Goal: Task Accomplishment & Management: Complete application form

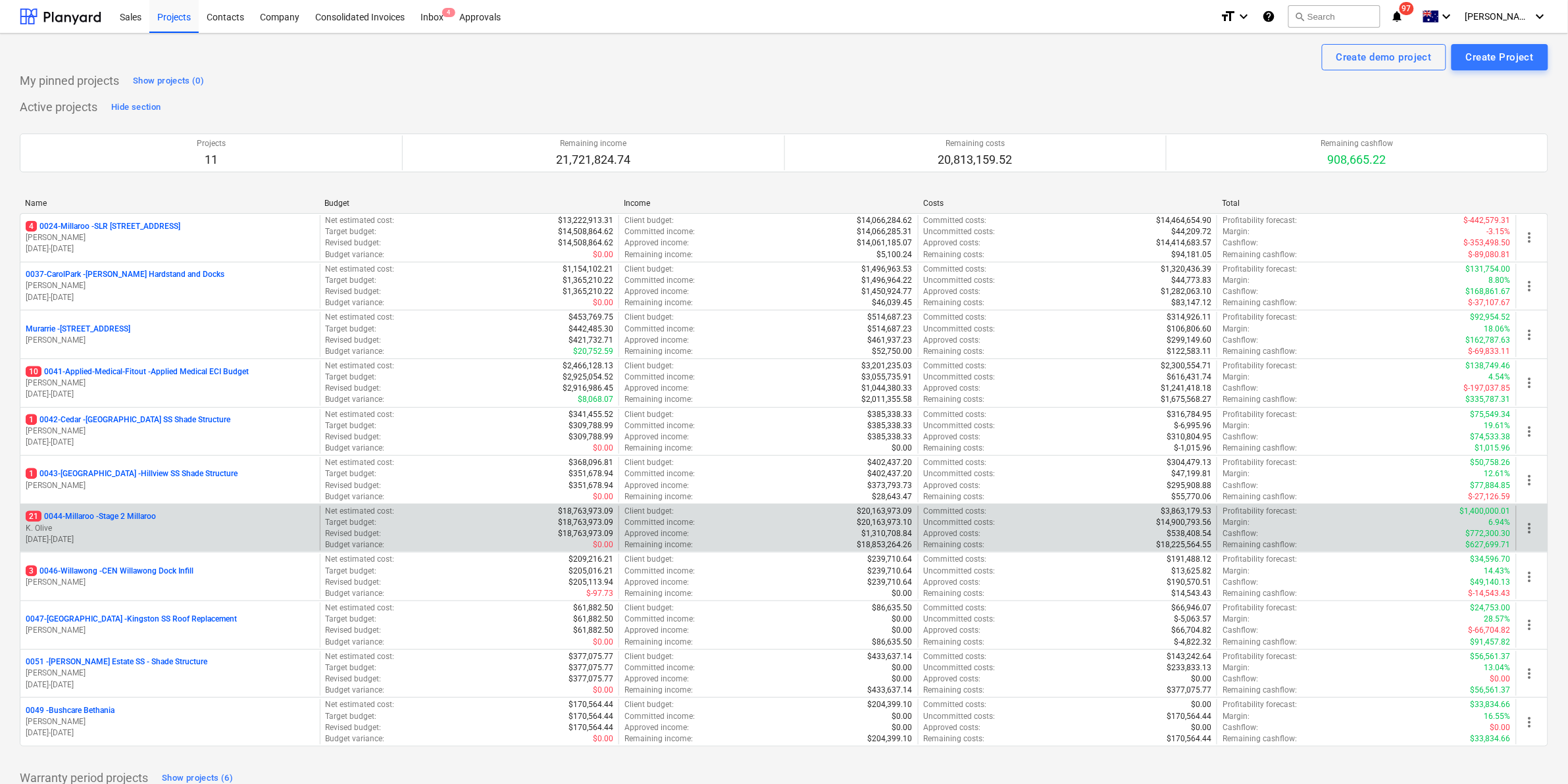
click at [114, 514] on p "21 0044-Millaroo - Stage 2 Millaroo" at bounding box center [90, 516] width 130 height 11
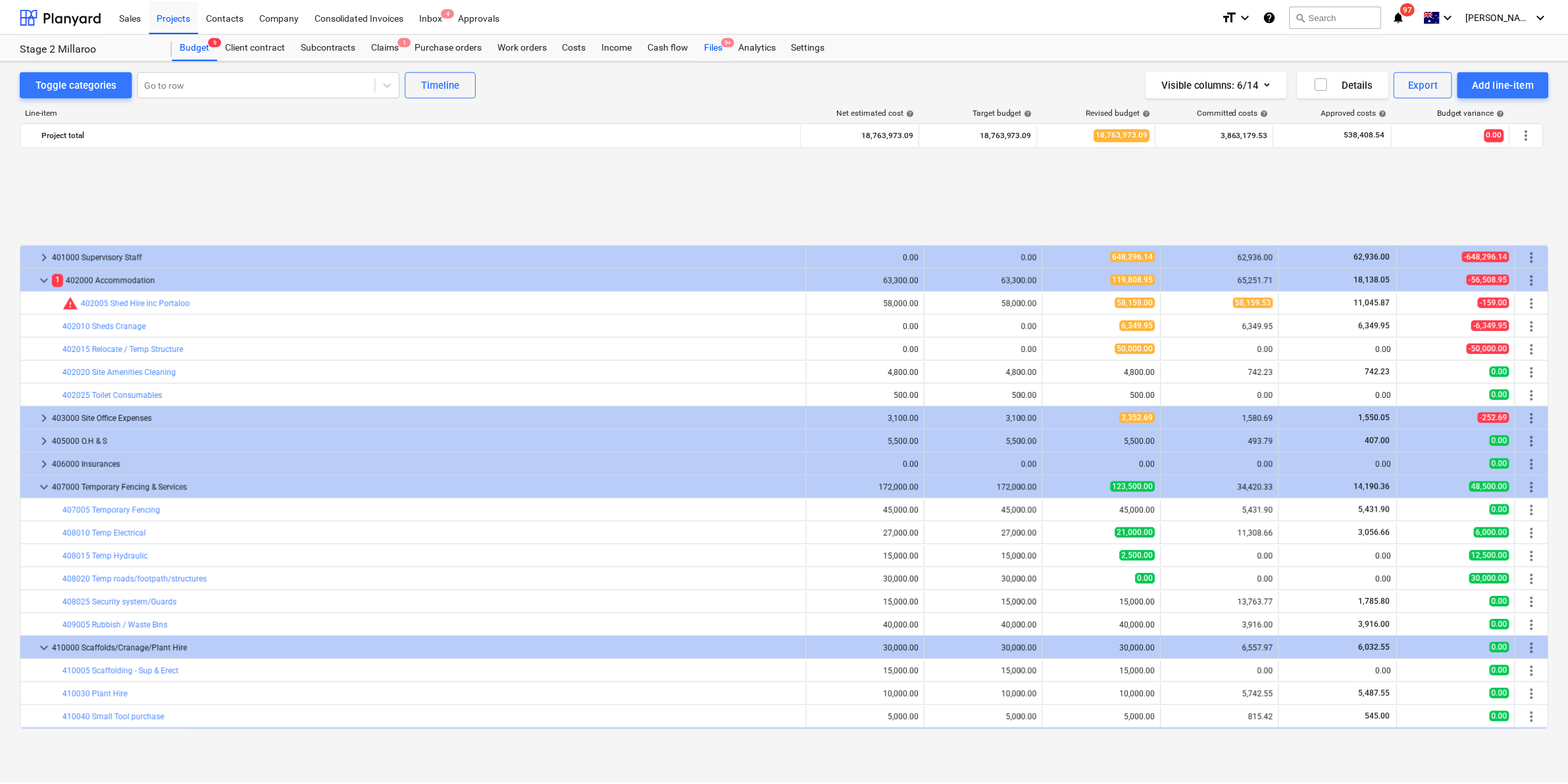
scroll to position [552, 0]
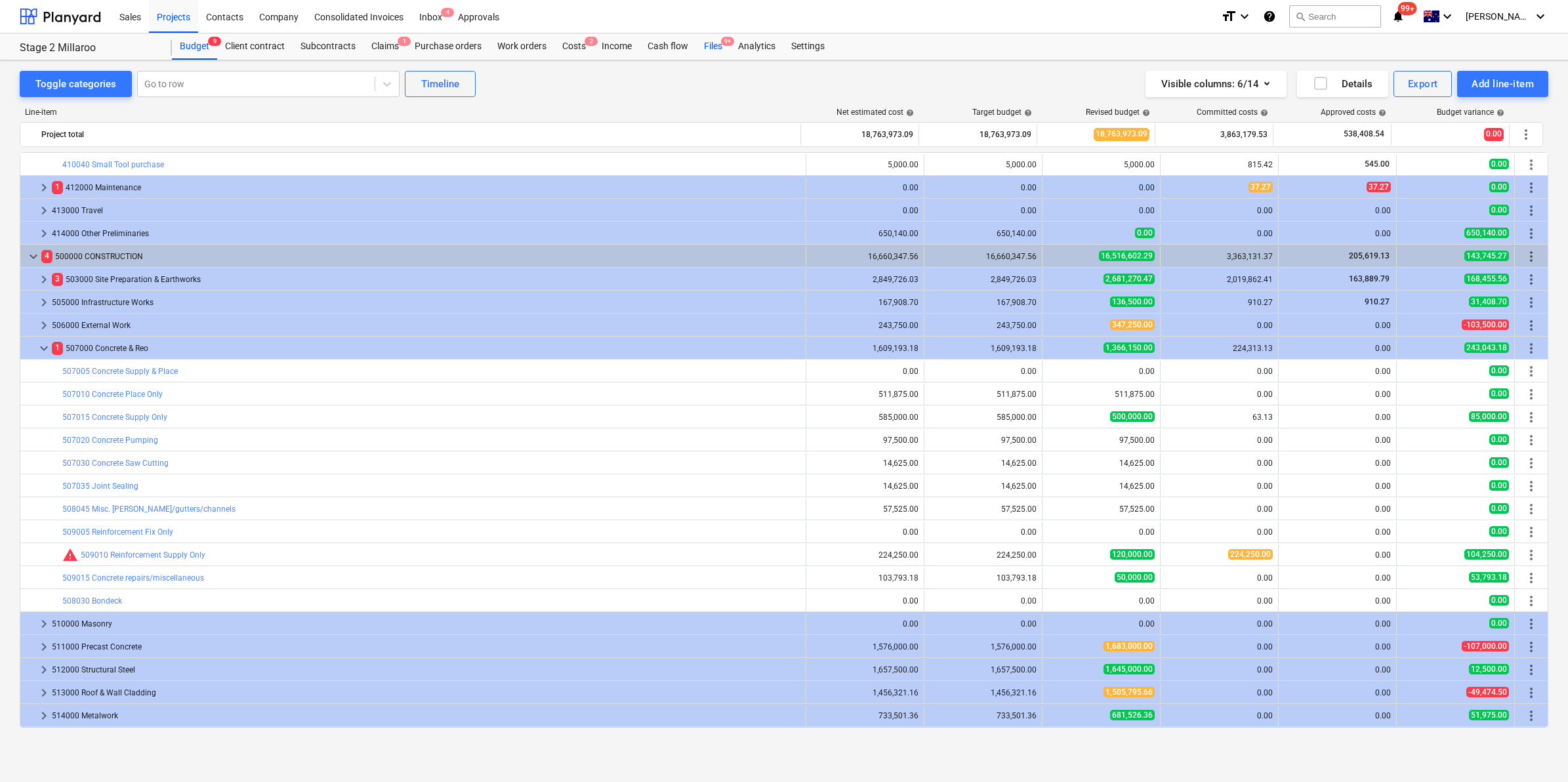
click at [713, 40] on div "Files 9+" at bounding box center [713, 47] width 34 height 26
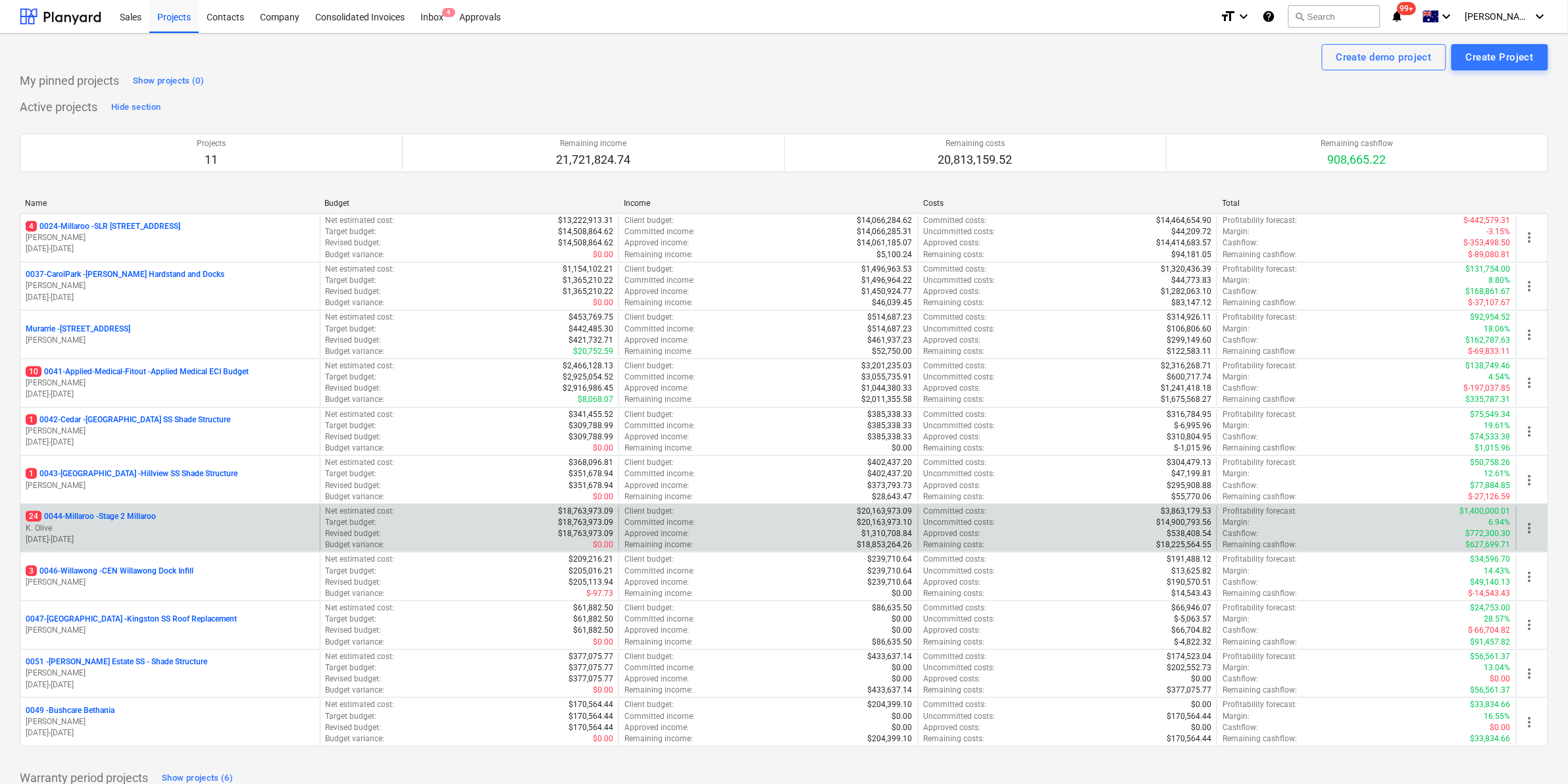
click at [113, 514] on p "24 0044-Millaroo - Stage 2 Millaroo" at bounding box center [90, 516] width 130 height 11
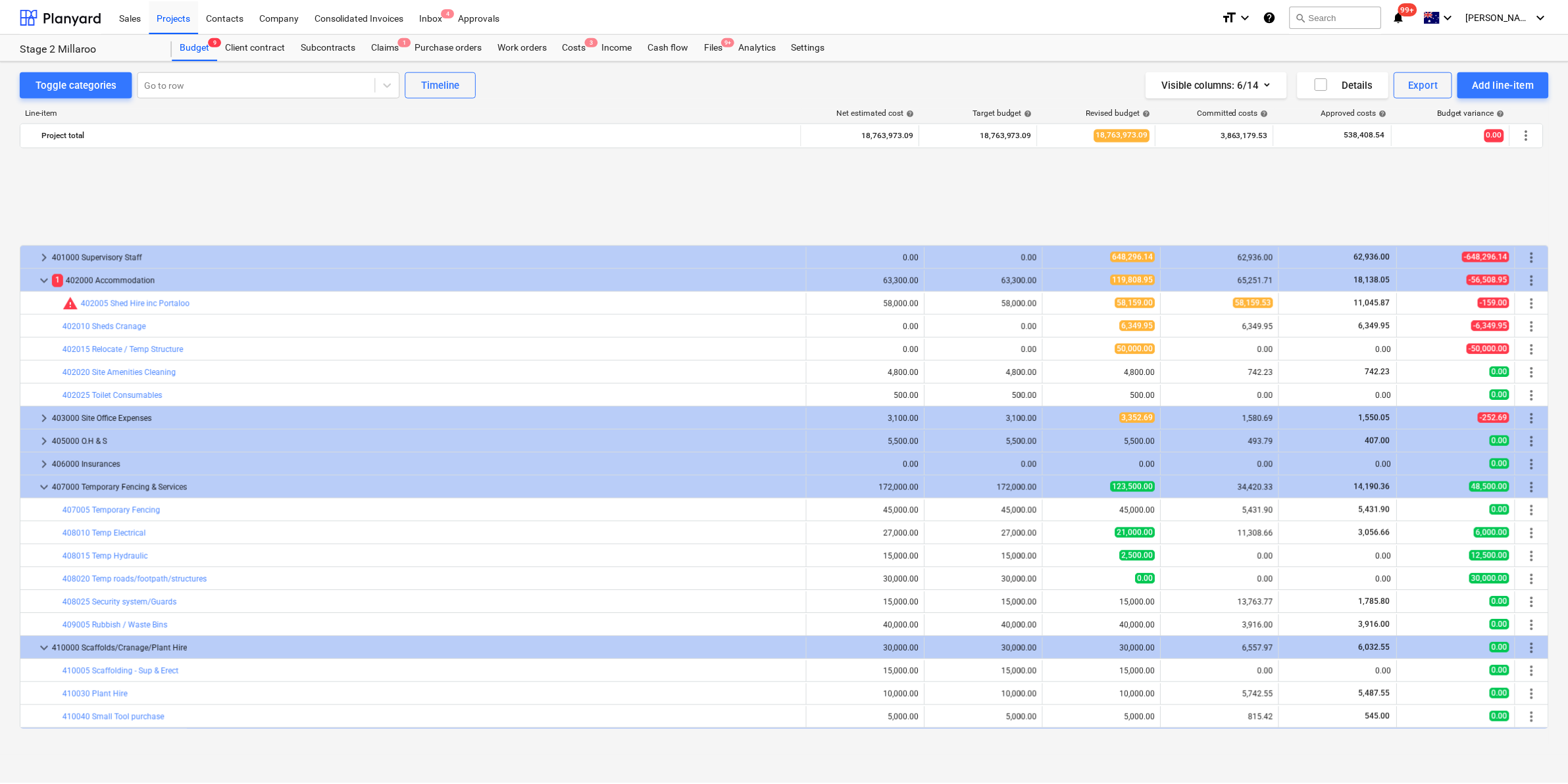
scroll to position [552, 0]
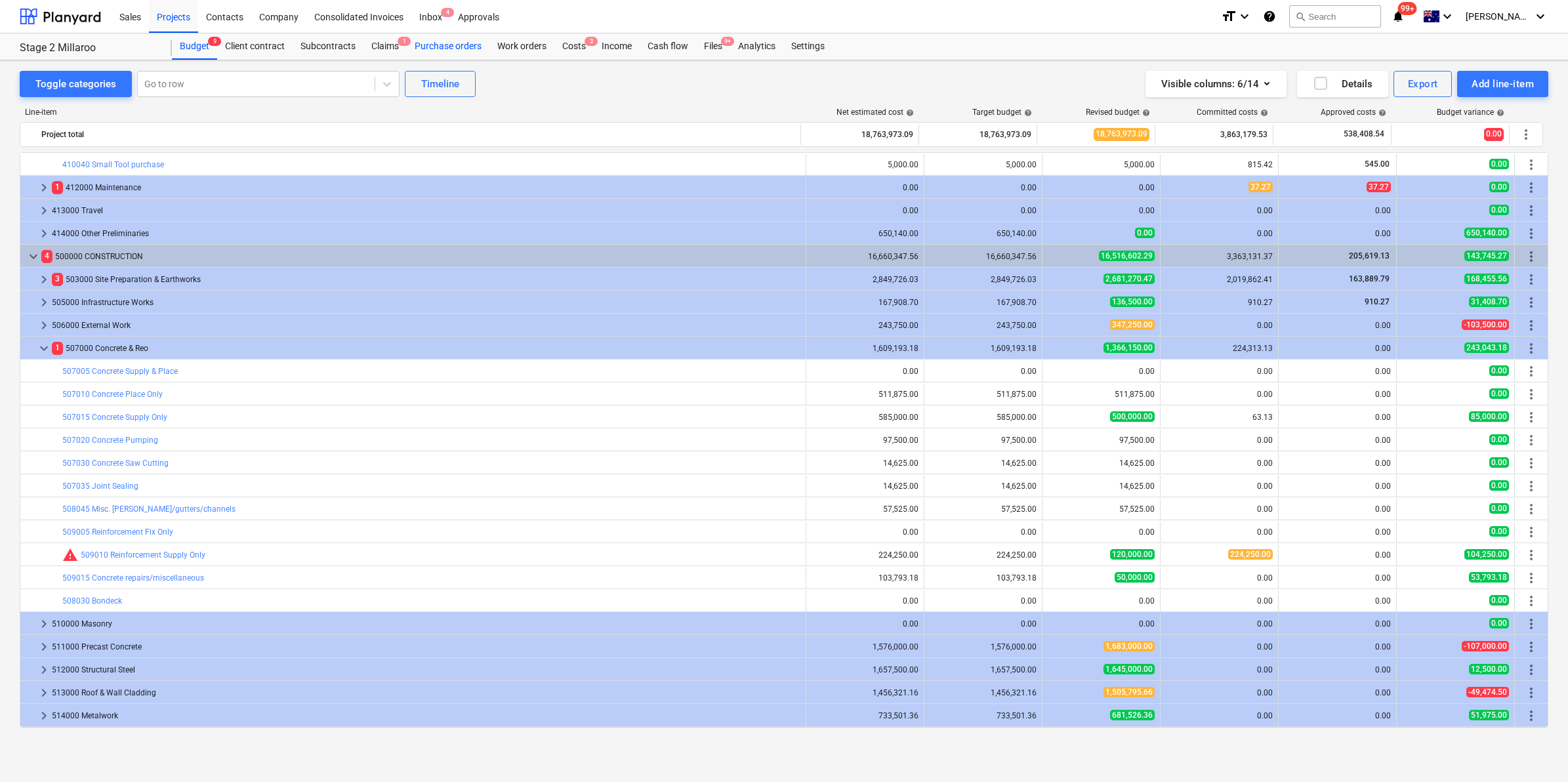
click at [447, 41] on div "Purchase orders" at bounding box center [448, 47] width 83 height 26
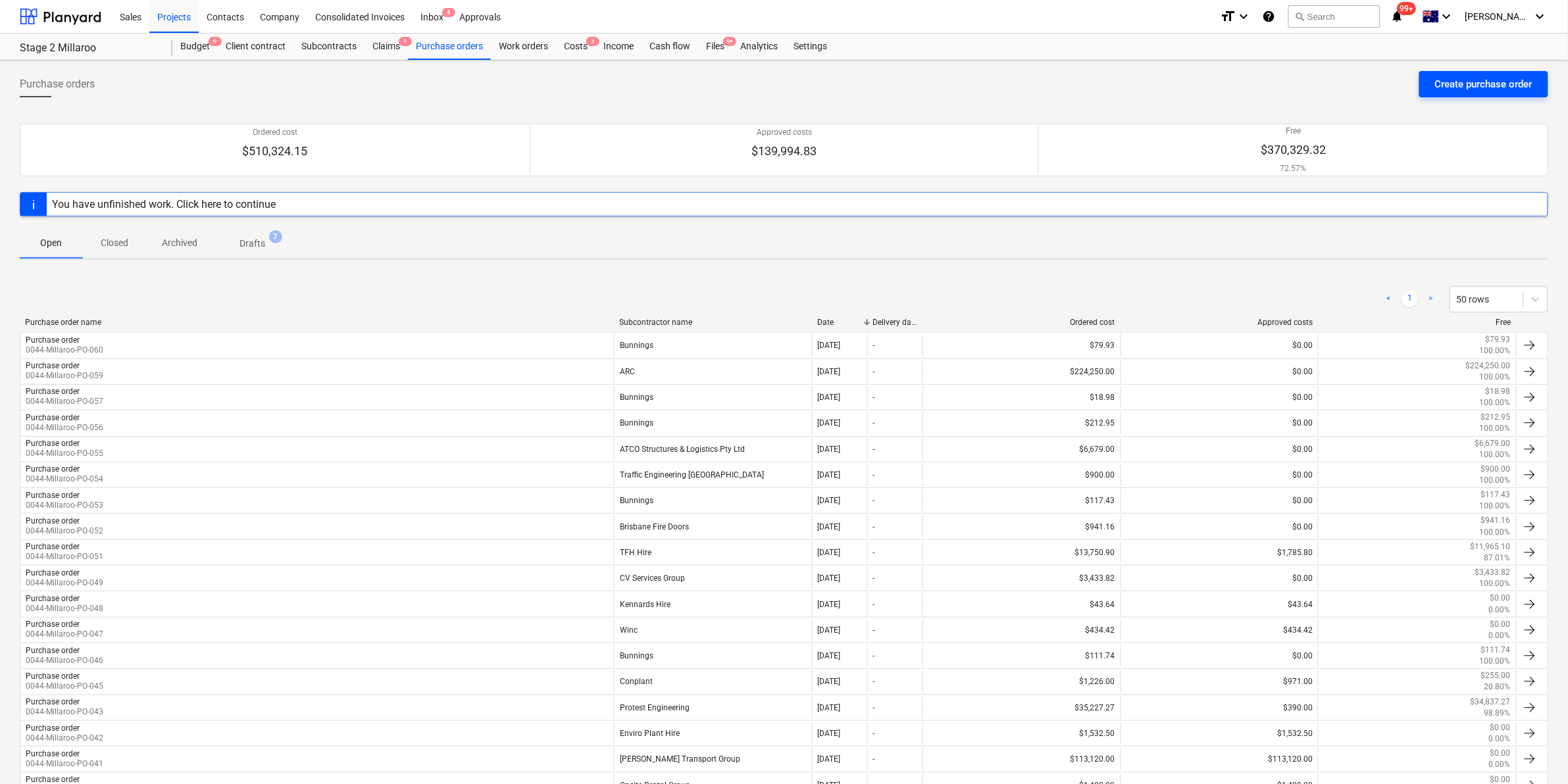
click at [1444, 84] on div "Create purchase order" at bounding box center [1483, 84] width 97 height 17
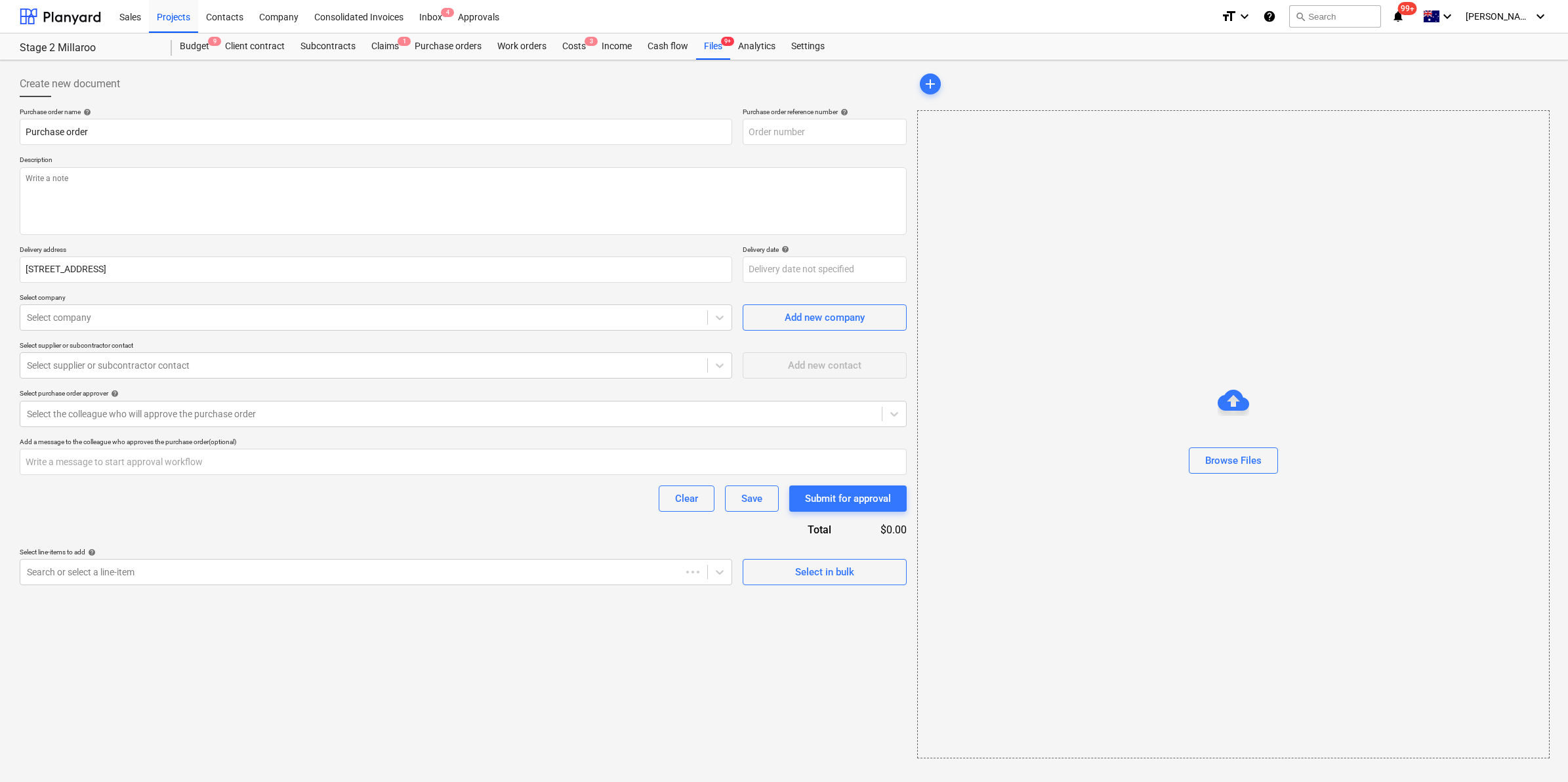
type textarea "x"
type input "0044-Millaroo-PO-062"
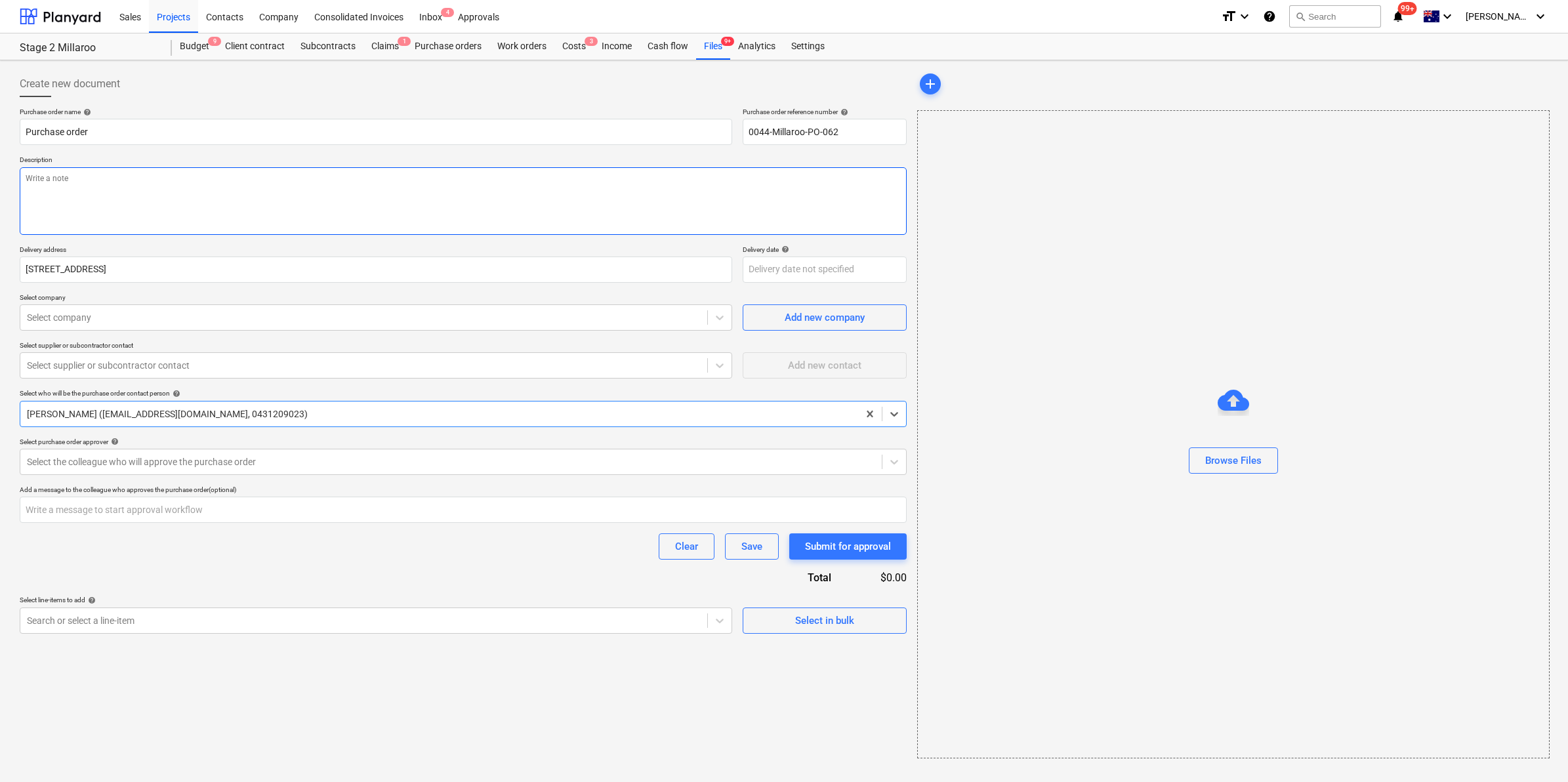
click at [276, 189] on textarea at bounding box center [463, 201] width 887 height 67
click at [621, 283] on div "Purchase order name help Purchase order Purchase order reference number help 00…" at bounding box center [463, 370] width 887 height 526
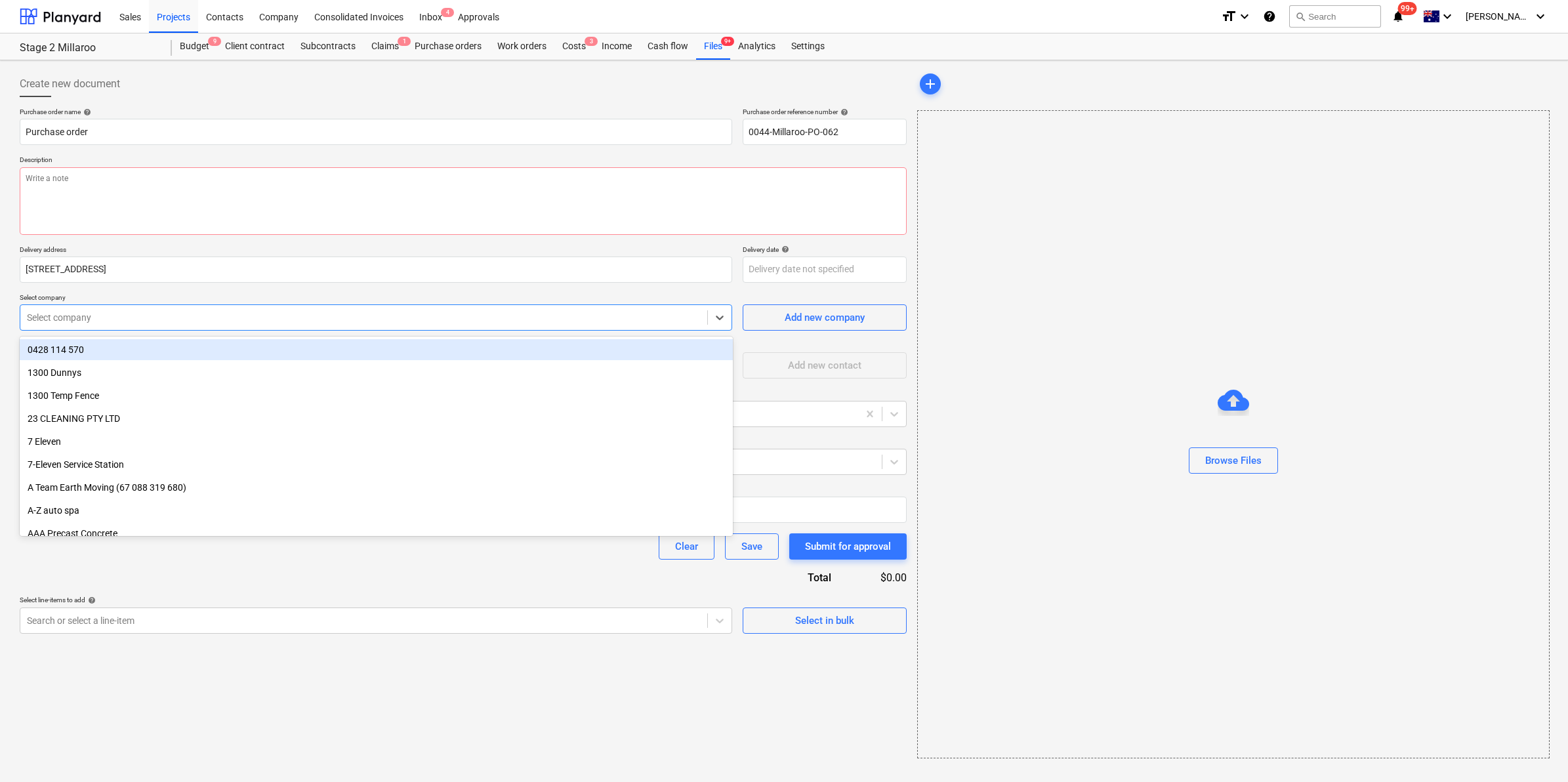
click at [286, 313] on div at bounding box center [364, 318] width 674 height 13
type textarea "x"
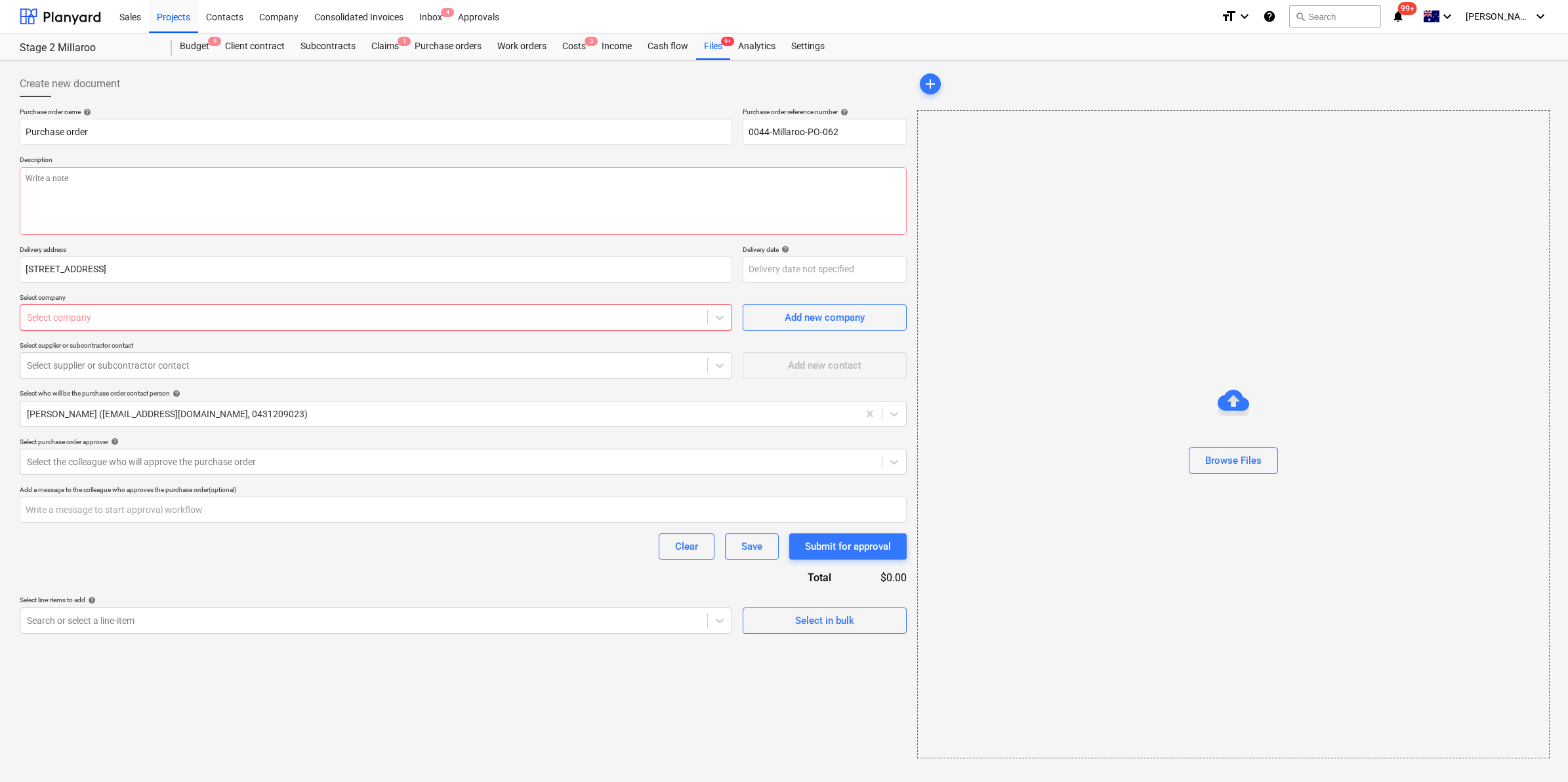
click at [323, 244] on div "Purchase order name help Purchase order Purchase order reference number help 00…" at bounding box center [463, 370] width 887 height 526
click at [317, 311] on div at bounding box center [364, 318] width 674 height 13
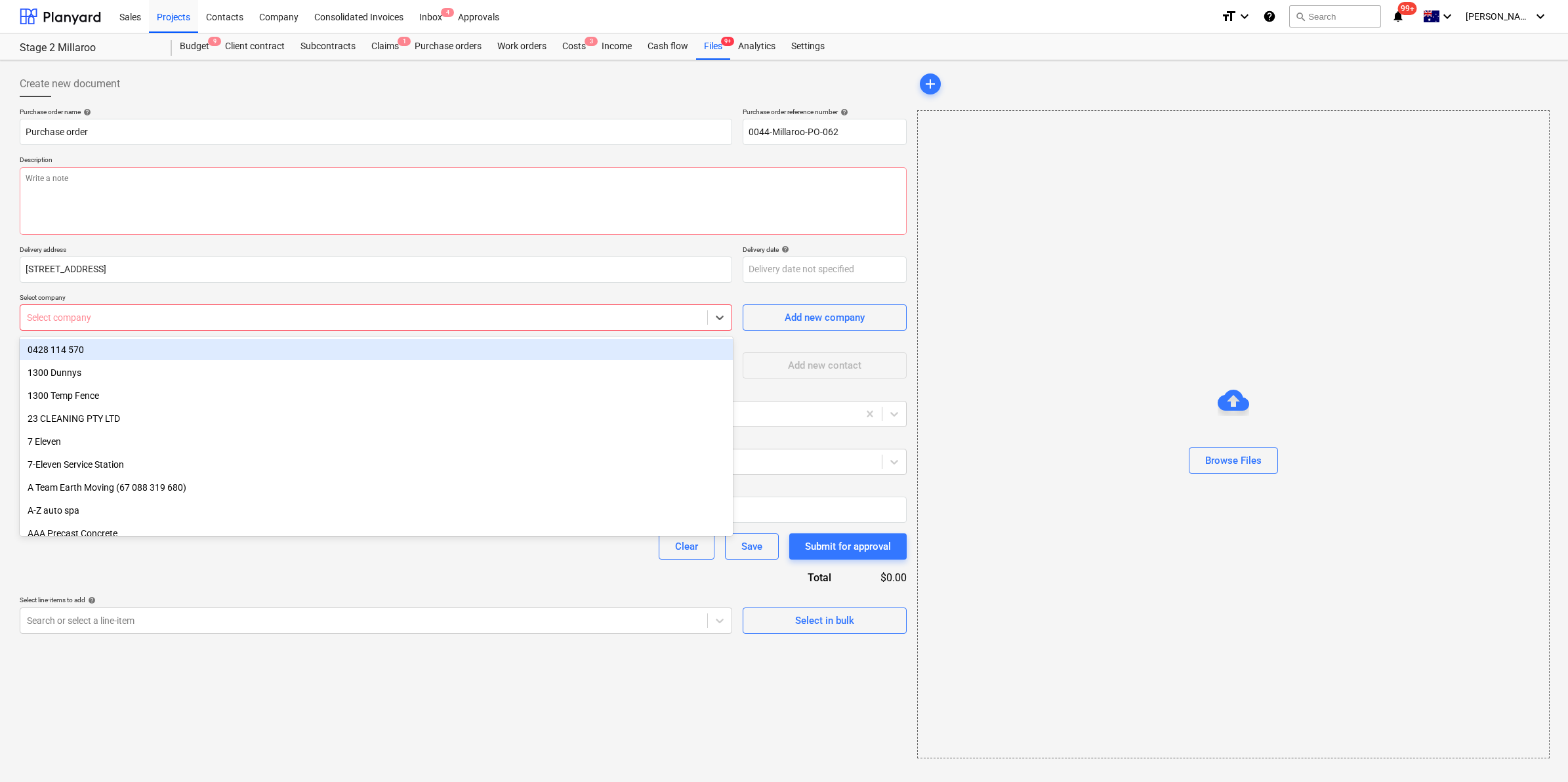
click at [422, 326] on div "Select company" at bounding box center [364, 317] width 687 height 18
click at [437, 317] on div at bounding box center [364, 318] width 674 height 13
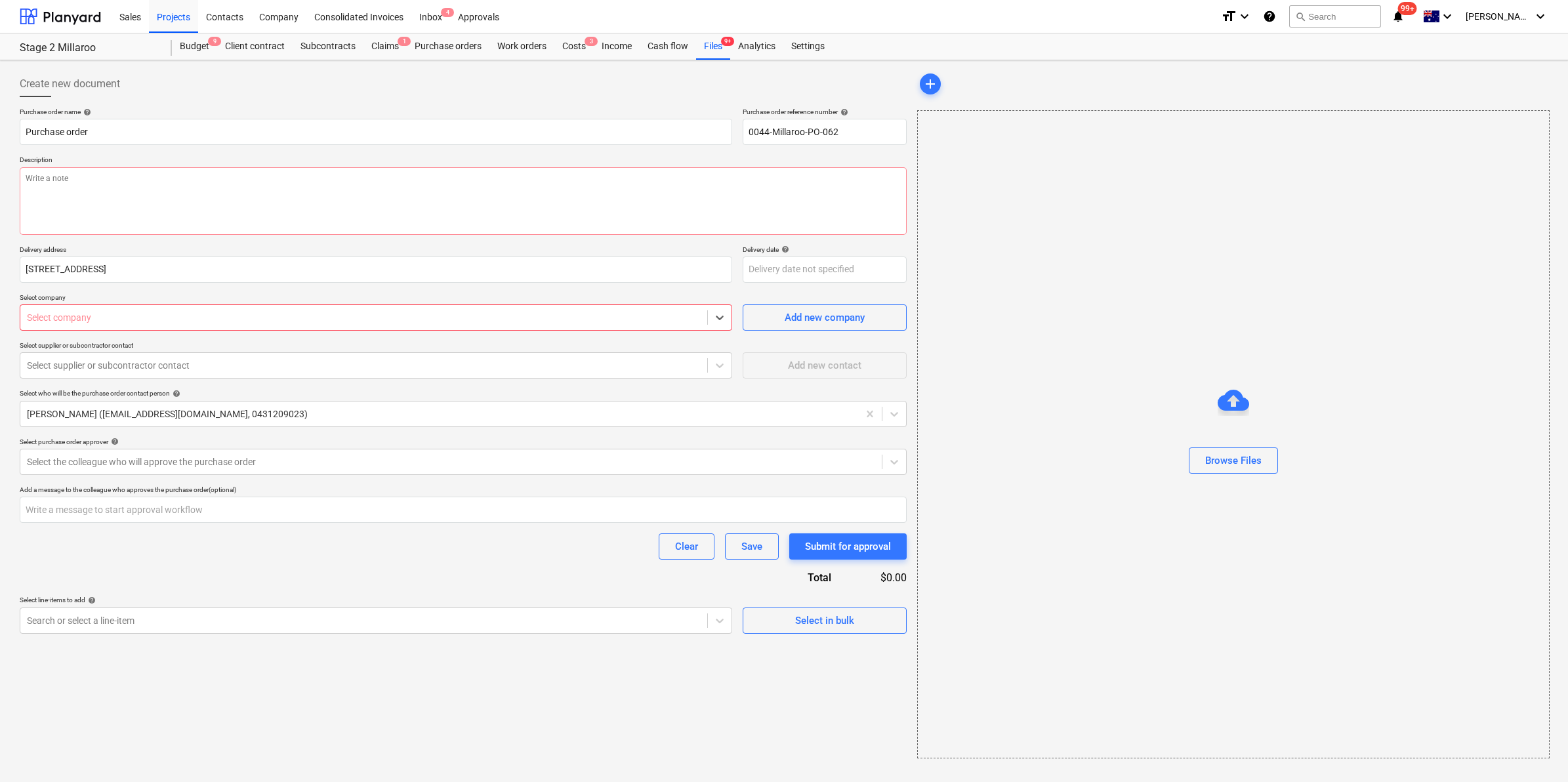
click at [438, 316] on div at bounding box center [364, 318] width 674 height 13
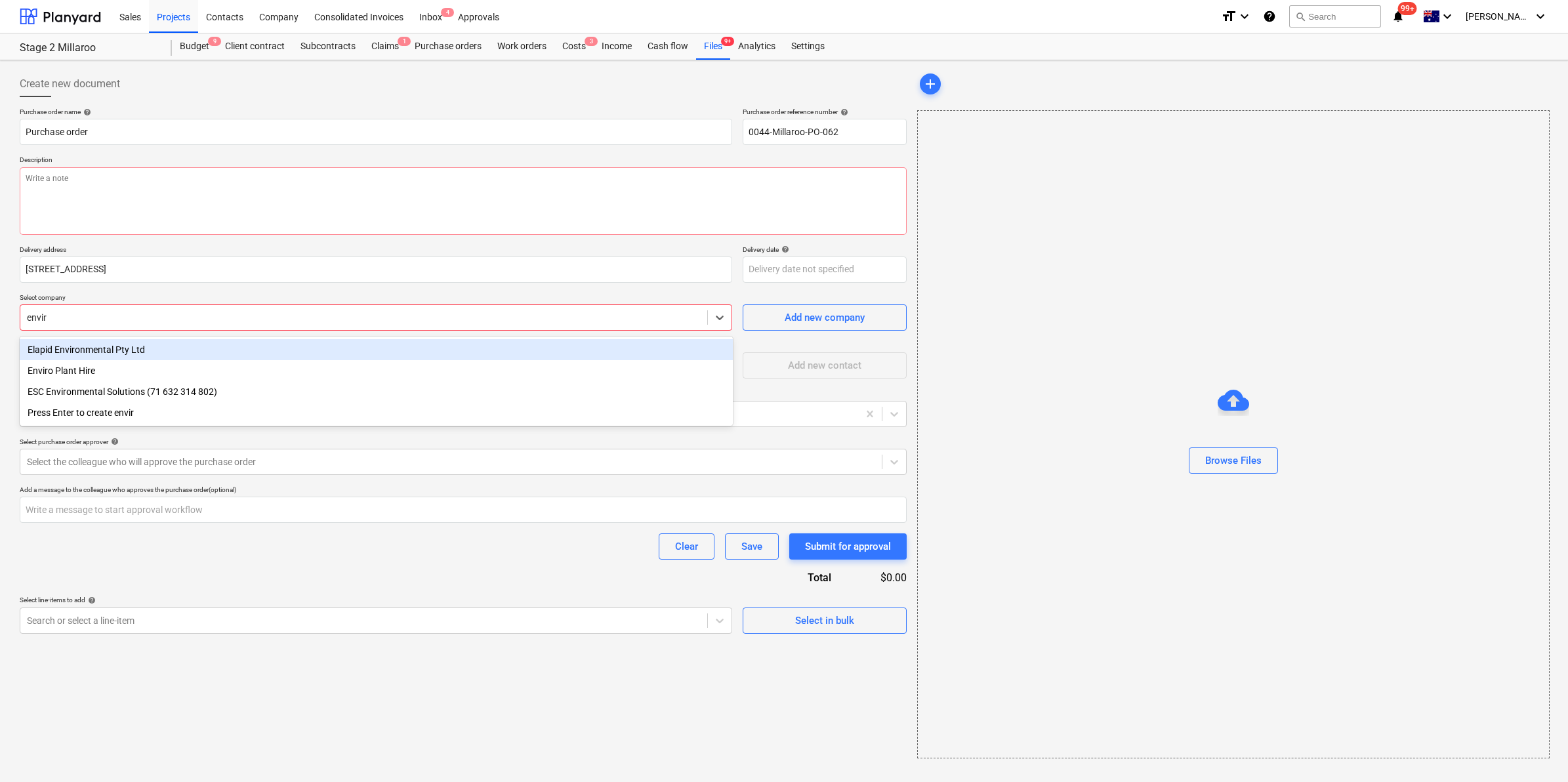
type input "enviro"
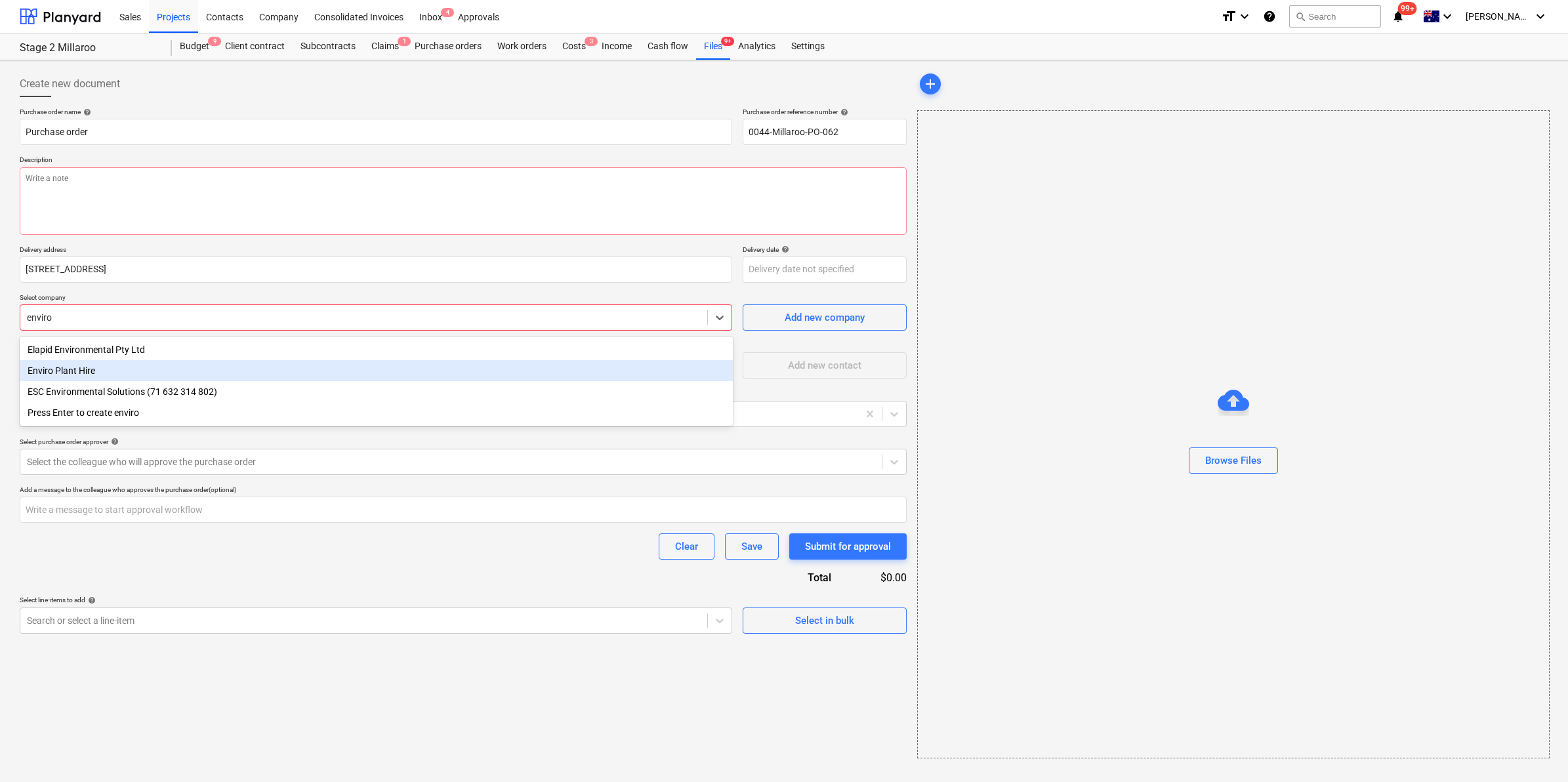
click at [218, 375] on div "Enviro Plant Hire" at bounding box center [376, 370] width 713 height 21
type textarea "x"
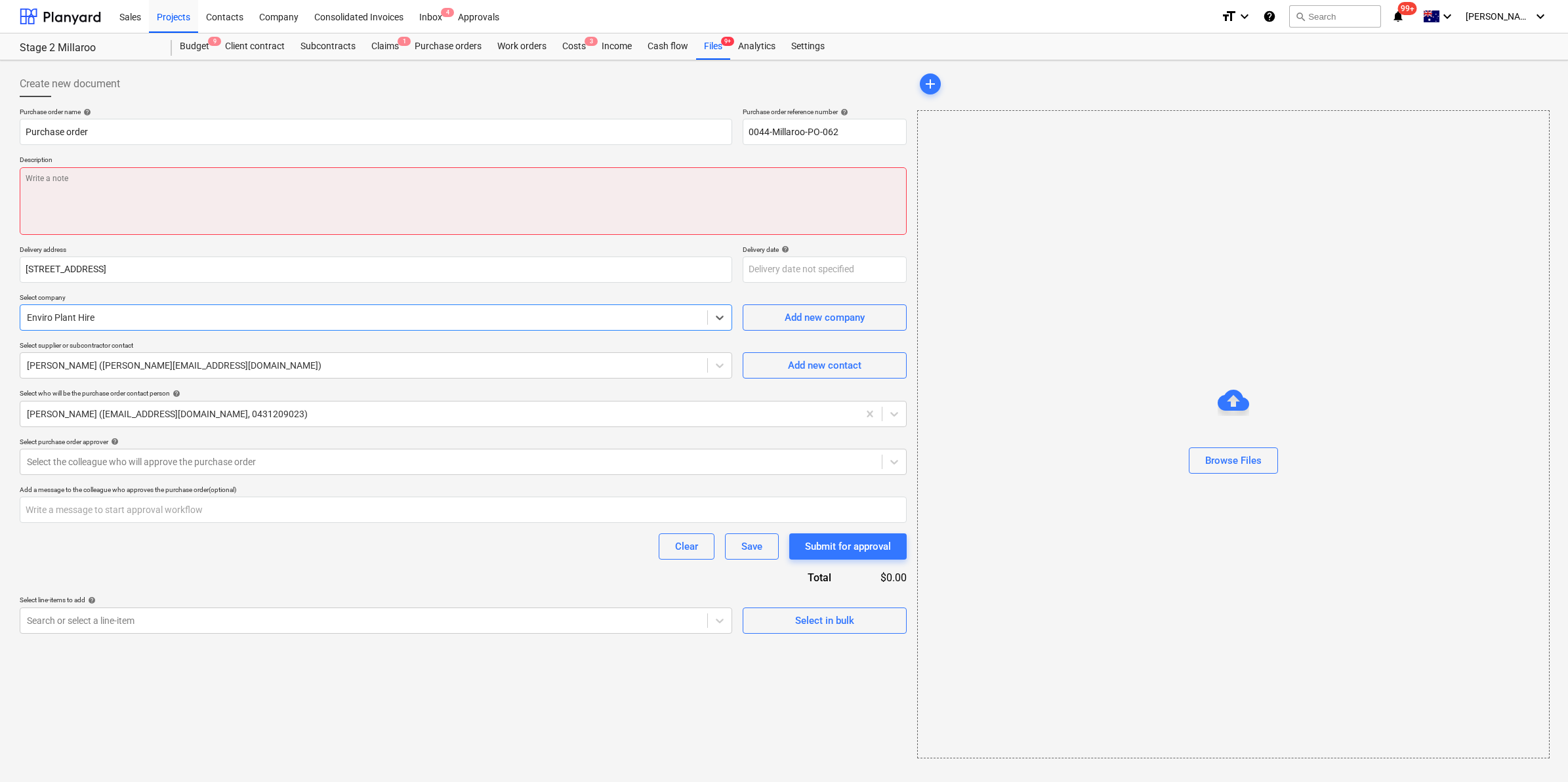
click at [169, 183] on textarea at bounding box center [463, 201] width 887 height 67
click at [105, 201] on textarea at bounding box center [463, 201] width 887 height 67
type textarea "x"
type textarea "W"
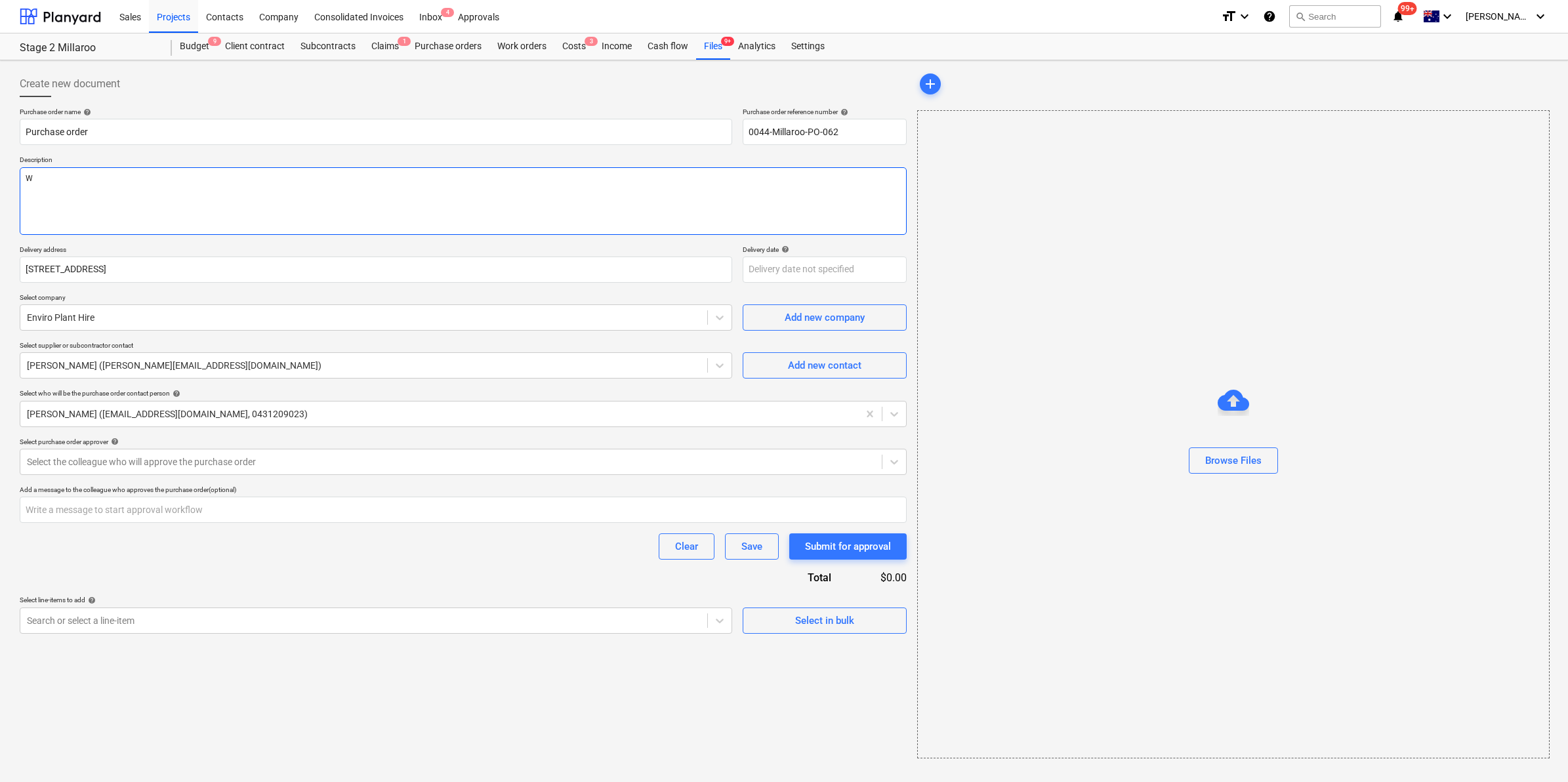
type textarea "x"
type textarea "We"
type textarea "x"
type textarea "Wet"
type textarea "x"
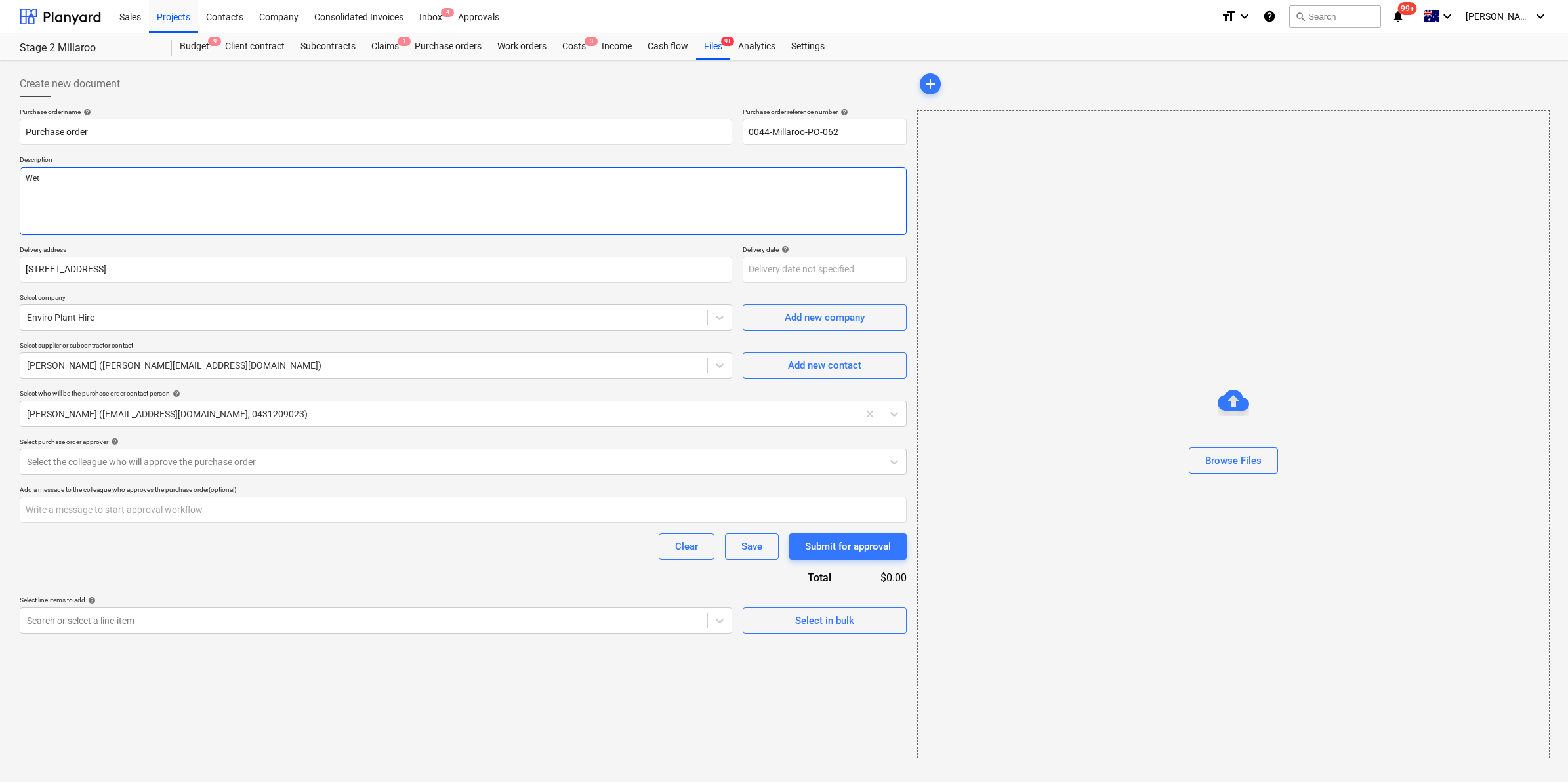
type textarea "Wet"
type textarea "x"
type textarea "Wet h"
type textarea "x"
type textarea "Wet hi"
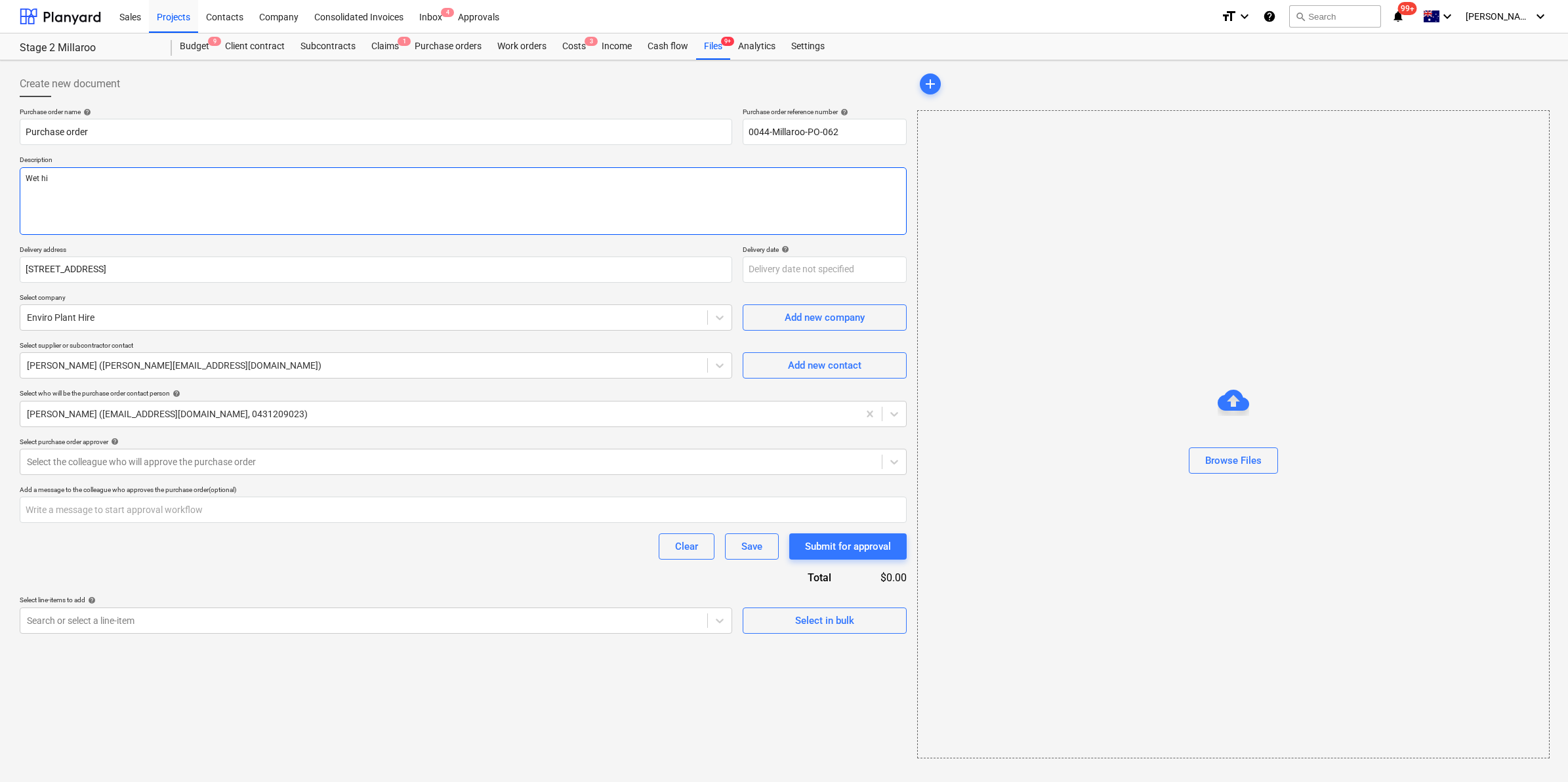
type textarea "x"
type textarea "Wet hir"
type textarea "x"
type textarea "Wet hire"
type textarea "x"
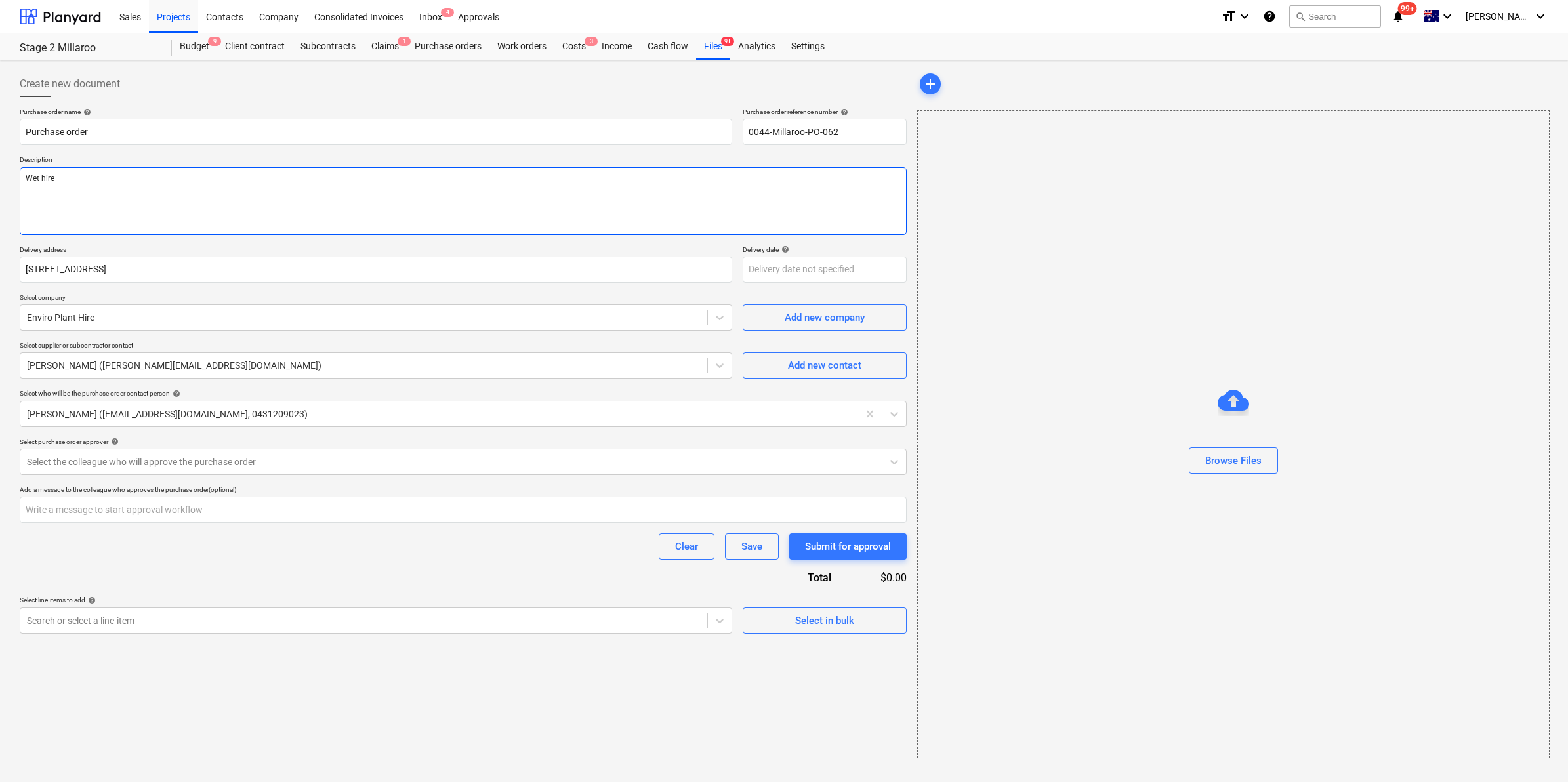
type textarea "Wet hire 1"
type textarea "x"
type textarea "Wet hire 15"
type textarea "x"
type textarea "Wet hire 15T"
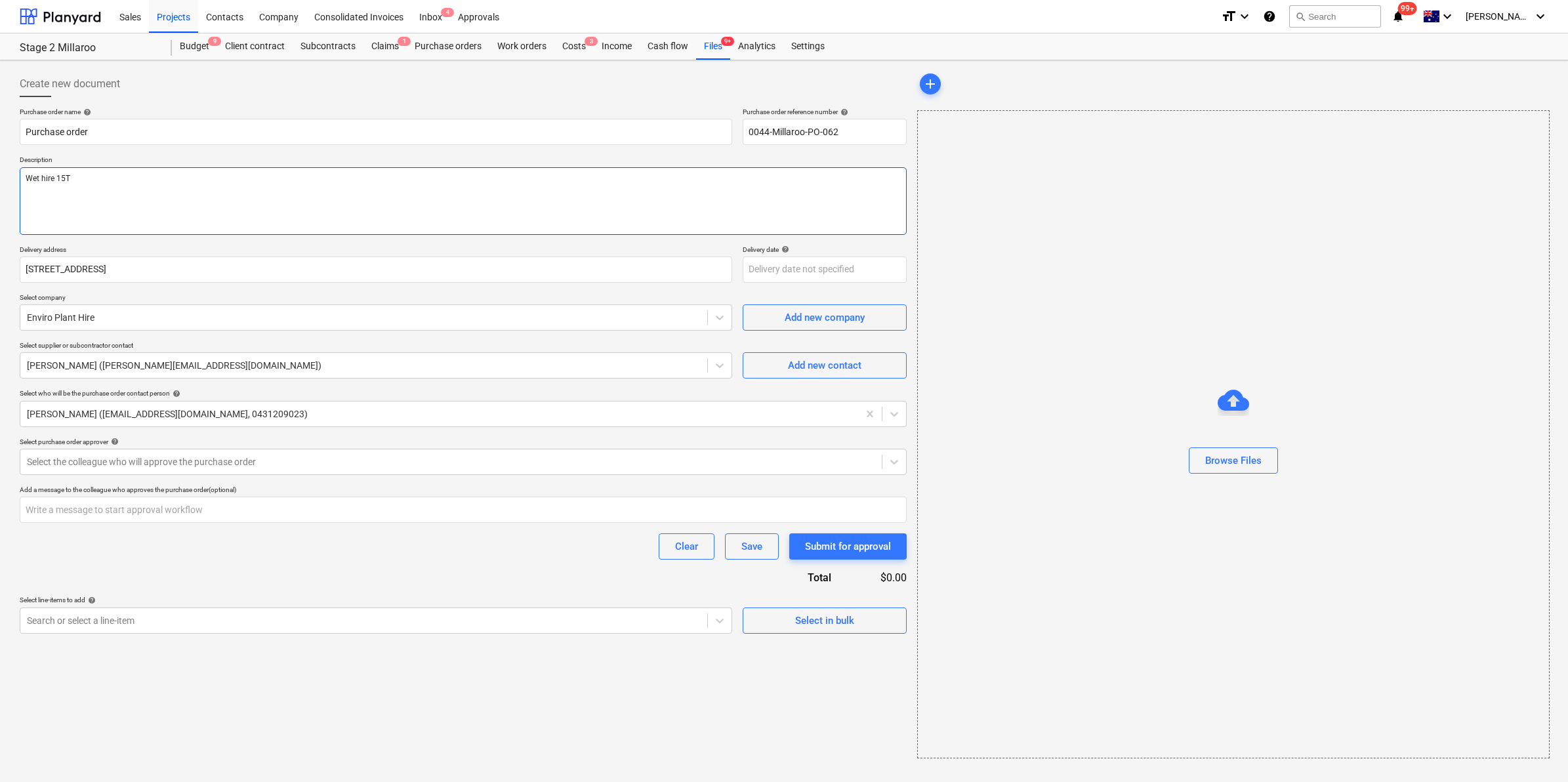
type textarea "x"
type textarea "Wet hire 15T f"
type textarea "x"
type textarea "Wet hire 15T fo"
type textarea "x"
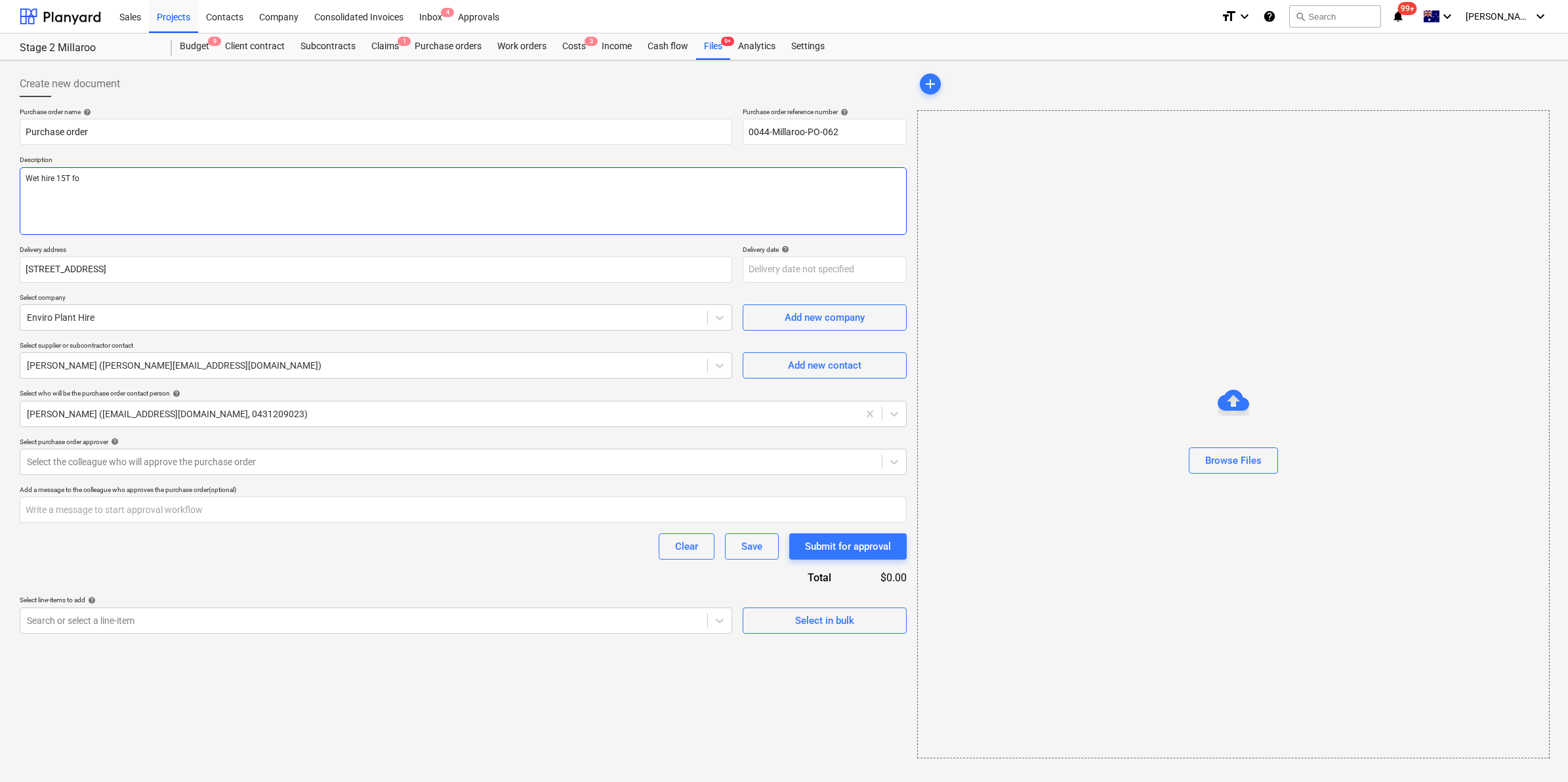
type textarea "Wet hire 15T for"
type textarea "x"
type textarea "Wet hire 15T for"
type textarea "x"
type textarea "Wet hire 15T for f"
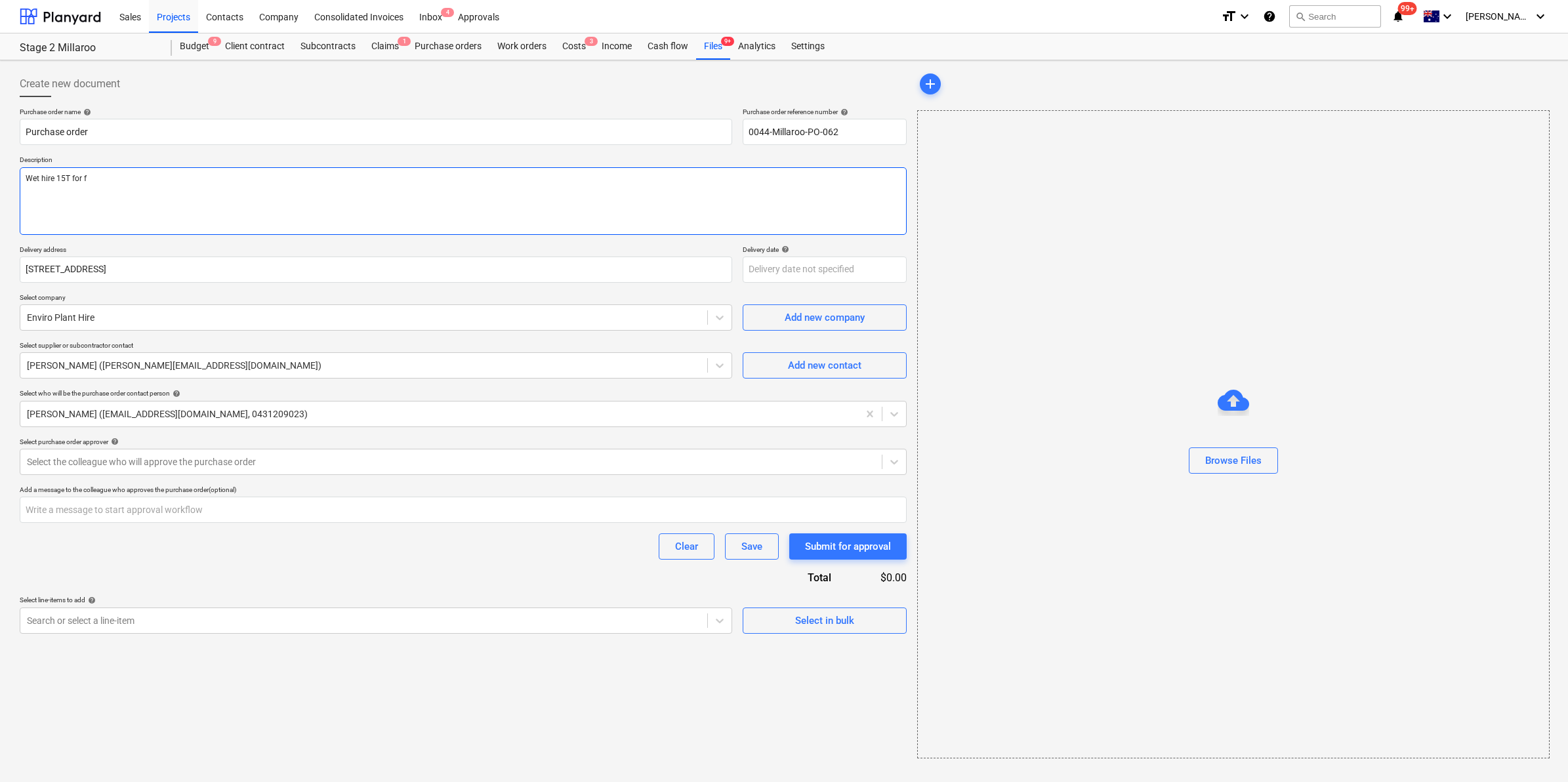
type textarea "x"
type textarea "Wet hire 15T for fo"
type textarea "x"
type textarea "Wet hire 15T for foo"
type textarea "x"
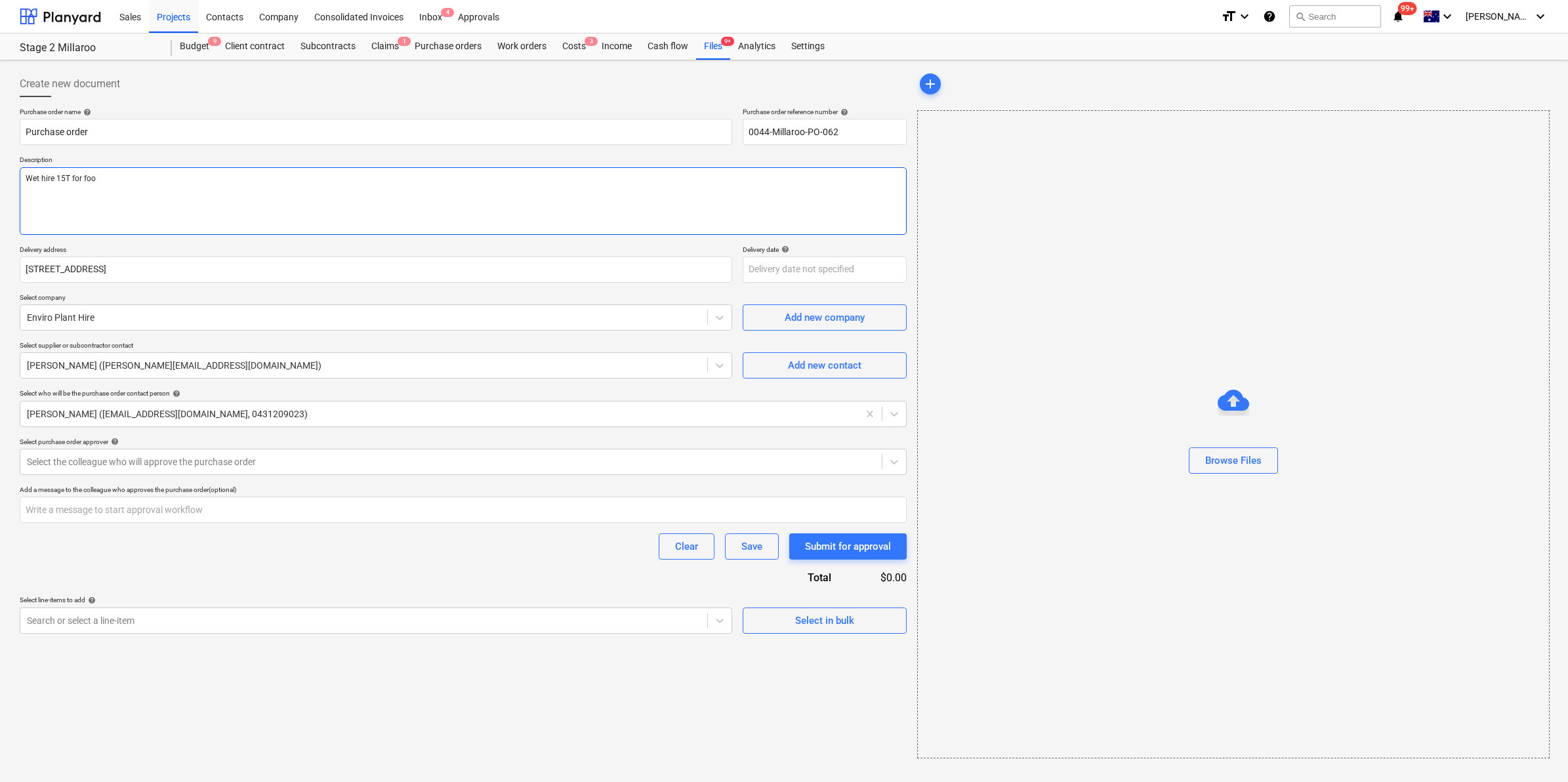
type textarea "Wet hire 15T for foot"
type textarea "x"
type textarea "Wet hire 15T for footi"
type textarea "x"
type textarea "Wet hire 15T for footin"
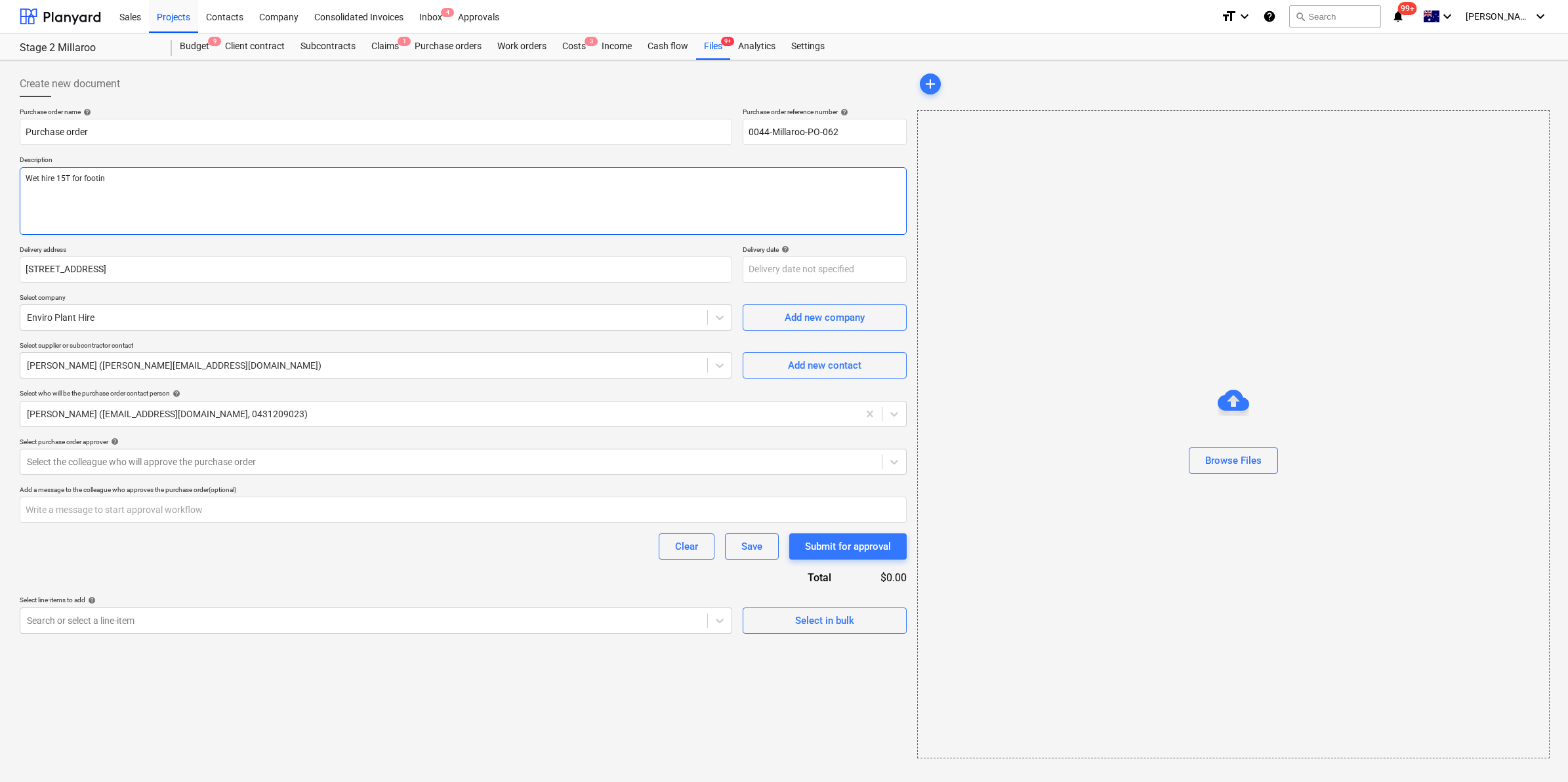
type textarea "x"
type textarea "Wet hire 15T for footing"
type textarea "x"
type textarea "Wet hire 15T for footings"
type textarea "x"
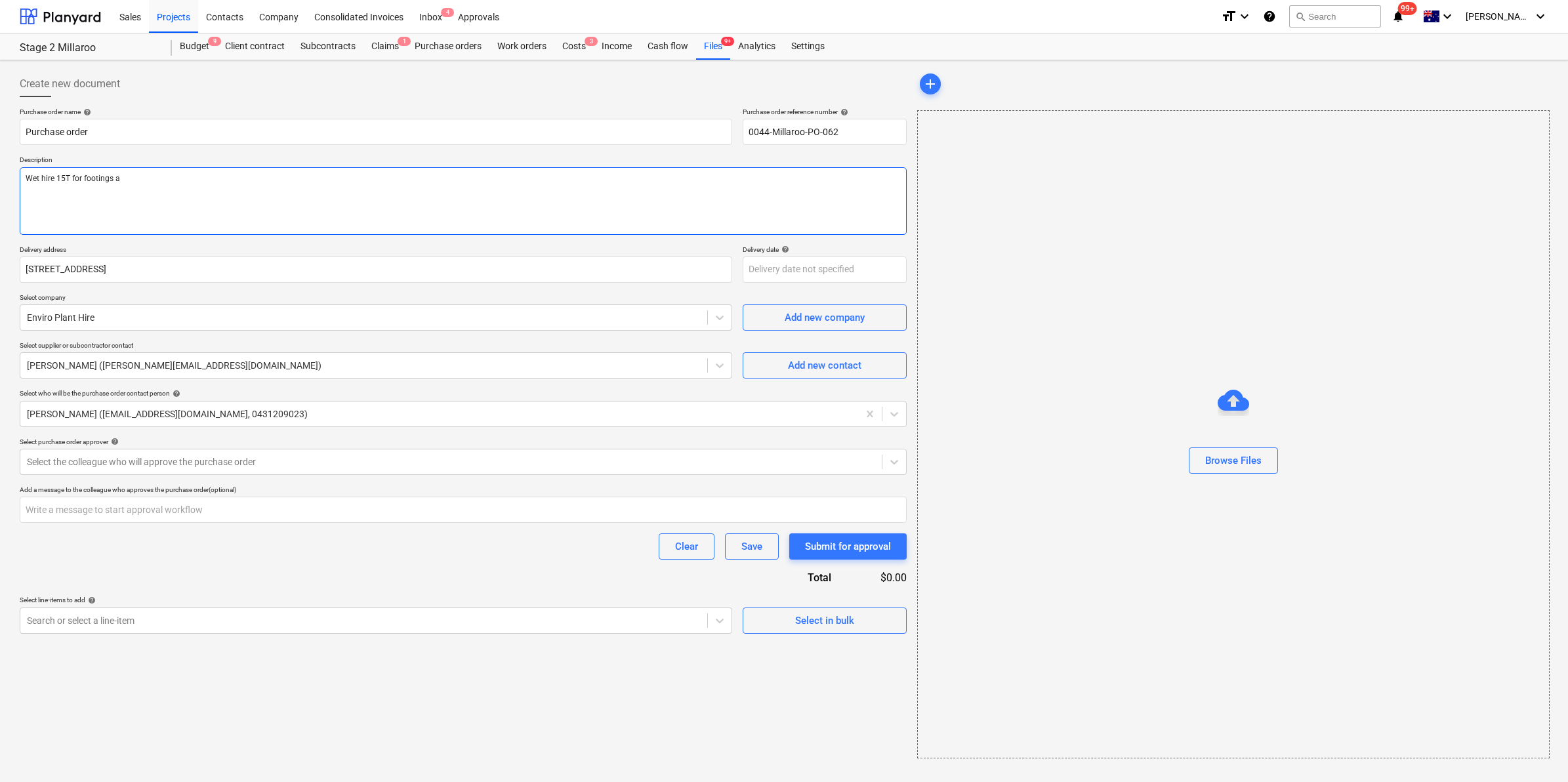
type textarea "Wet hire 15T for footings an"
type textarea "x"
type textarea "Wet hire 15T for footings and"
type textarea "x"
type textarea "Wet hire 15T for footings and po"
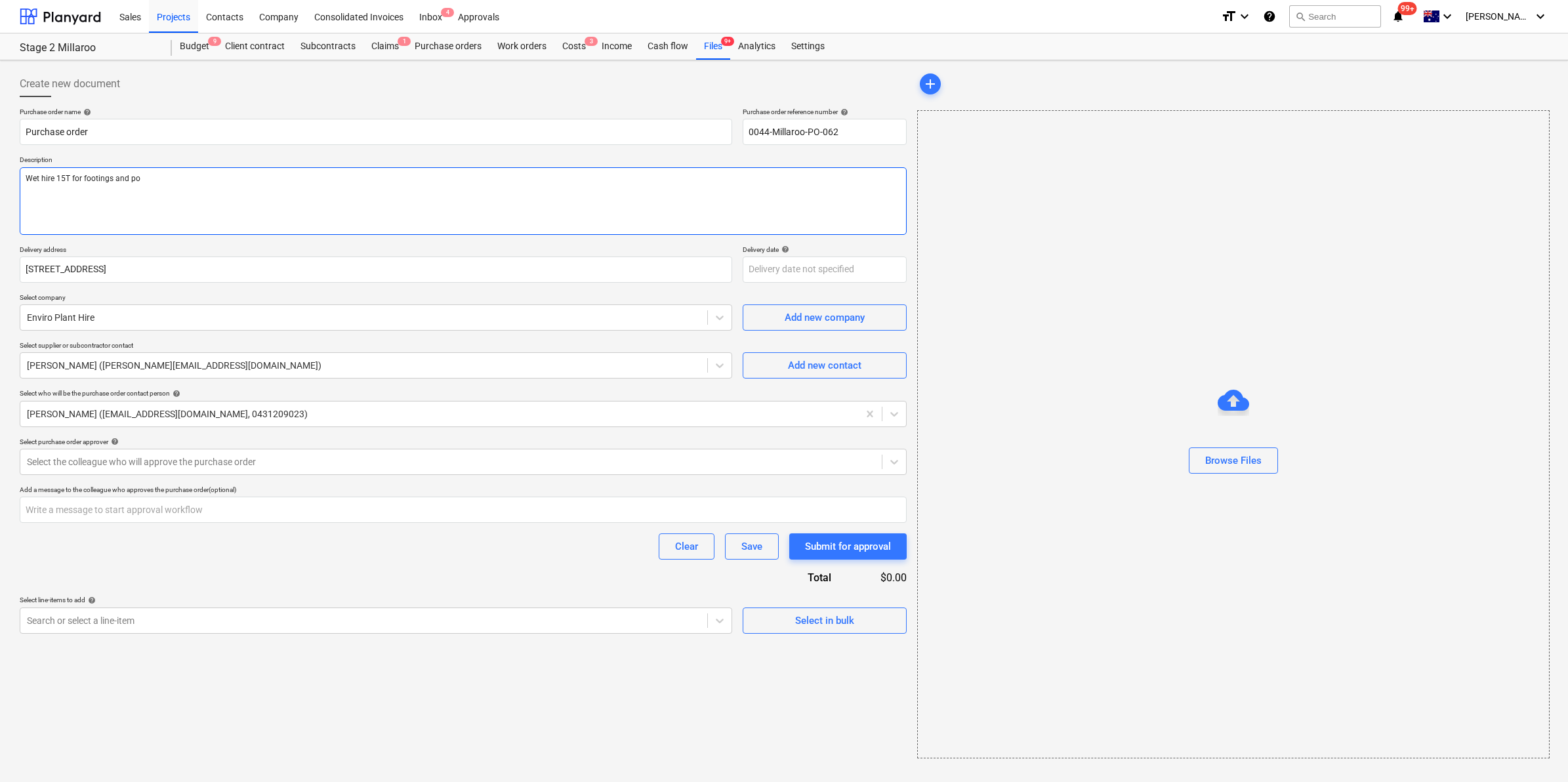
type textarea "x"
type textarea "Wet hire 15T for footings and pop"
type textarea "x"
type textarea "Wet hire 15T for footings and po"
type textarea "x"
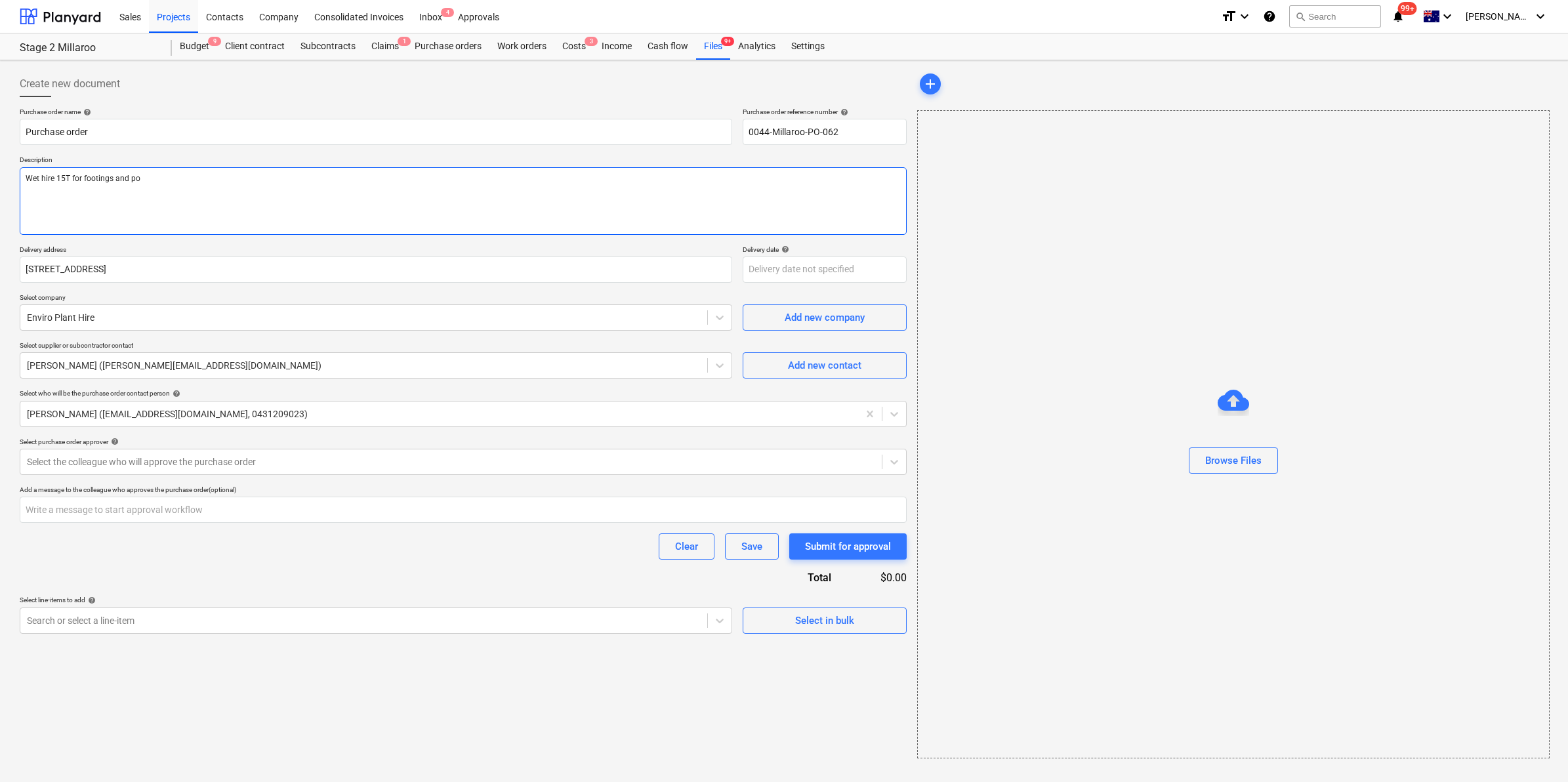
type textarea "Wet hire 15T for footings and pot"
type textarea "x"
type textarea "Wet hire 15T for footings and poten"
type textarea "x"
type textarea "Wet hire 15T for footings and poteni"
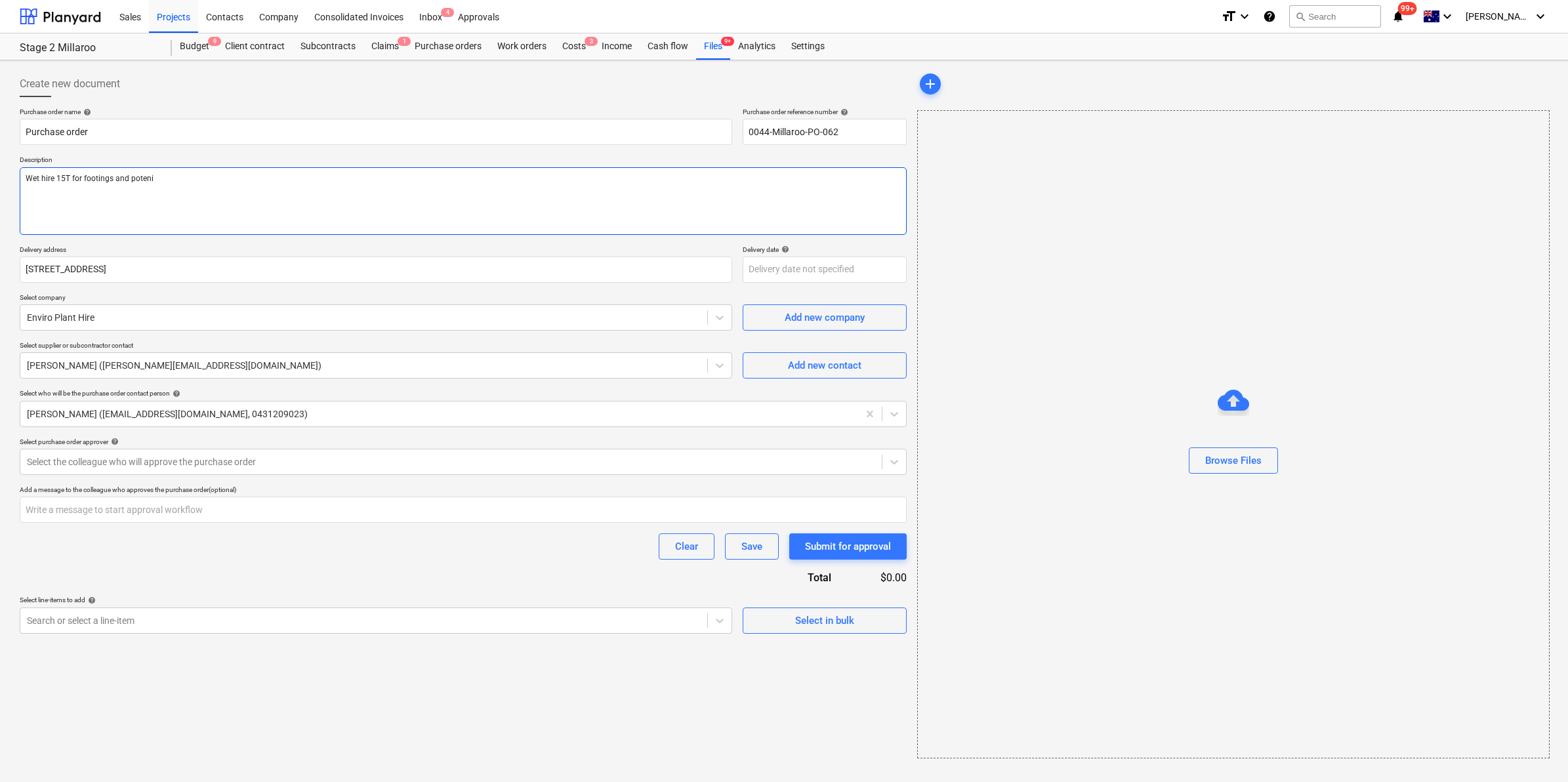
type textarea "x"
type textarea "Wet hire 15T for footings and potenit"
type textarea "x"
type textarea "Wet hire 15T for footings and potenita"
type textarea "x"
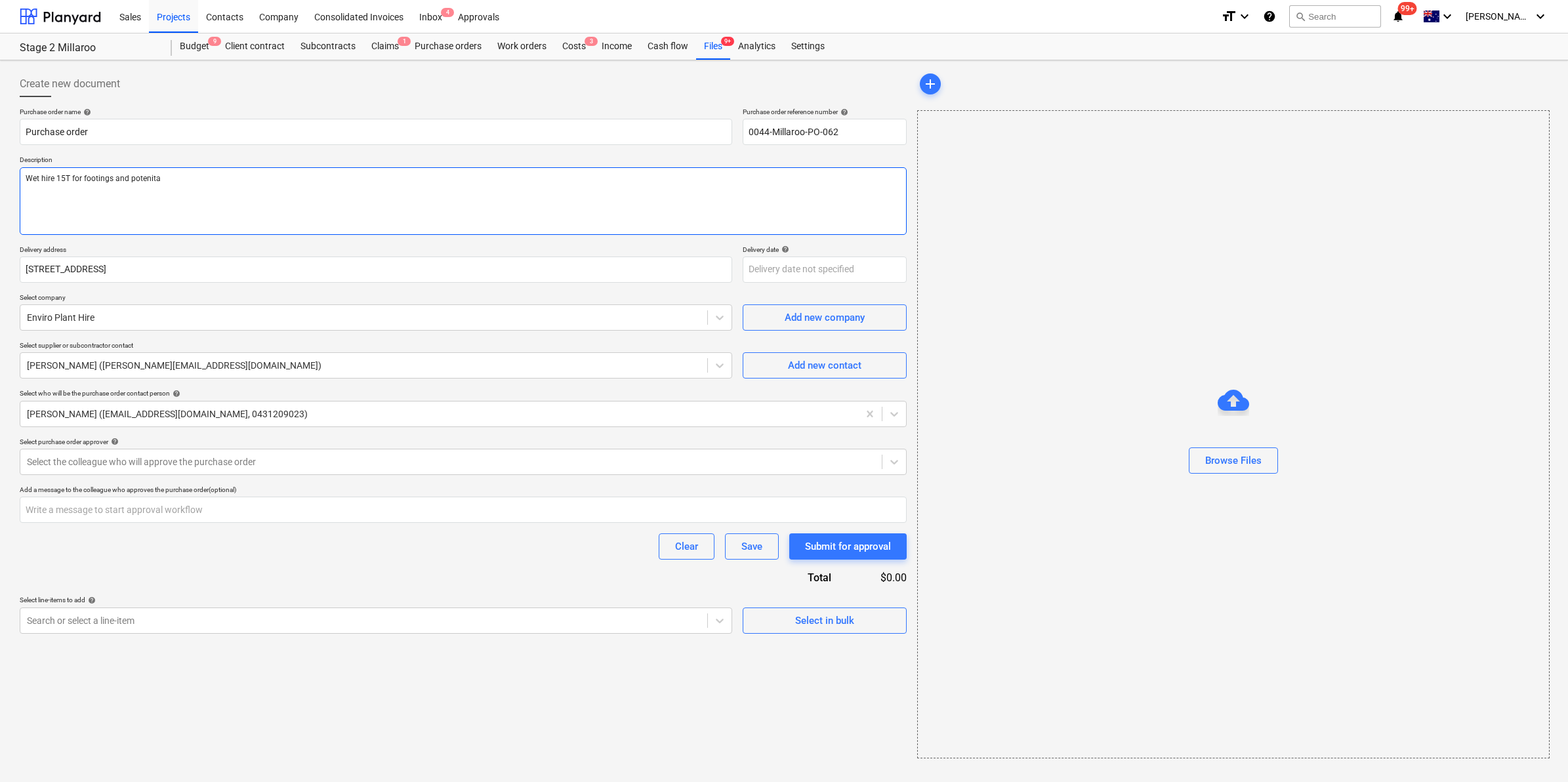
type textarea "Wet hire 15T for footings and potenit"
type textarea "x"
type textarea "Wet hire 15T for footings and poteni"
type textarea "x"
type textarea "Wet hire 15T for footings and poten"
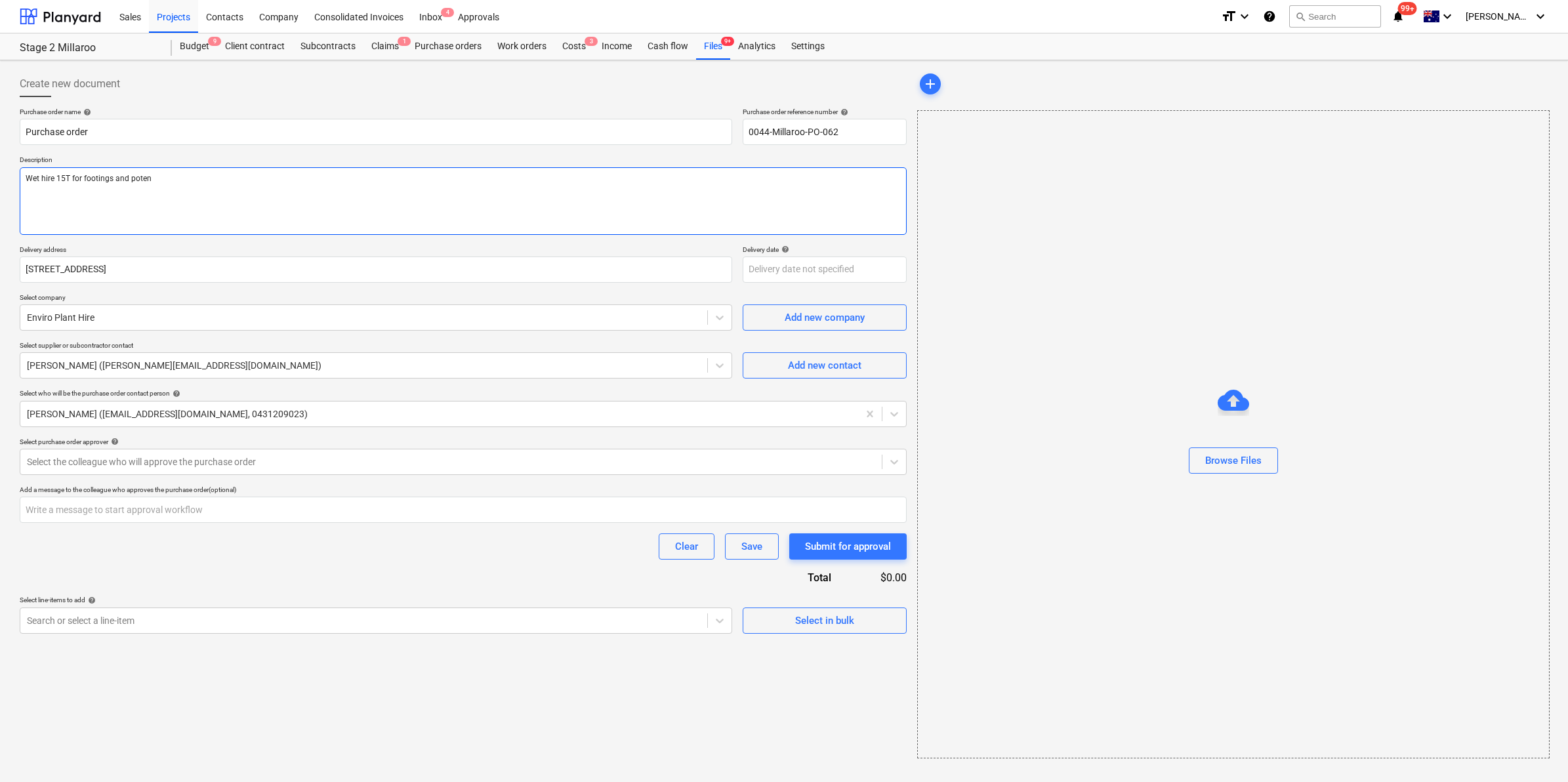
type textarea "x"
type textarea "Wet hire 15T for footings and potent"
type textarea "x"
type textarea "Wet hire 15T for footings and potenti"
type textarea "x"
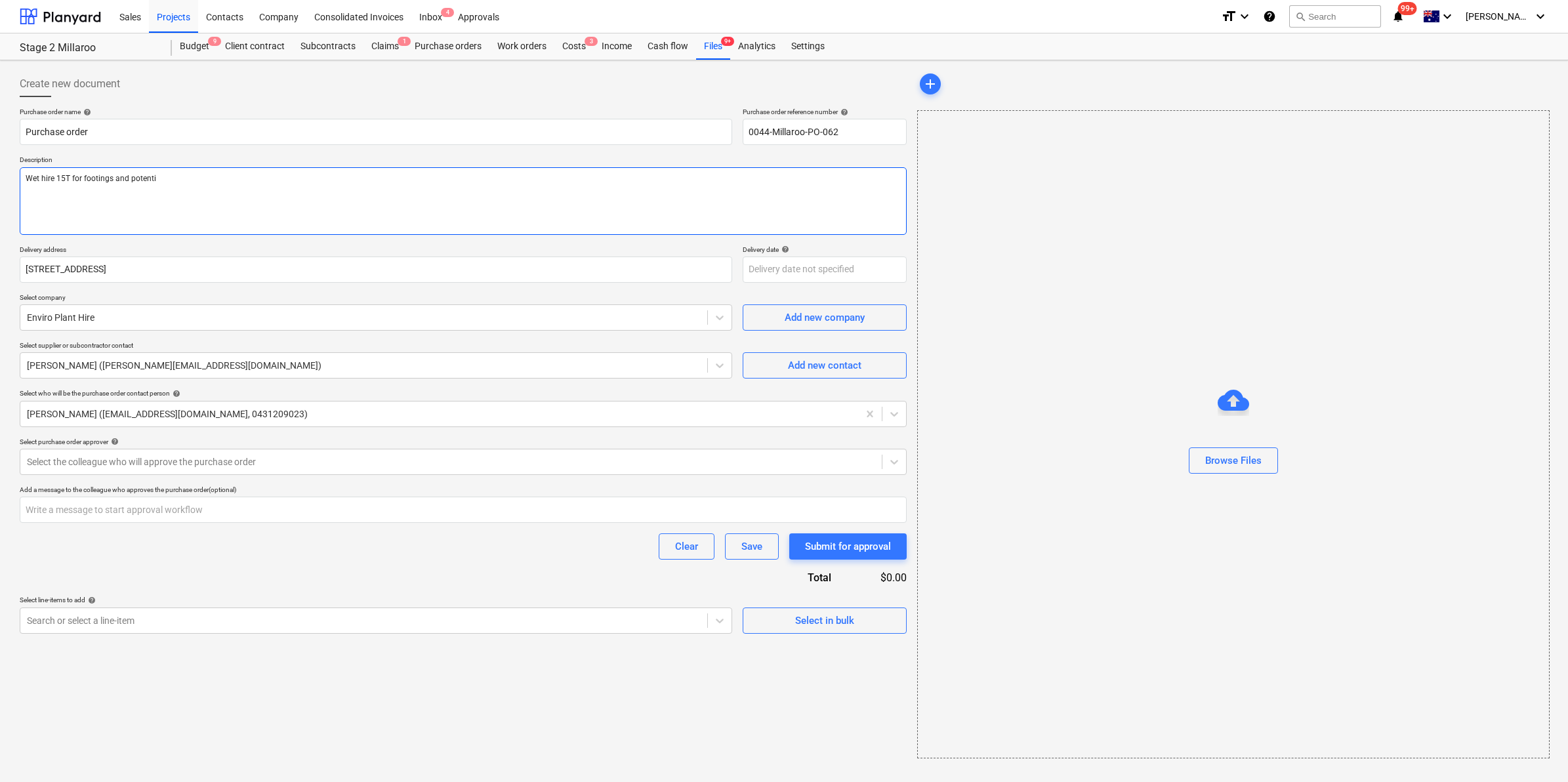
type textarea "Wet hire 15T for footings and potentia"
type textarea "x"
type textarea "Wet hire 15T for footings and potential"
type textarea "x"
type textarea "Wet hire 15T for footings and potentiall"
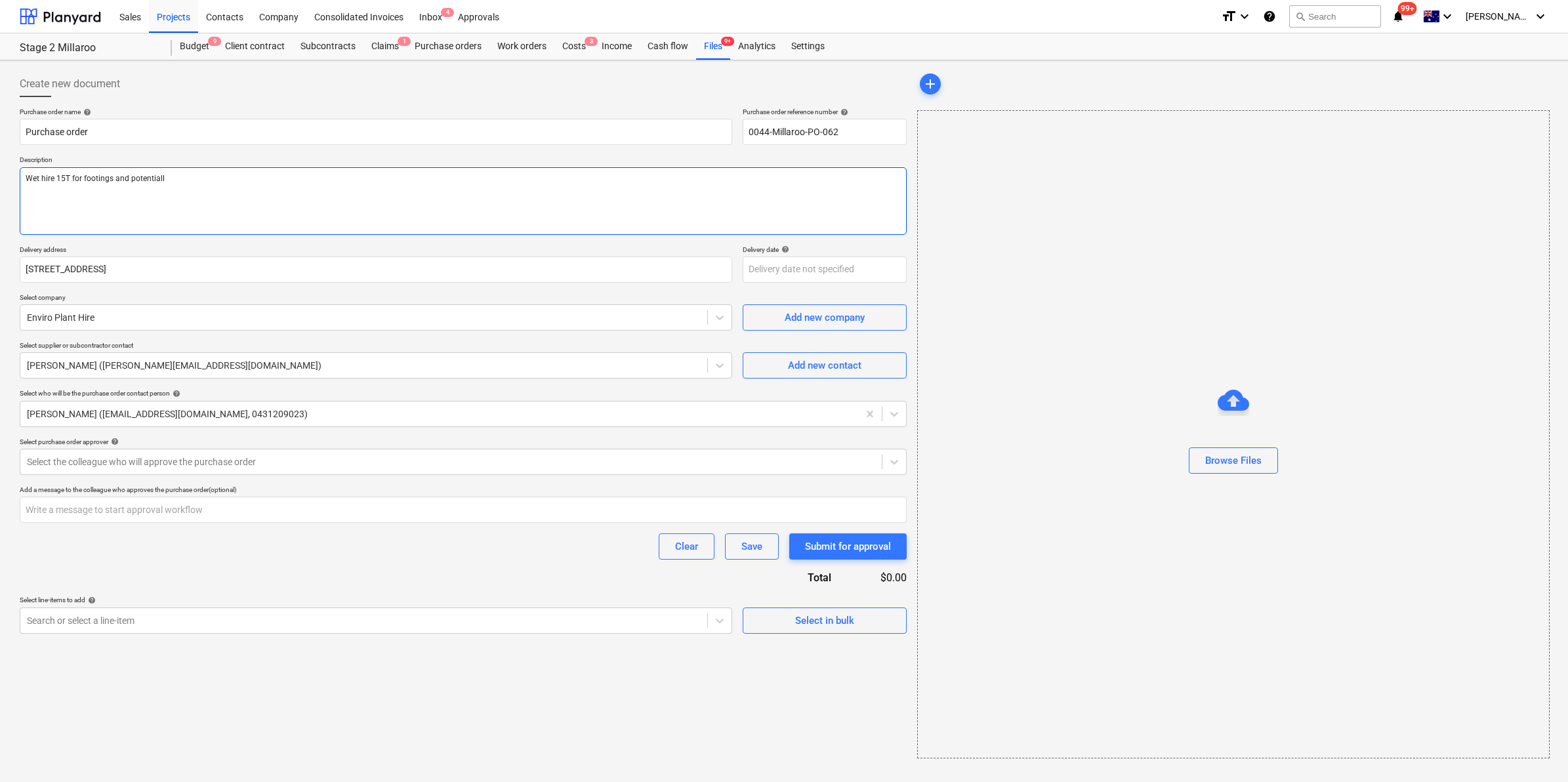
type textarea "x"
type textarea "Wet hire 15T for footings and potentially"
type textarea "x"
type textarea "Wet hire 15T for footings and potentially"
type textarea "x"
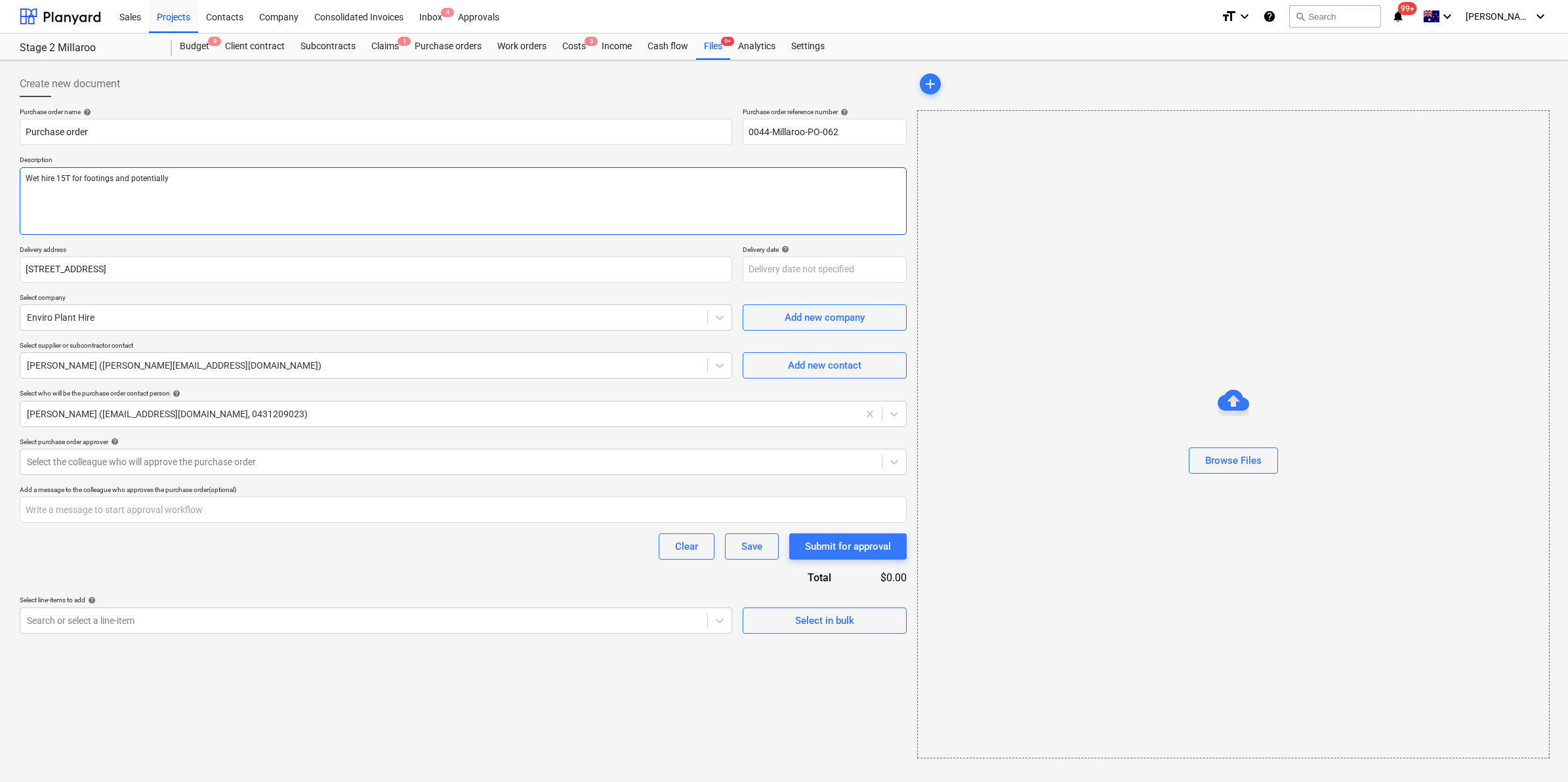
type textarea "Wet hire 15T for footings and potentially t"
type textarea "x"
type textarea "Wet hire 15T for footings and potentially tr"
type textarea "x"
type textarea "Wet hire 15T for footings and potentially tre"
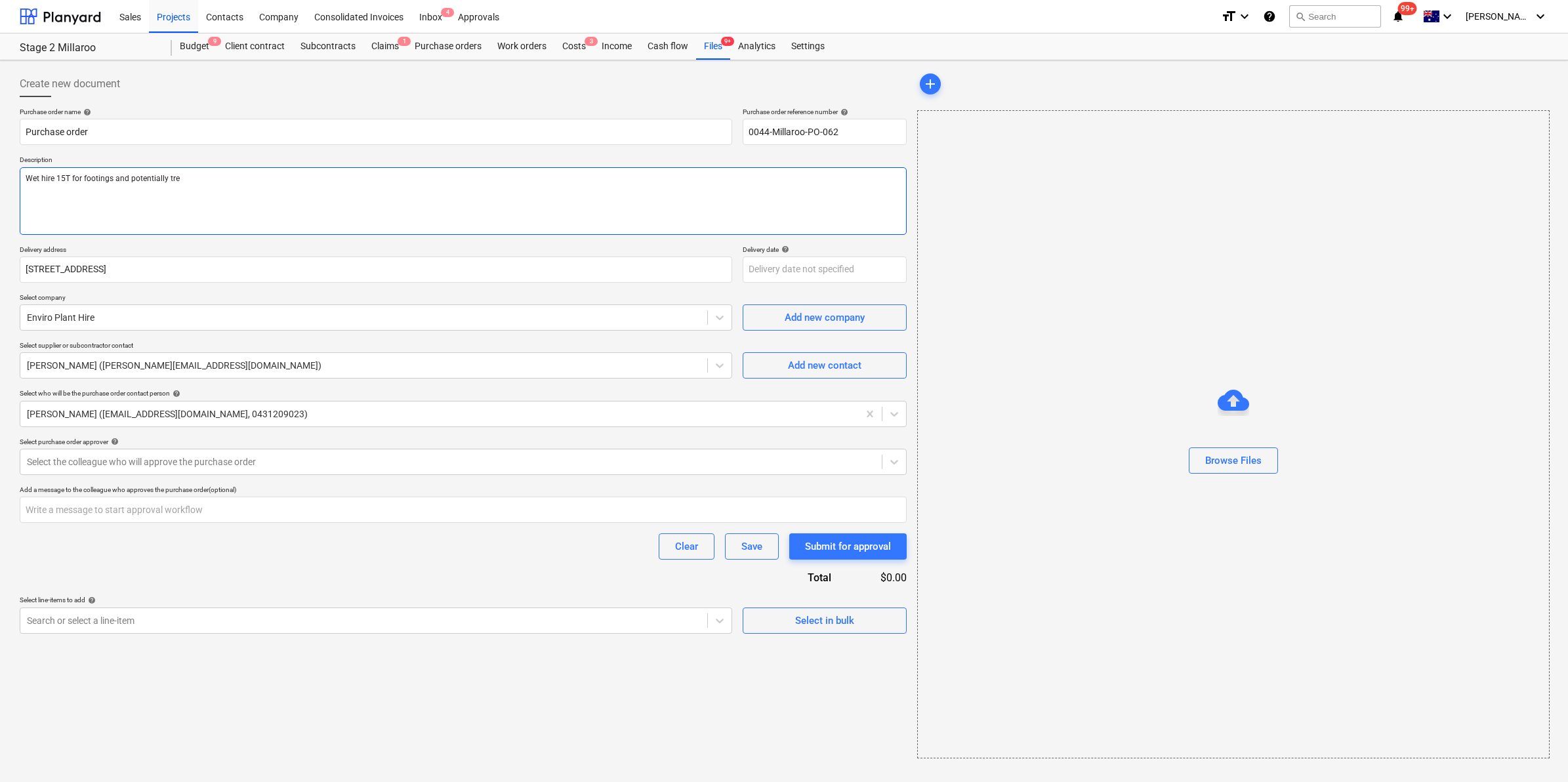
type textarea "x"
type textarea "Wet hire 15T for footings and potentially tren"
type textarea "x"
type textarea "Wet hire 15T for footings and potentially trenc"
type textarea "x"
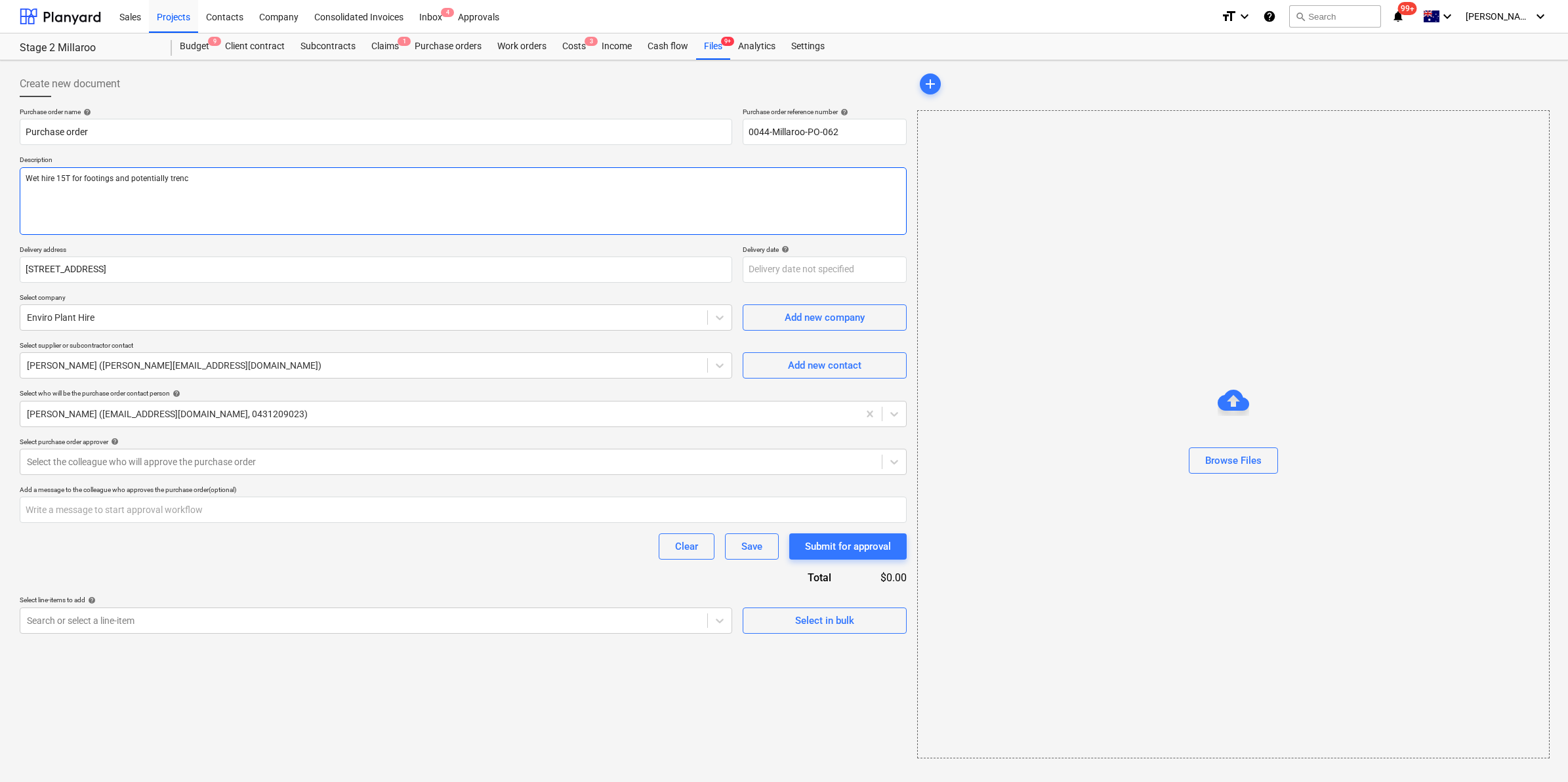
type textarea "Wet hire 15T for footings and potentially trench"
type textarea "x"
type textarea "Wet hire 15T for footings and potentially trenche"
type textarea "x"
type textarea "Wet hire 15T for footings and potentially trenches"
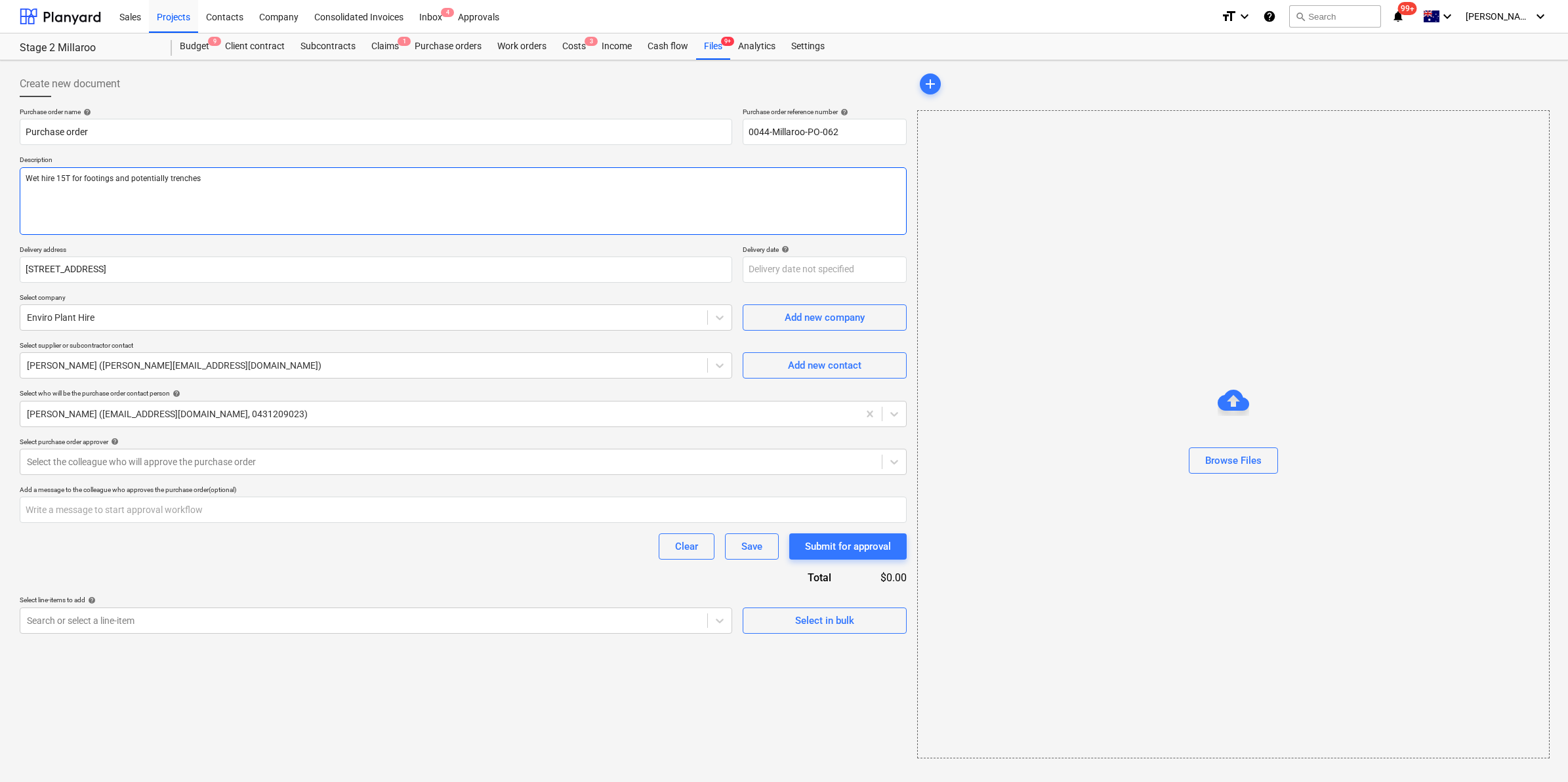
type textarea "x"
type textarea "Wet hire 15T for footings and potentially trenches"
type textarea "x"
type textarea "Wet hire 15T for footings and potentially trenches fo"
type textarea "x"
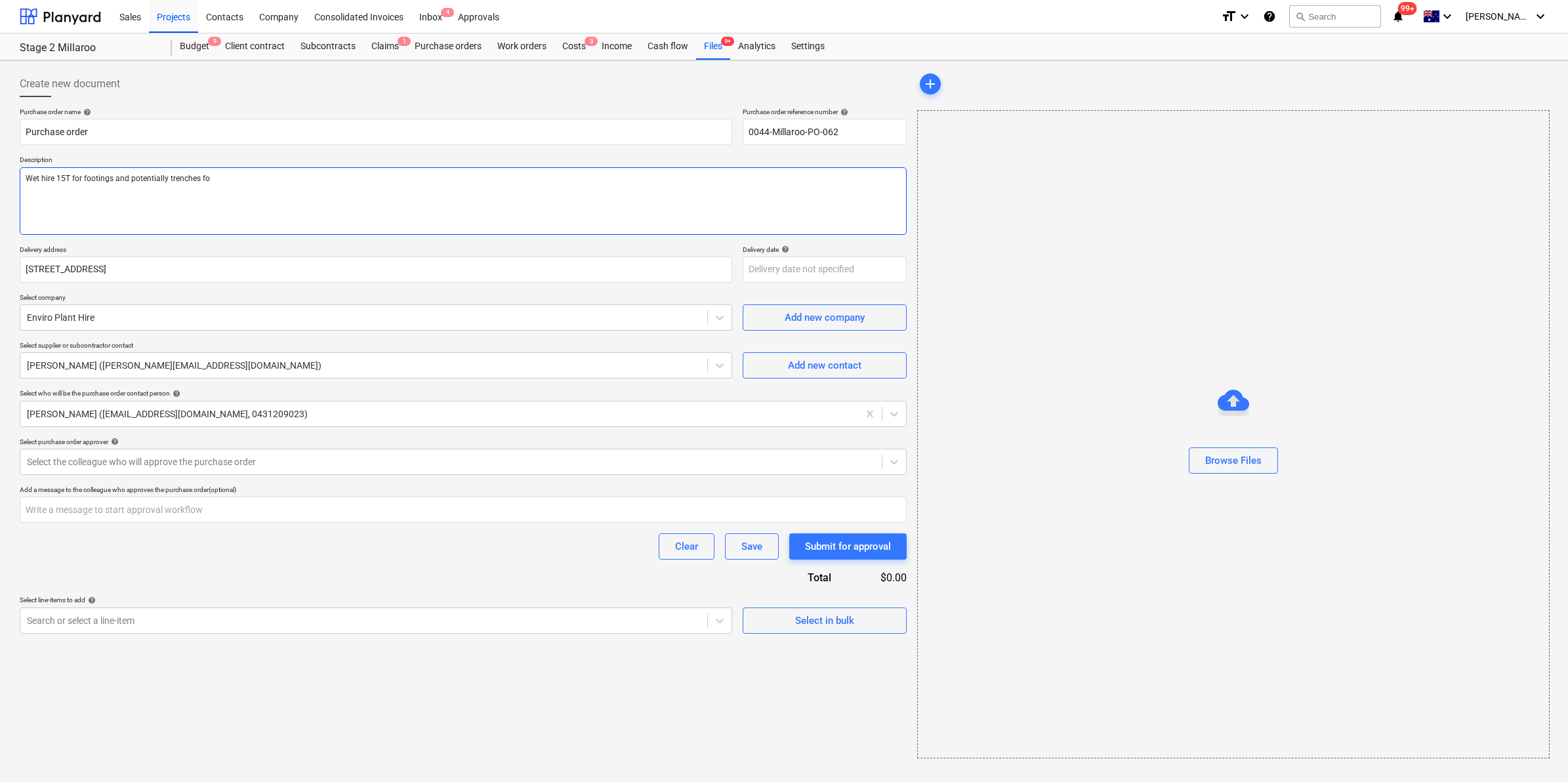
type textarea "Wet hire 15T for footings and potentially trenches for"
type textarea "x"
type textarea "Wet hire 15T for footings and potentially trenches for"
type textarea "x"
type textarea "Wet hire 15T for footings and potentially trenches for t"
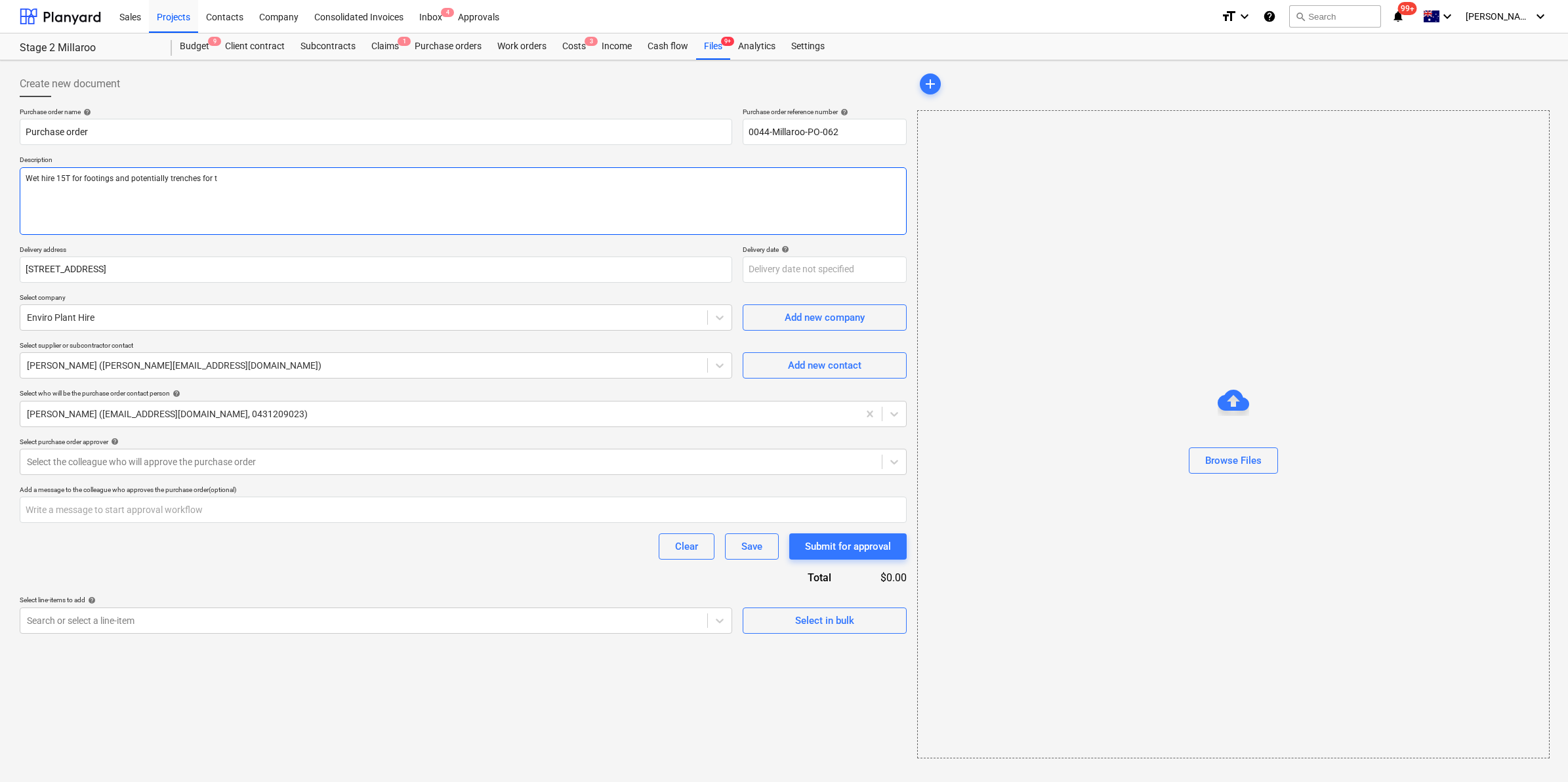
type textarea "x"
type textarea "Wet hire 15T for footings and potentially trenches for tr"
type textarea "x"
type textarea "Wet hire 15T for footings and potentially trenches for trs"
type textarea "x"
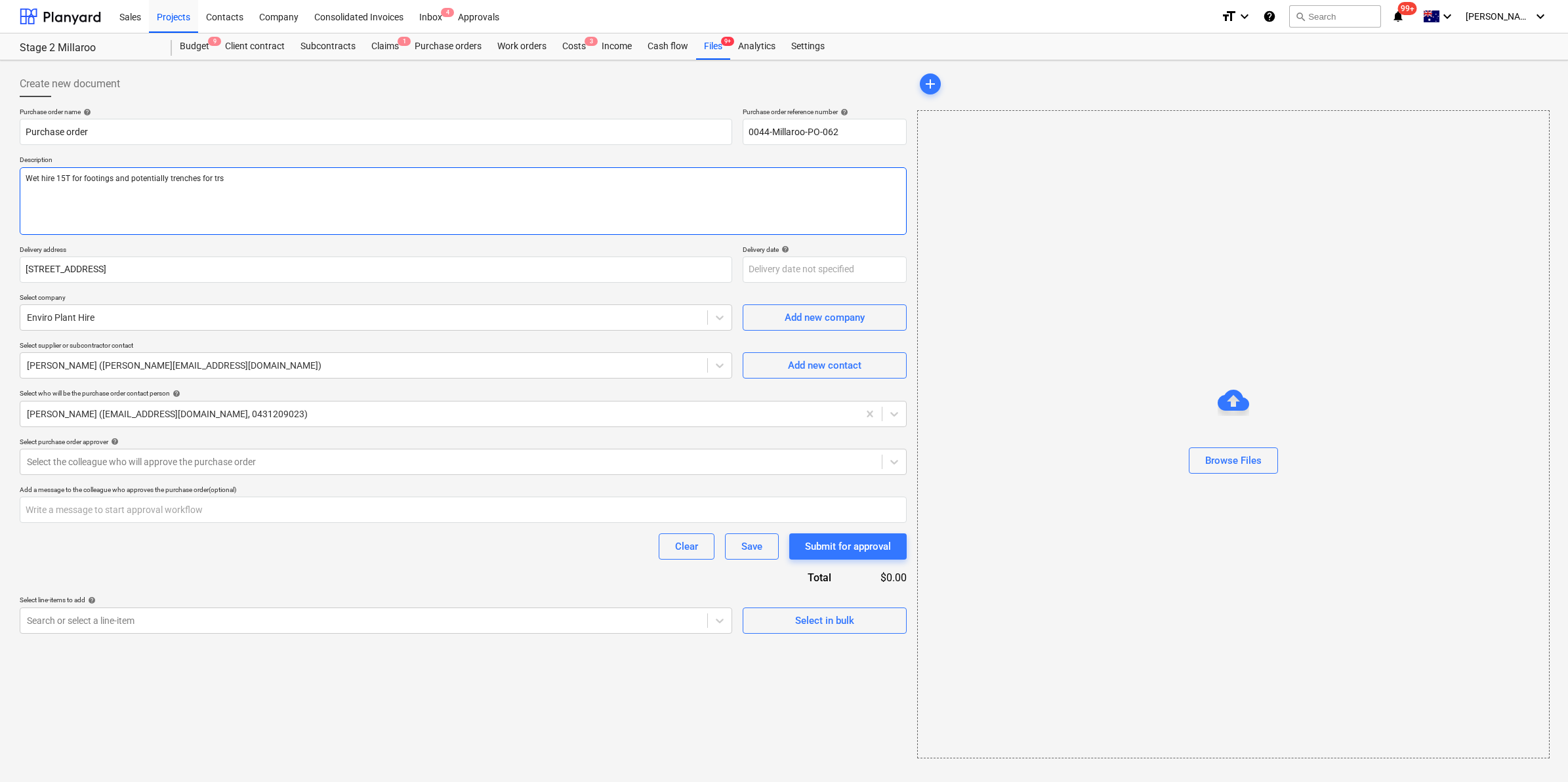
type textarea "Wet hire 15T for footings and potentially trenches for trsd"
type textarea "x"
type textarea "Wet hire 15T for footings and potentially trenches for trsde"
type textarea "x"
type textarea "Wet hire 15T for footings and potentially trenches for trsde"
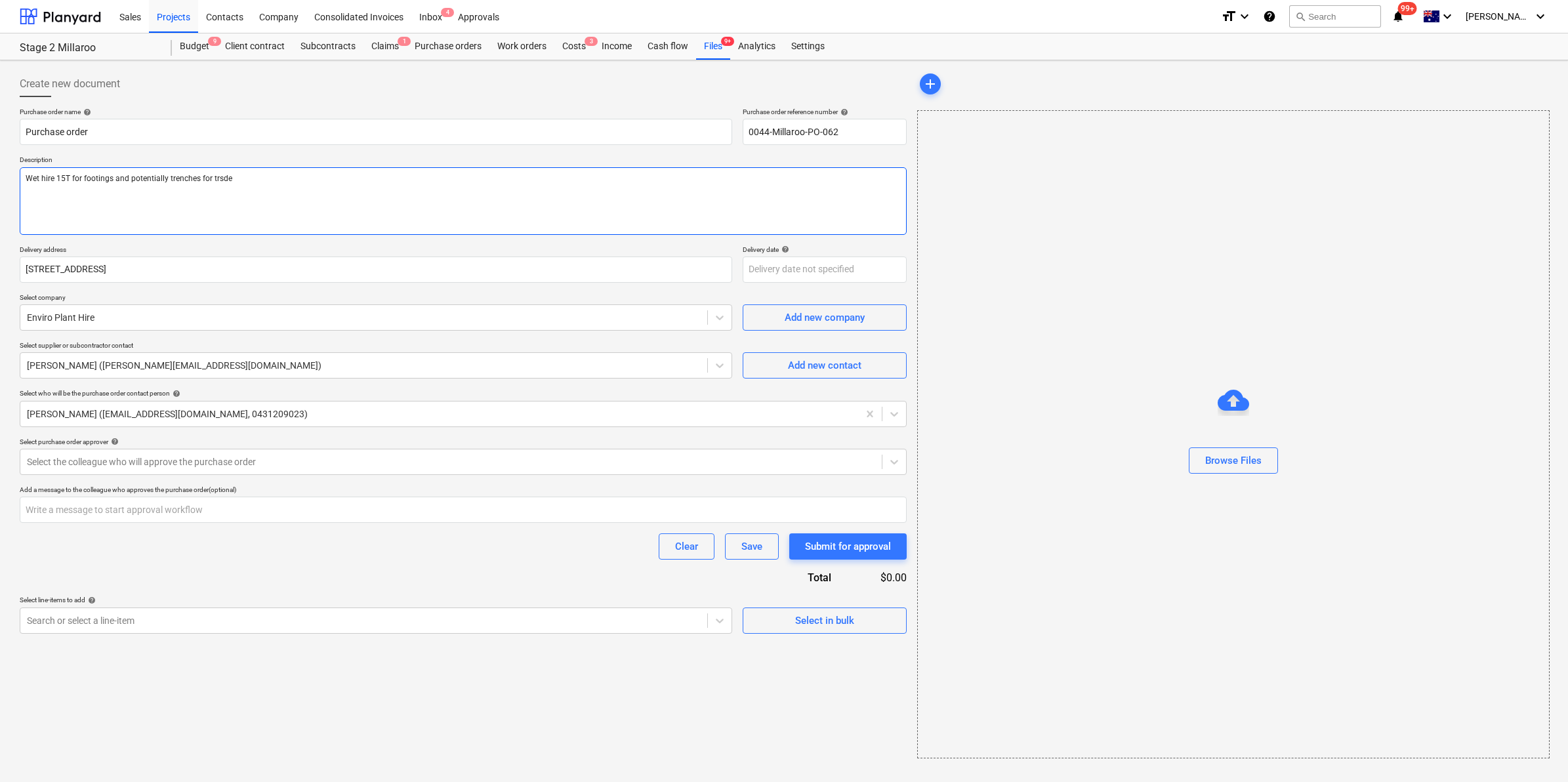
type textarea "x"
type textarea "Wet hire 15T for footings and potentially trenches for trsd"
type textarea "x"
type textarea "Wet hire 15T for footings and potentially trenches for tr"
type textarea "x"
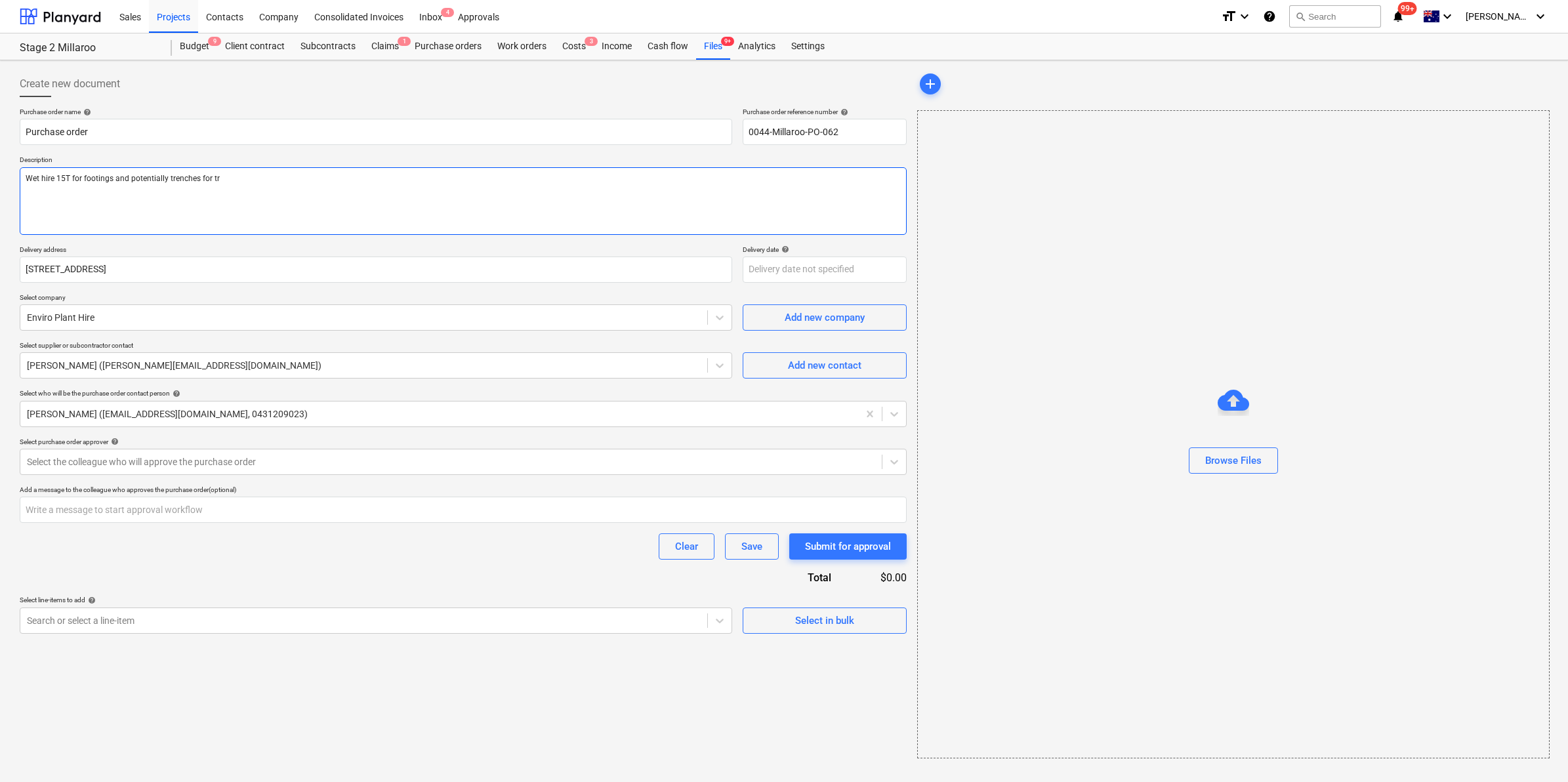
type textarea "Wet hire 15T for footings and potentially trenches for tra"
type textarea "x"
type textarea "Wet hire 15T for footings and potentially trenches for trad"
type textarea "x"
type textarea "Wet hire 15T for footings and potentially trenches for trade"
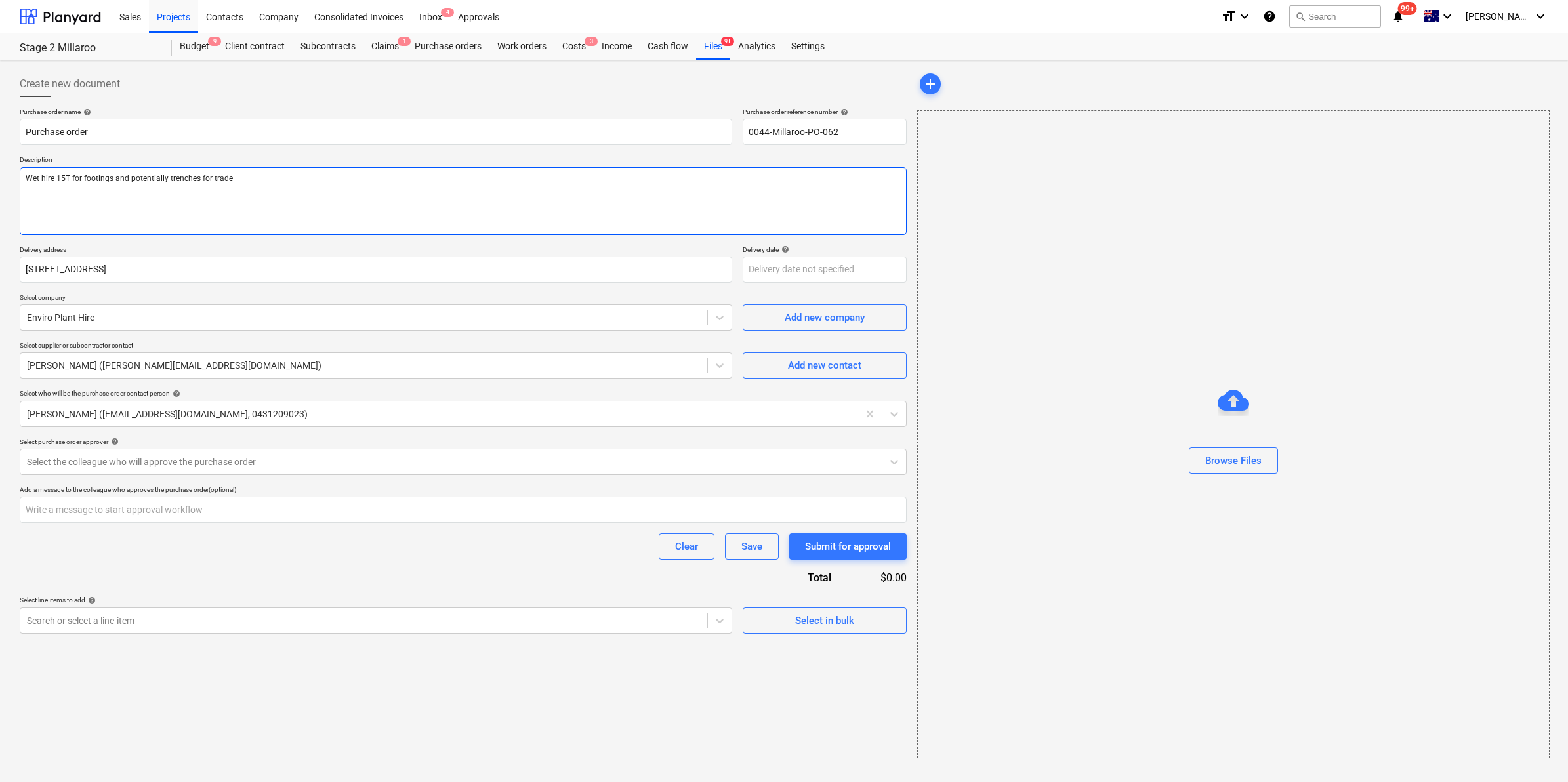
type textarea "x"
type textarea "Wet hire 15T for footings and potentially trenches for trades"
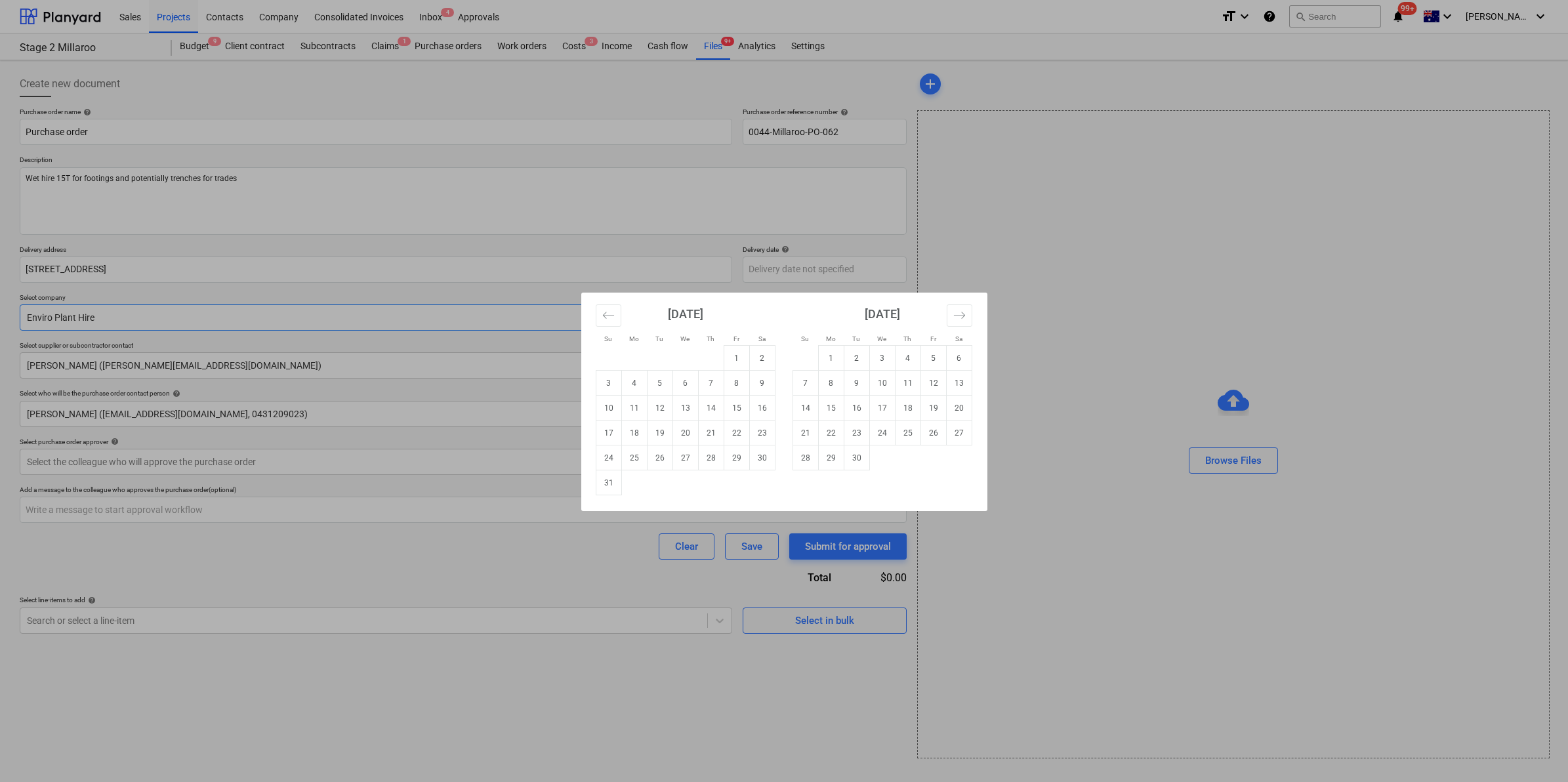
type textarea "x"
click at [601, 575] on div "Su Mo Tu We Th Fr Sa Su Mo Tu We Th Fr Sa July 2025 1 2 3 4 5 6 7 8 9 10 11 12 …" at bounding box center [784, 391] width 1568 height 782
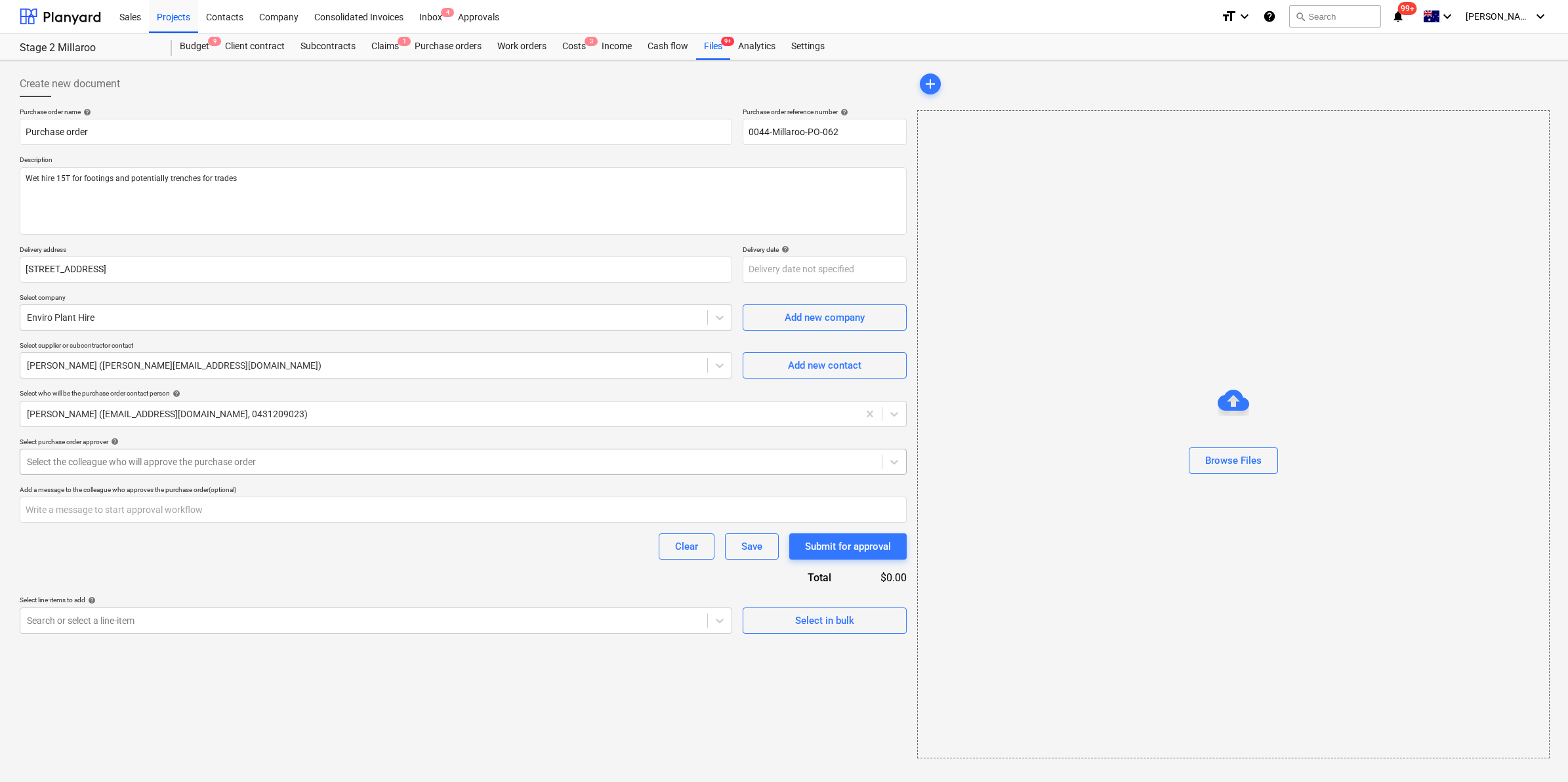
click at [166, 466] on div at bounding box center [451, 462] width 849 height 13
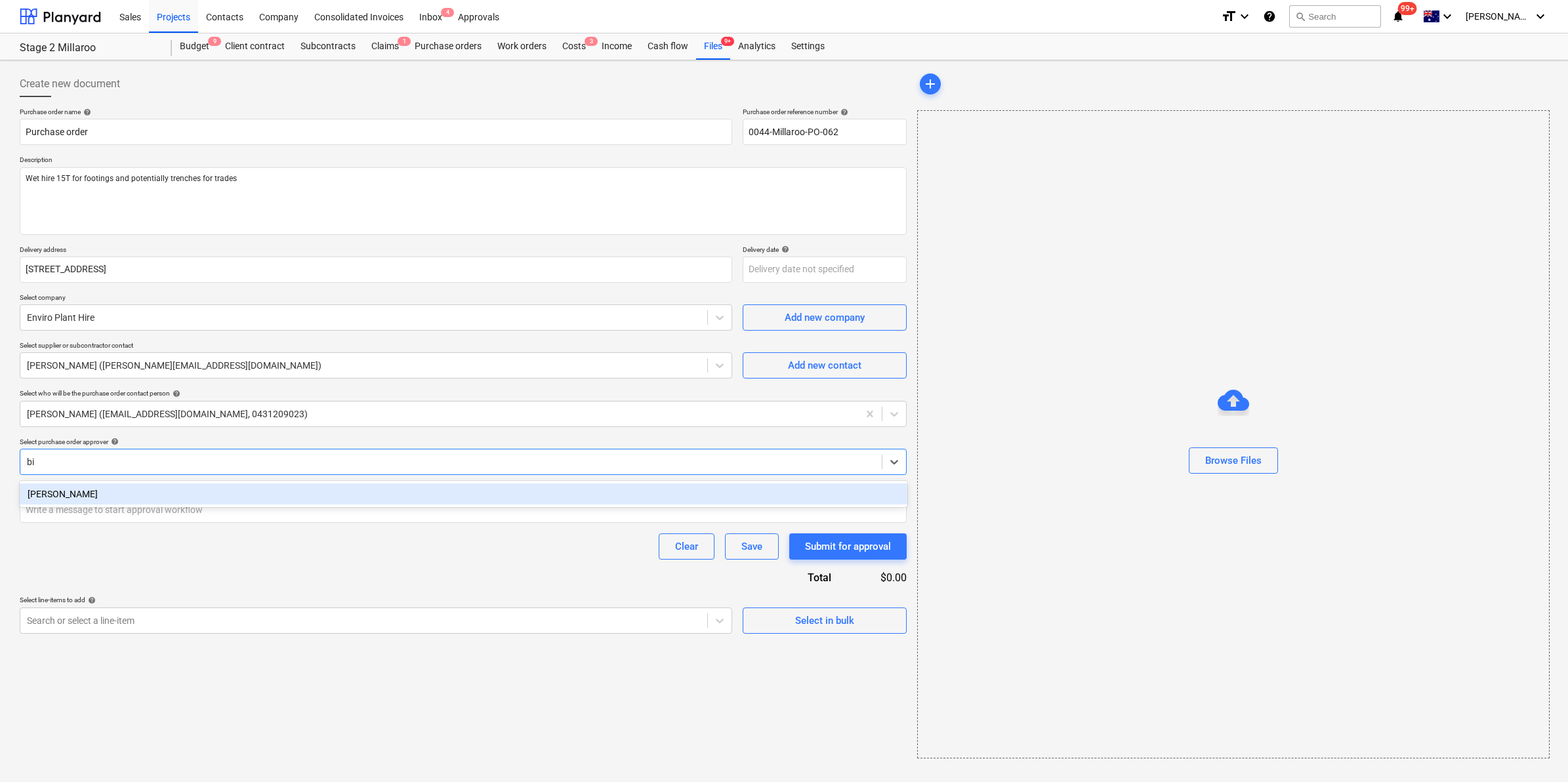
type input "b"
type input "geoff"
type textarea "x"
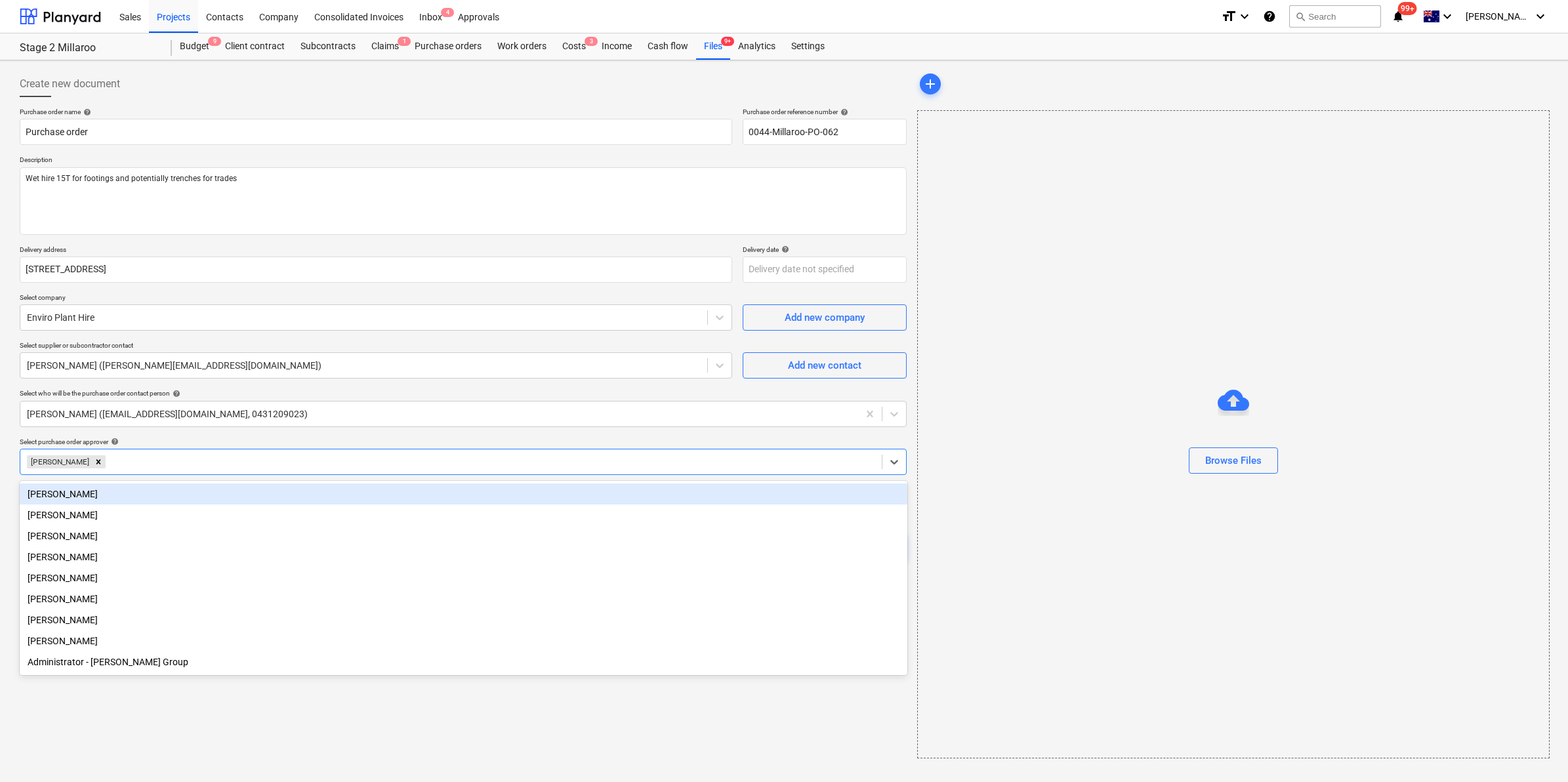
click at [187, 431] on div "Purchase order name help Purchase order Purchase order reference number help 00…" at bounding box center [463, 370] width 887 height 526
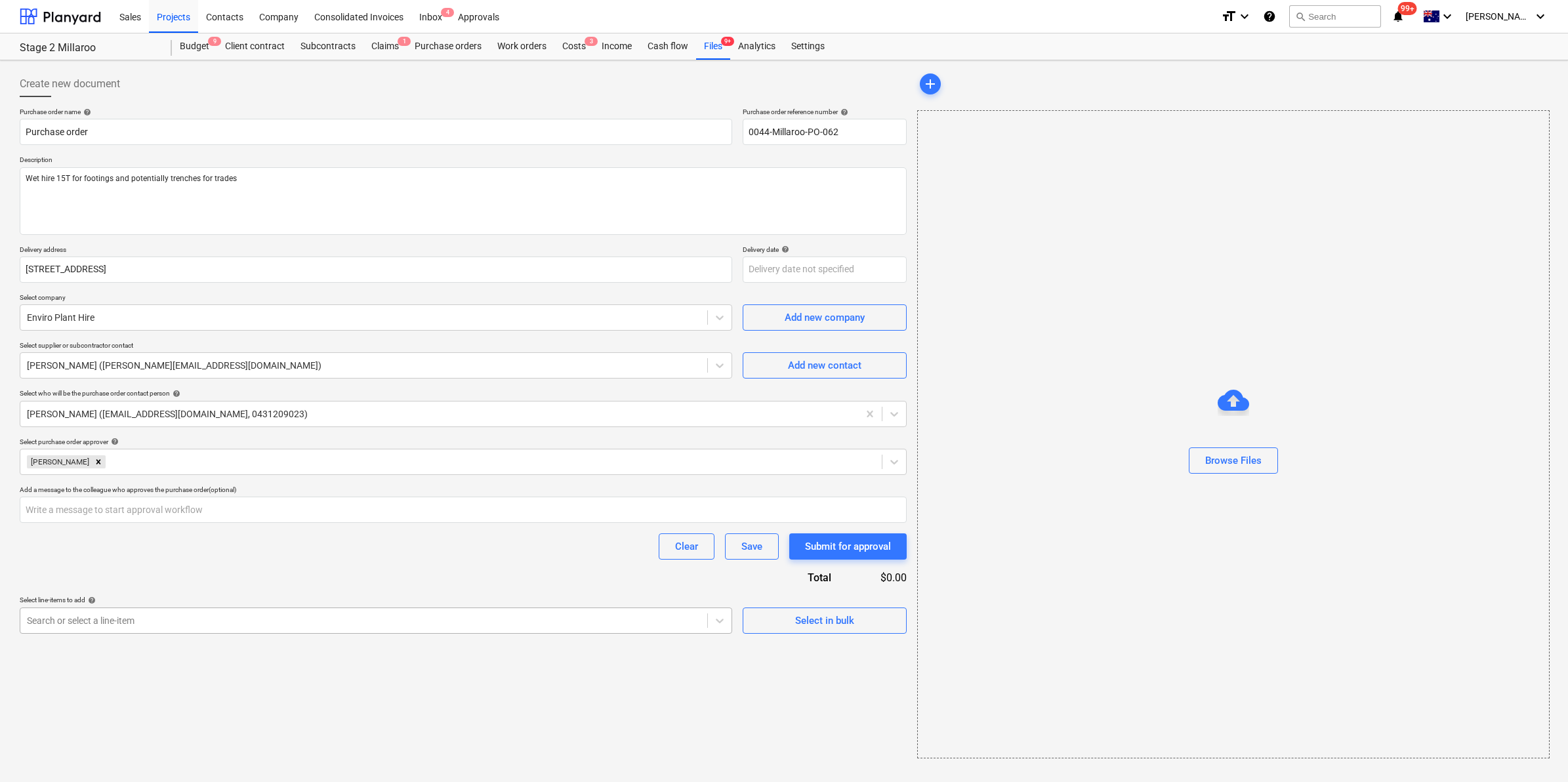
click at [189, 627] on div at bounding box center [364, 621] width 674 height 13
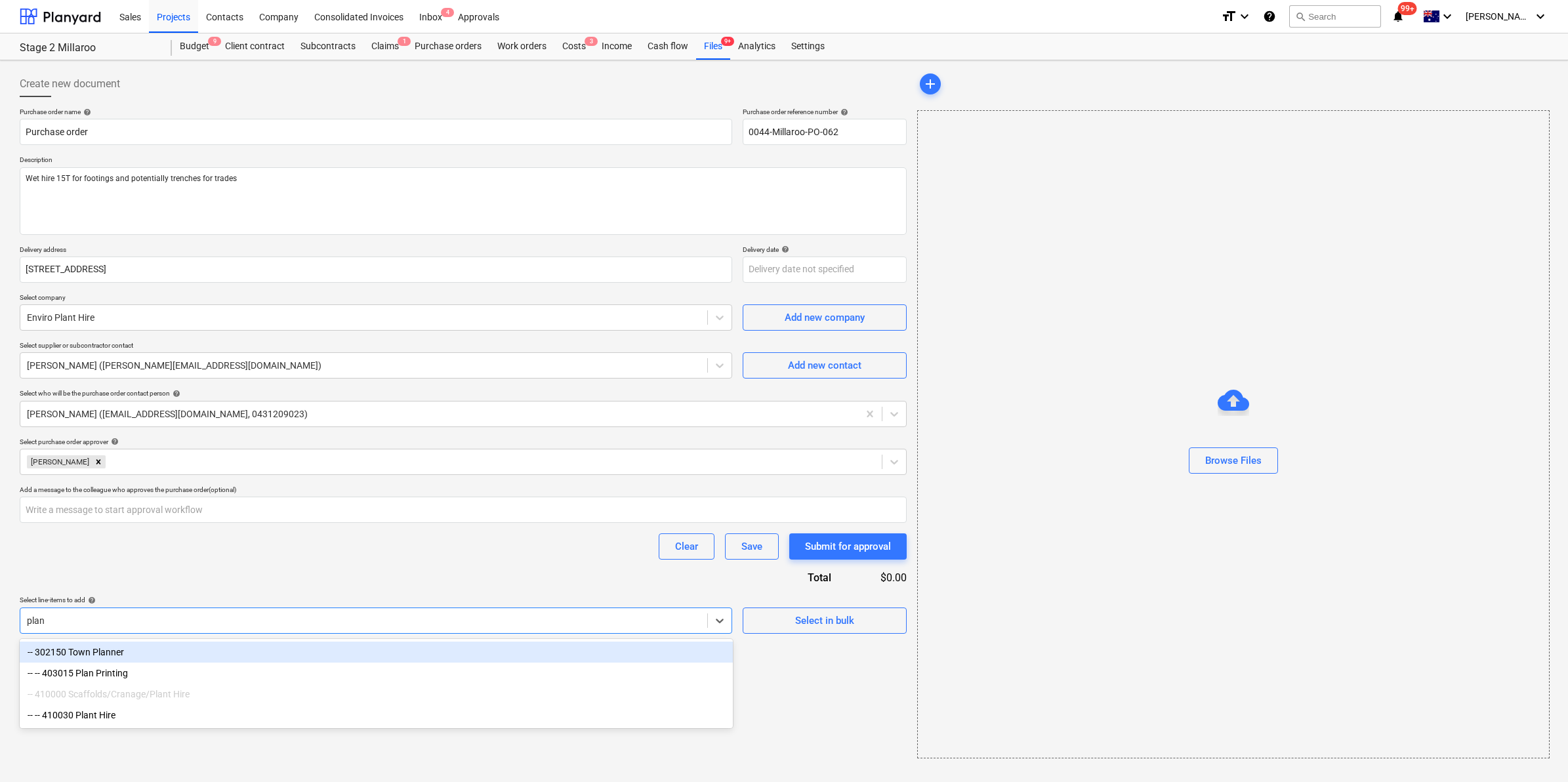
type input "plant"
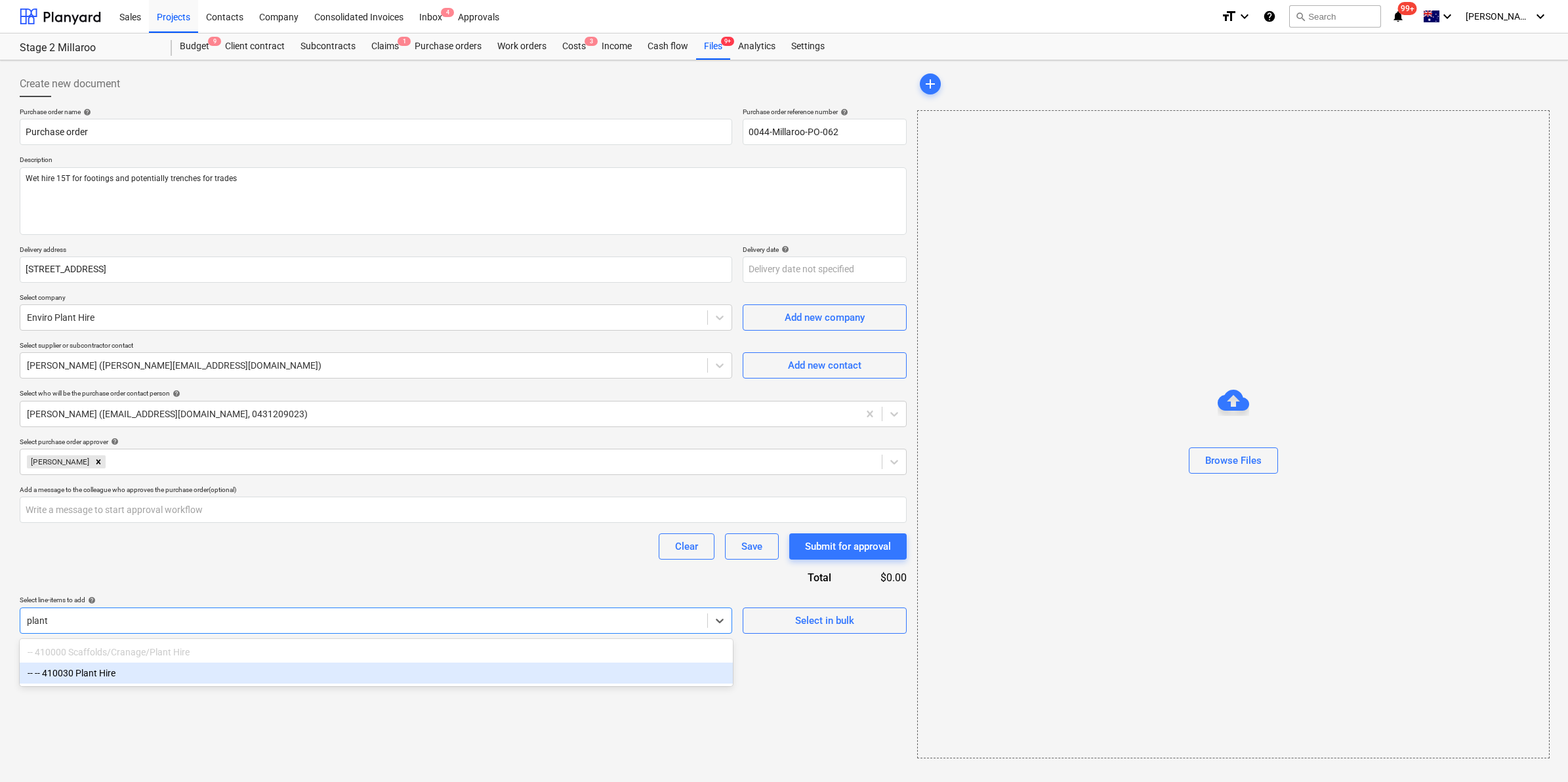
type textarea "x"
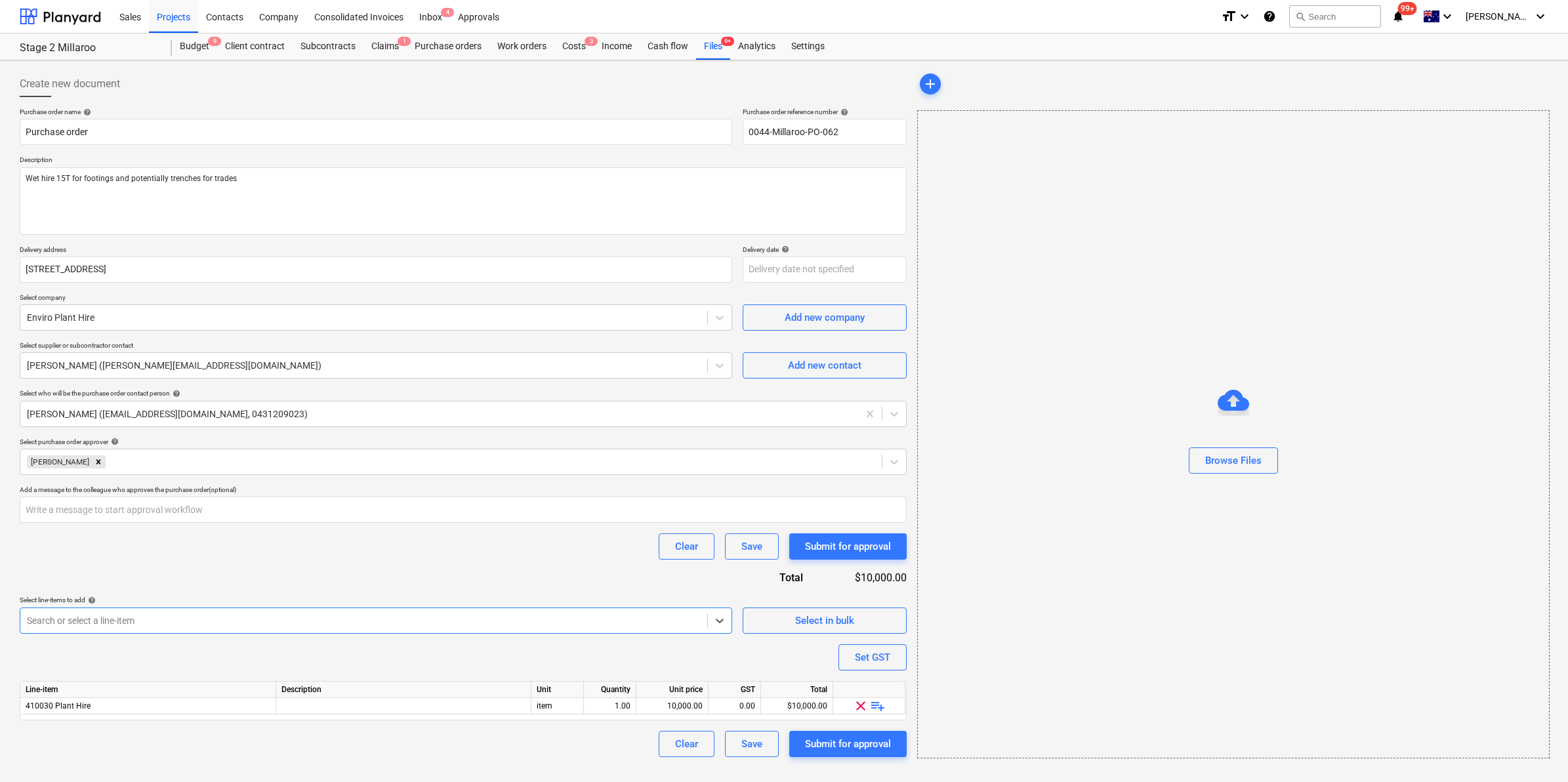
click at [211, 618] on div at bounding box center [364, 621] width 674 height 13
type input "f"
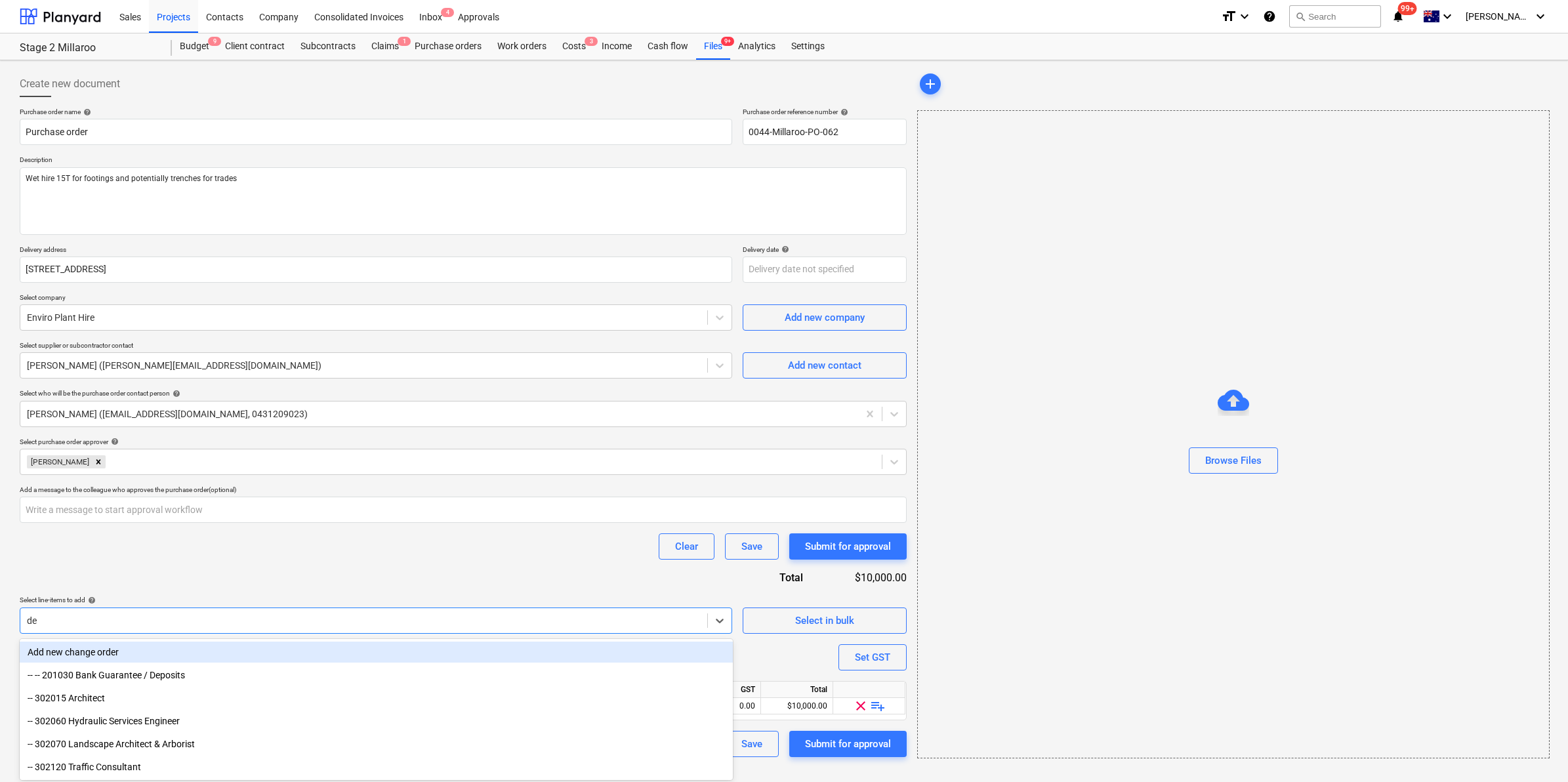
type input "det"
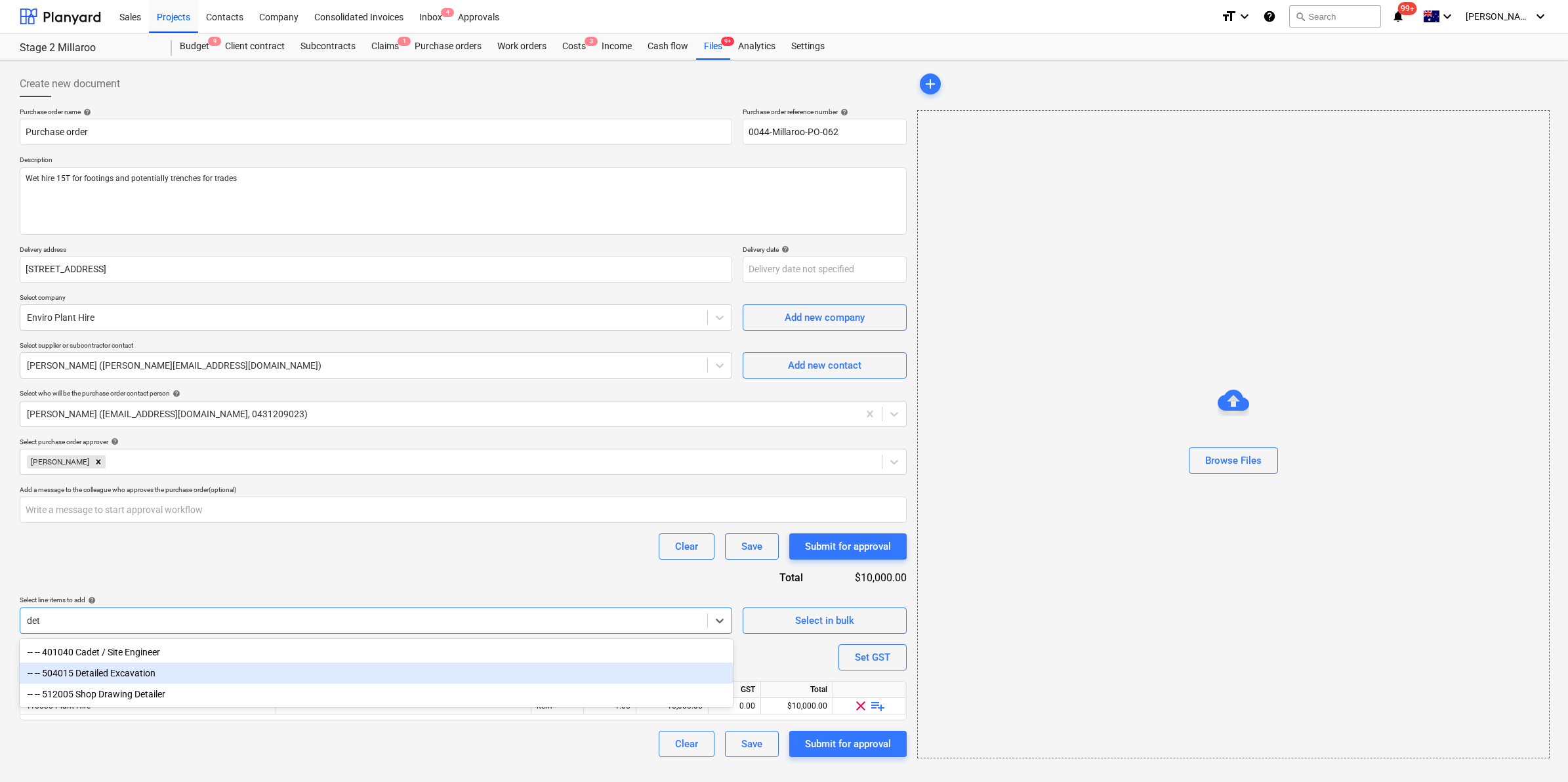
type textarea "x"
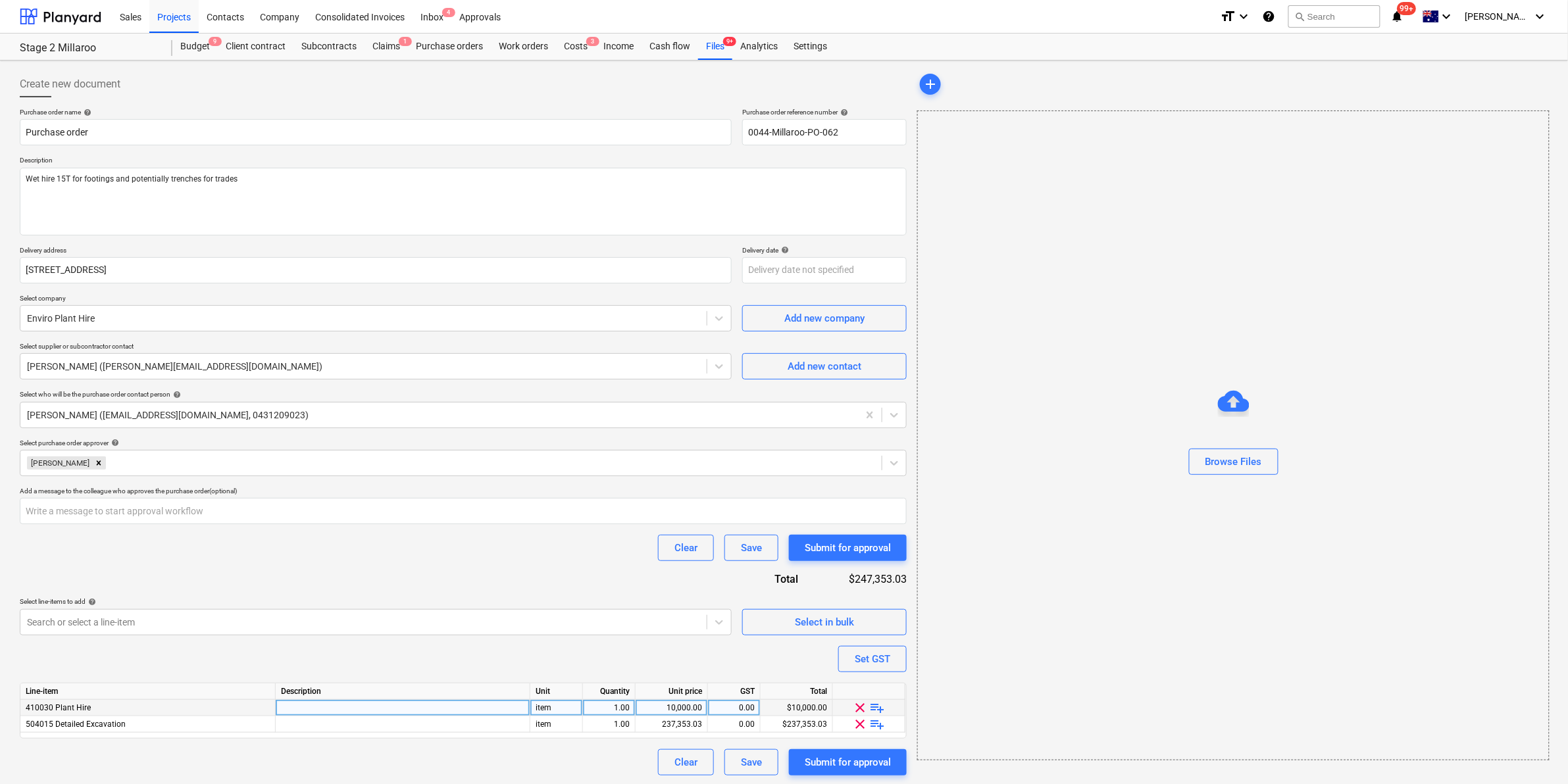
click at [858, 709] on span "clear" at bounding box center [860, 708] width 15 height 15
click at [885, 708] on span "playlist_add" at bounding box center [880, 708] width 15 height 15
type textarea "x"
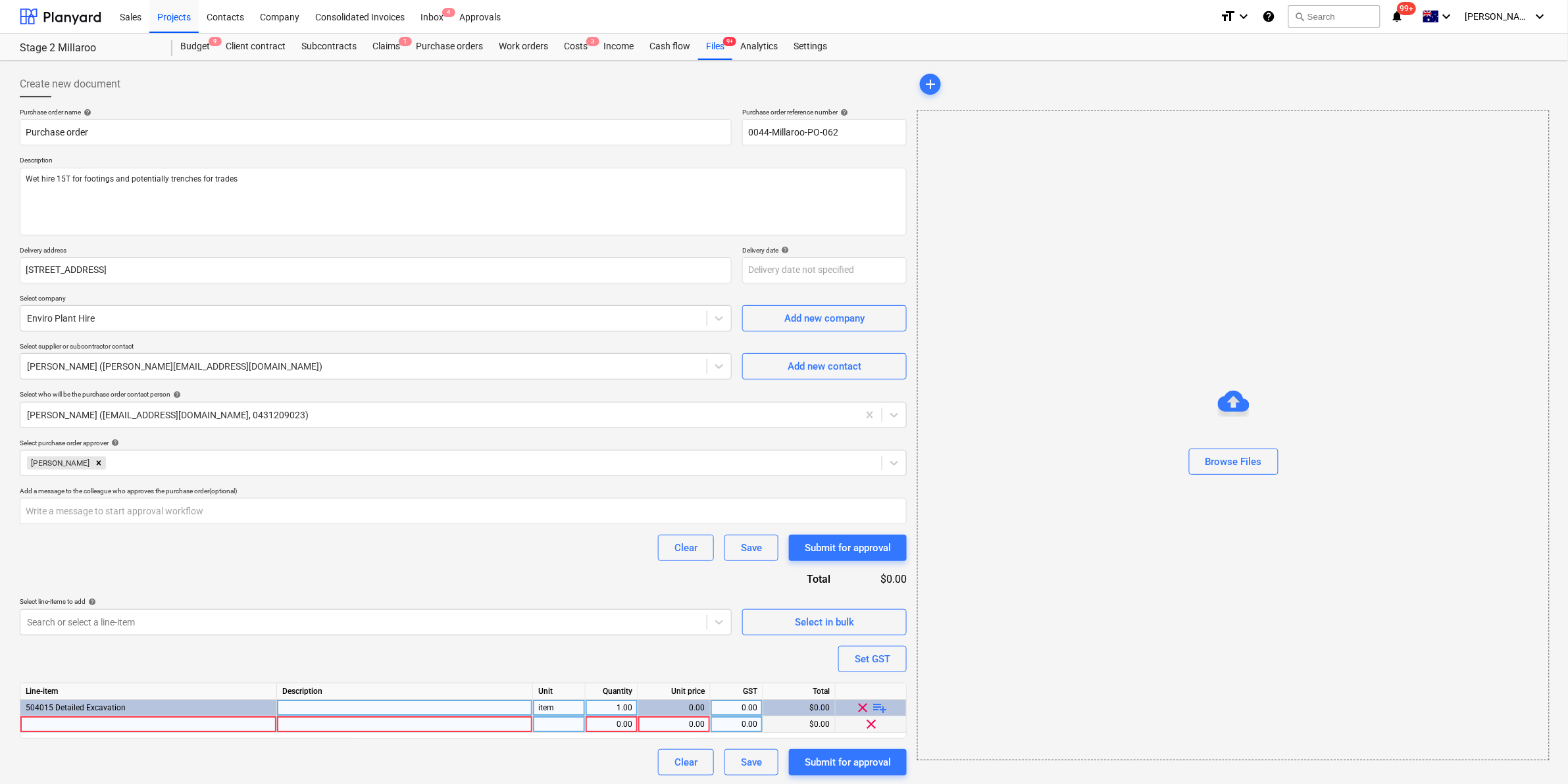
click at [191, 717] on div at bounding box center [149, 724] width 257 height 16
type input "Wet hire 15T"
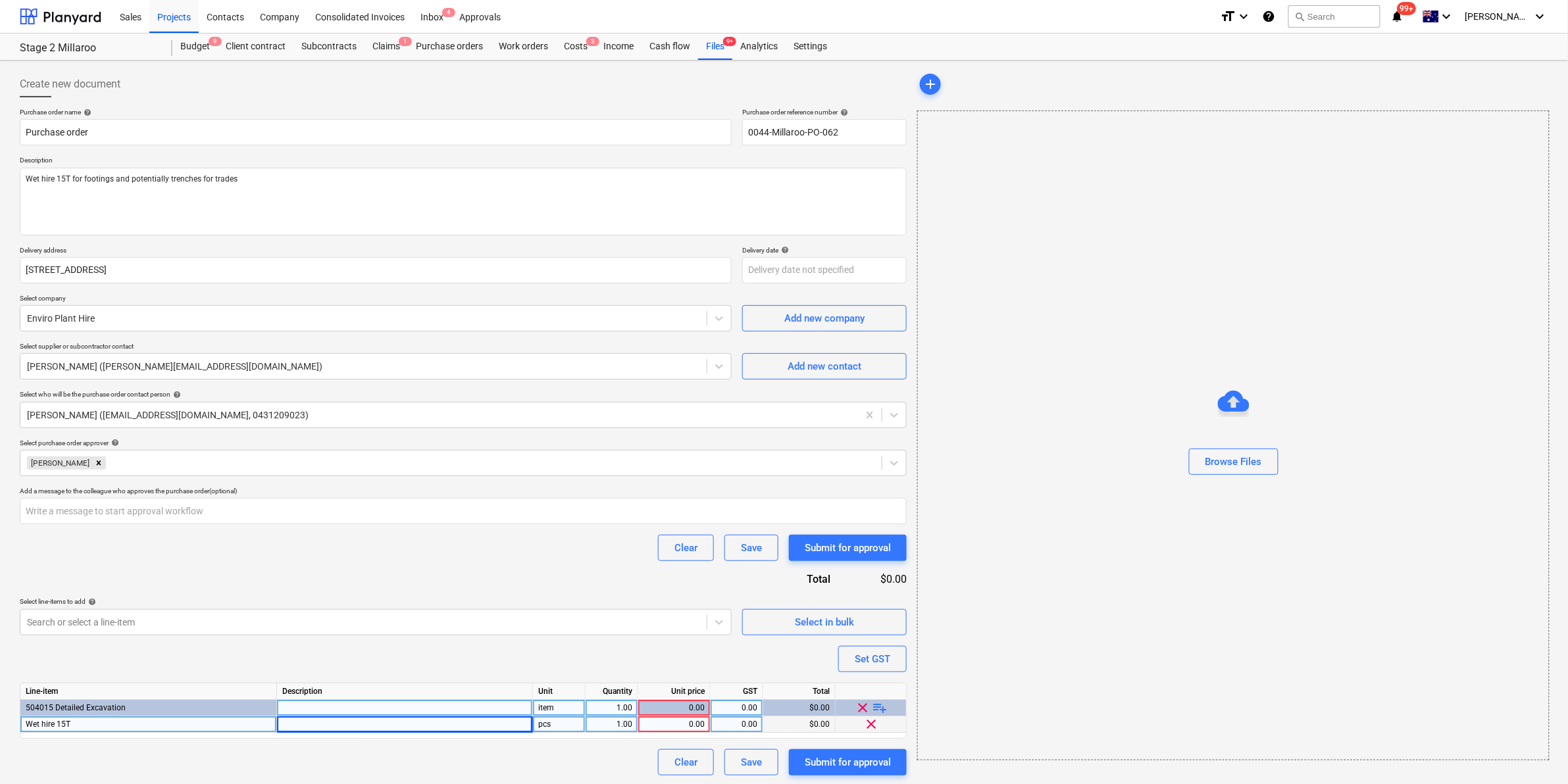
click at [563, 719] on div "pcs" at bounding box center [560, 724] width 53 height 16
click at [557, 724] on div "pcs" at bounding box center [560, 724] width 53 height 16
click at [880, 705] on span "playlist_add" at bounding box center [880, 708] width 15 height 15
type textarea "x"
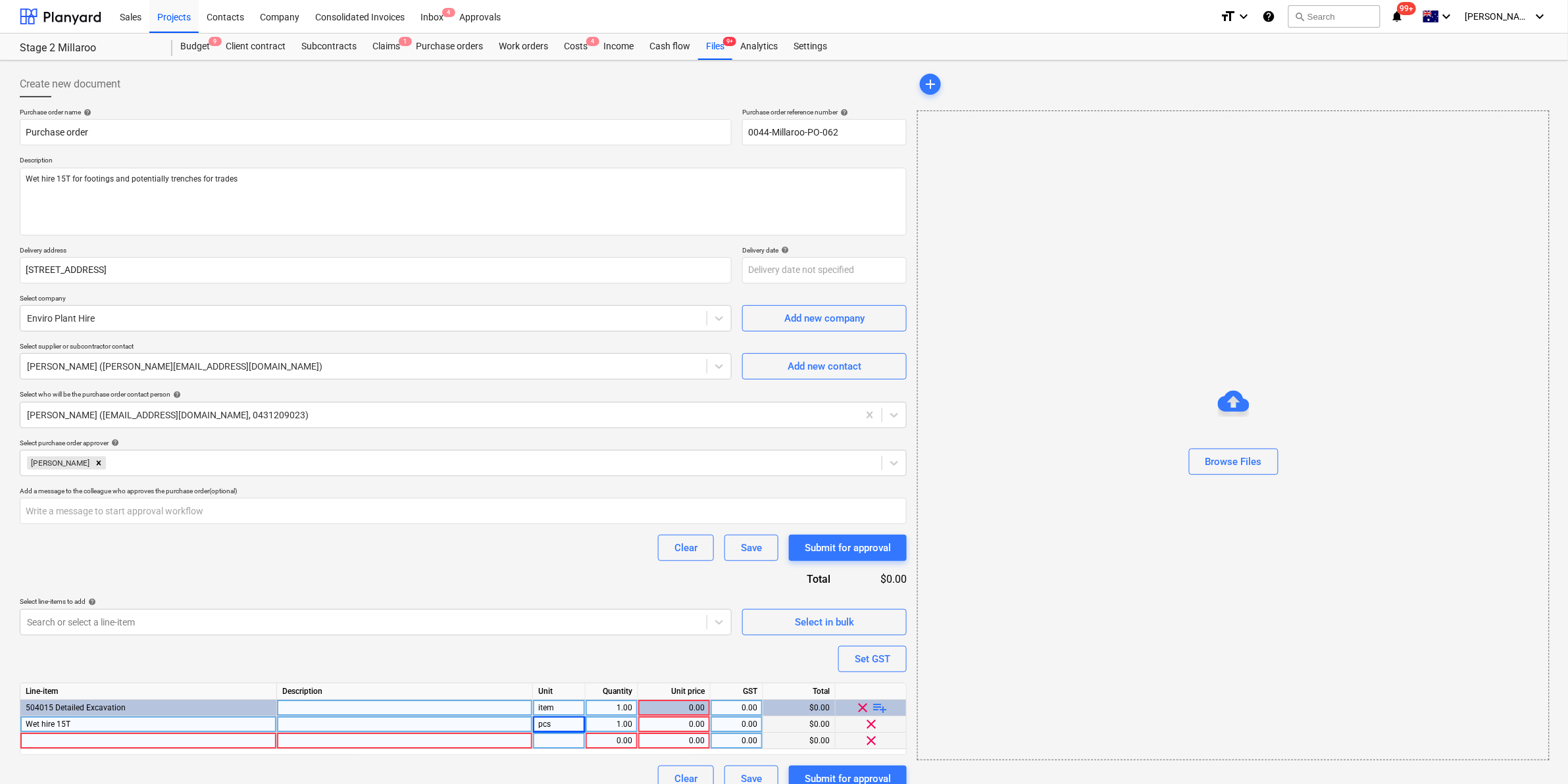
click at [234, 738] on div at bounding box center [149, 741] width 257 height 16
type input "Operator"
type textarea "x"
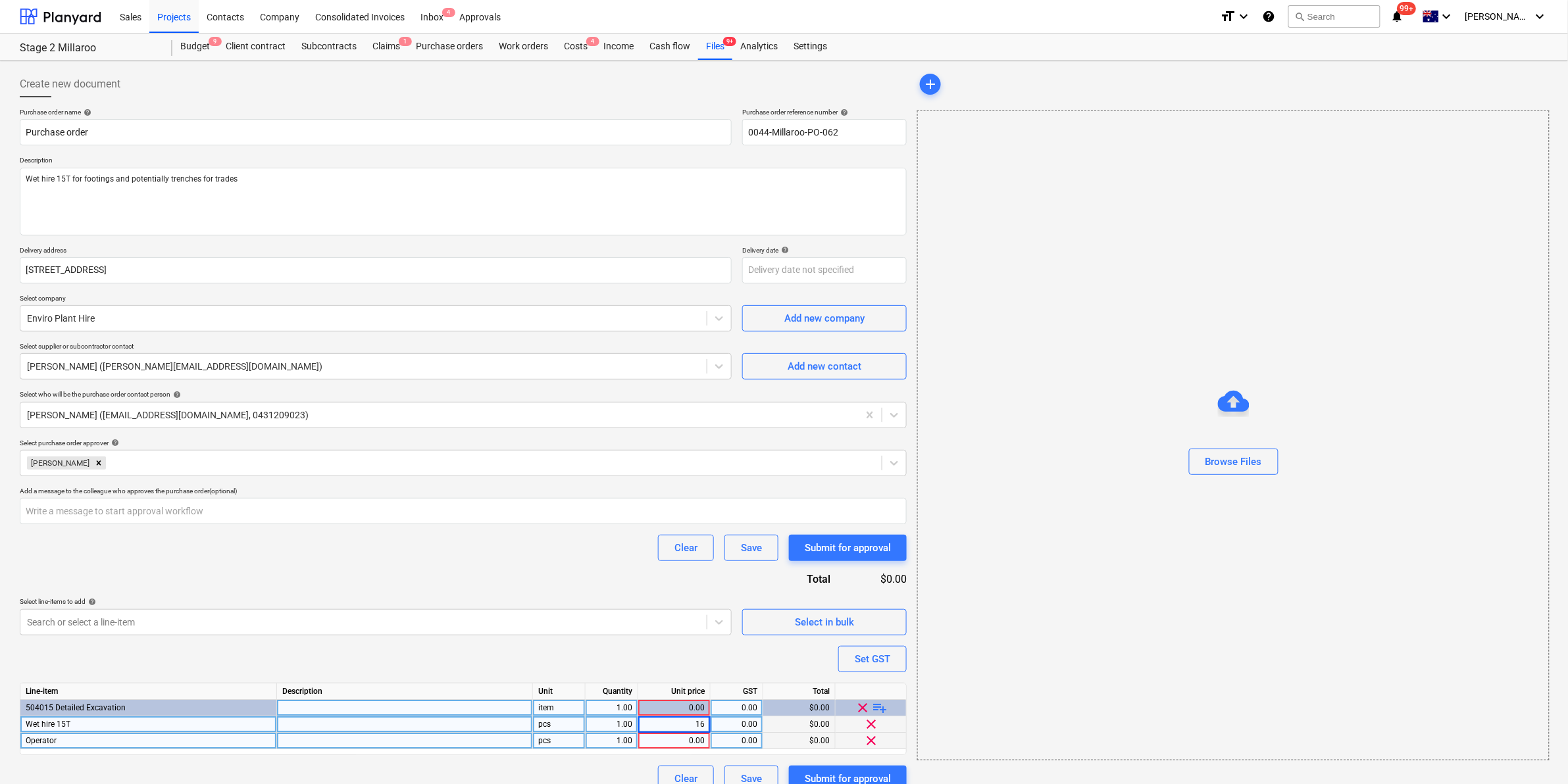
type input "165"
click at [625, 725] on div "1.00" at bounding box center [611, 724] width 41 height 16
type textarea "x"
click at [627, 724] on div "1.00" at bounding box center [611, 724] width 41 height 16
type input "500"
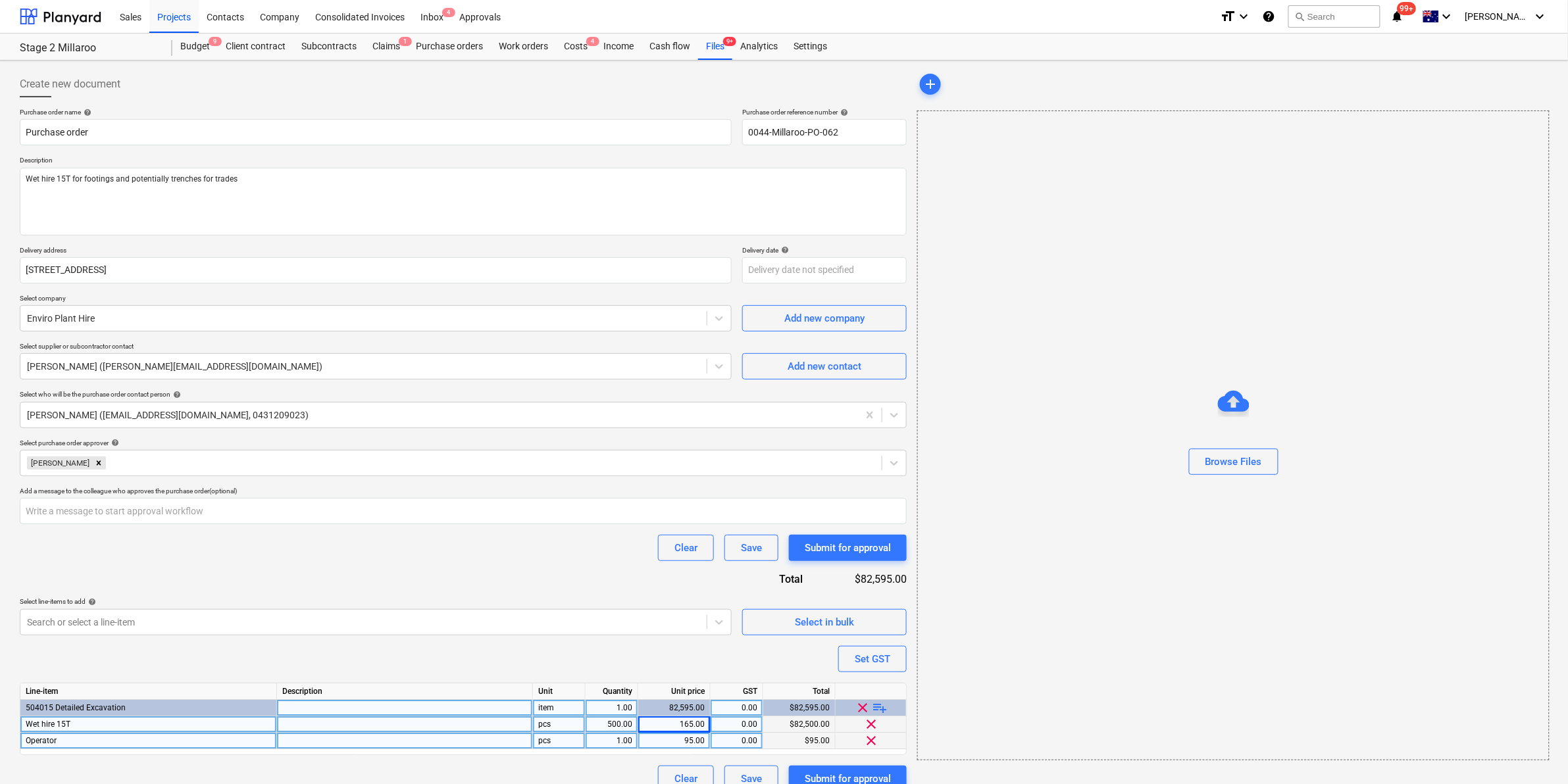
type textarea "x"
type input "500"
click at [883, 706] on span "playlist_add" at bounding box center [880, 708] width 15 height 15
type textarea "x"
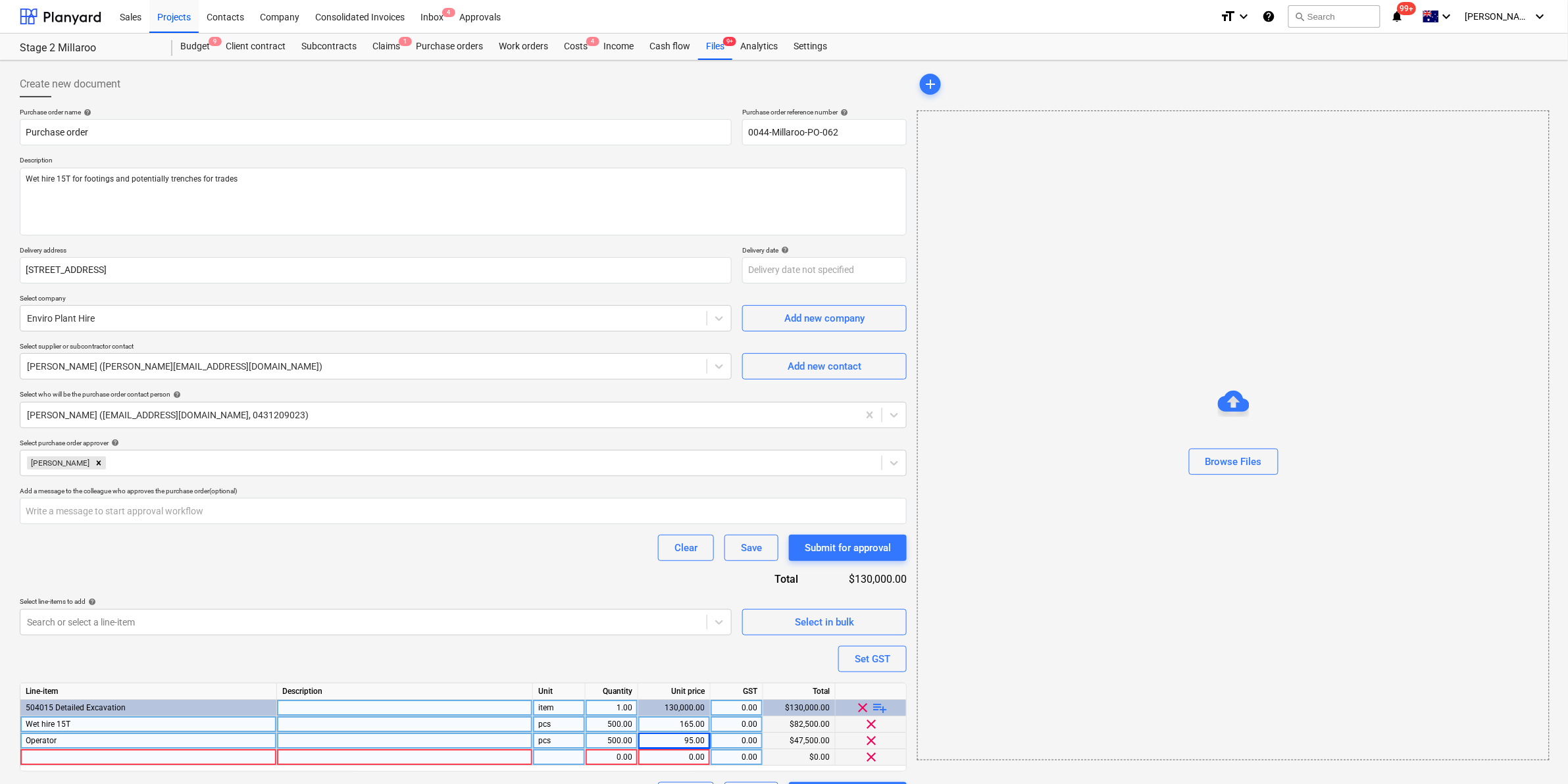
click at [53, 753] on div at bounding box center [149, 758] width 257 height 16
type input "Float total"
type textarea "x"
click at [1218, 548] on div "Browse Files" at bounding box center [1233, 435] width 632 height 650
click at [627, 748] on div "500.00" at bounding box center [611, 741] width 41 height 16
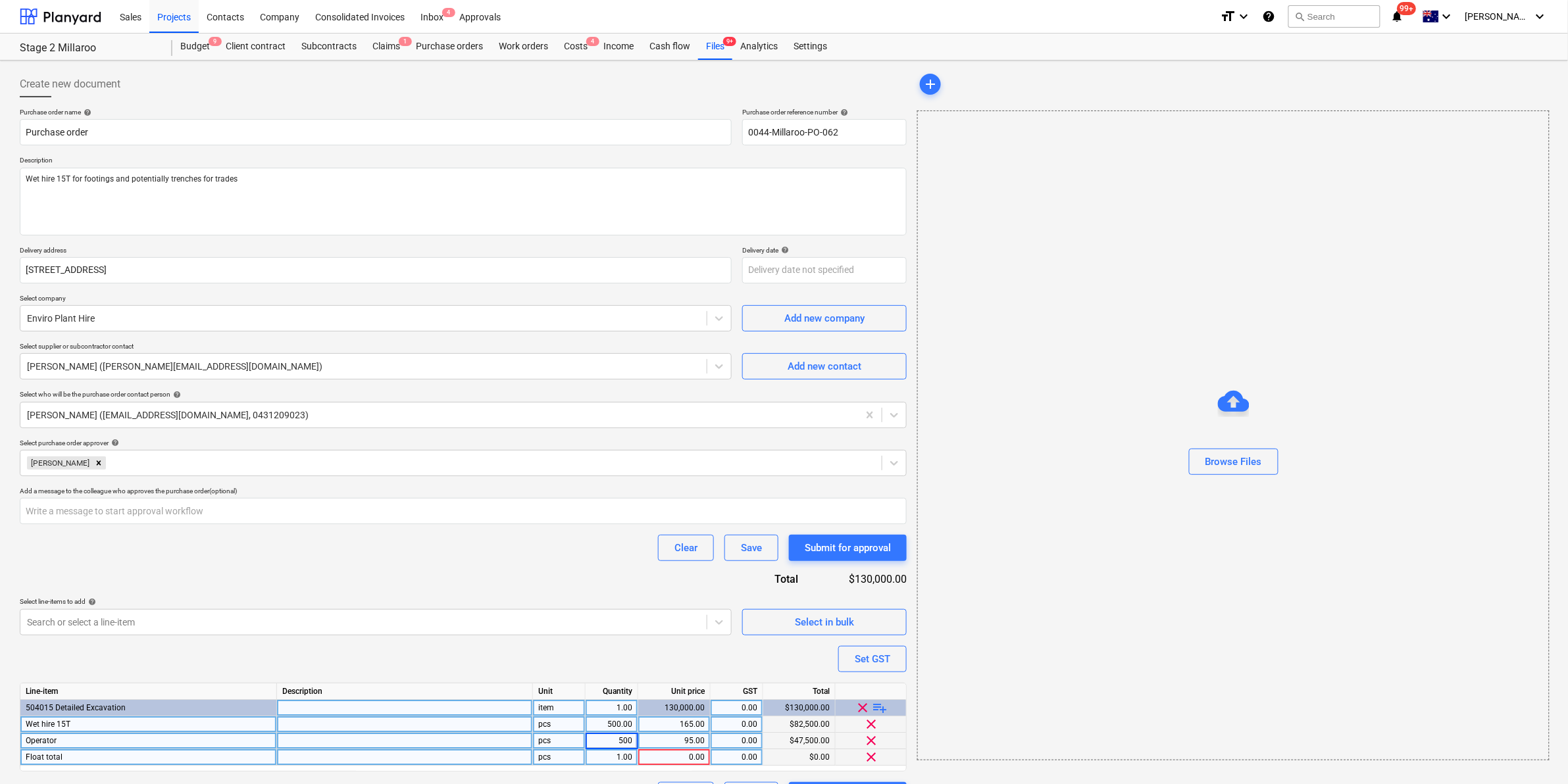
click at [622, 758] on div "1.00" at bounding box center [611, 758] width 41 height 16
type input "2"
type textarea "x"
type input "700"
click at [722, 366] on icon at bounding box center [719, 367] width 8 height 4
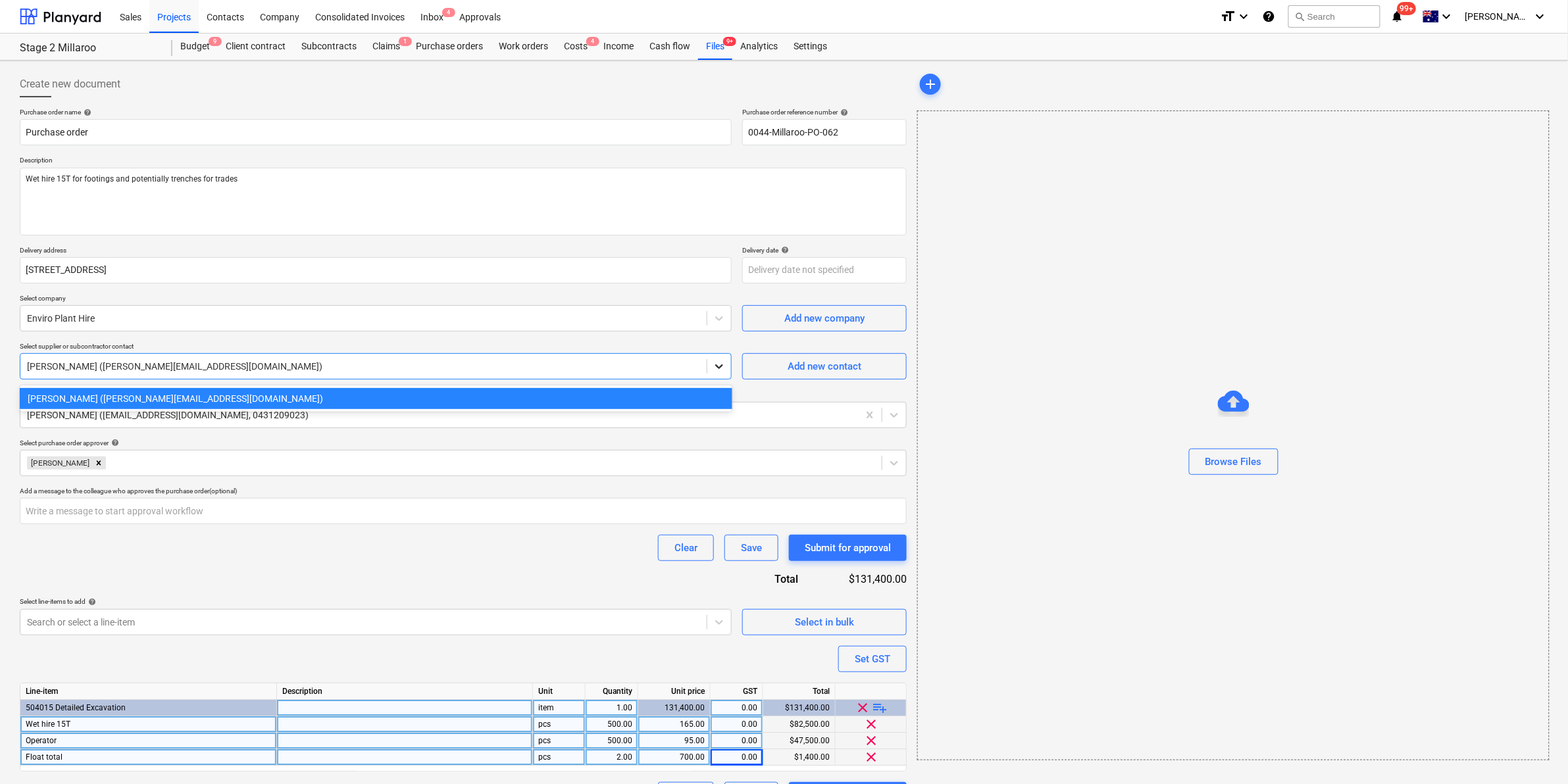
click at [721, 363] on icon at bounding box center [719, 366] width 13 height 13
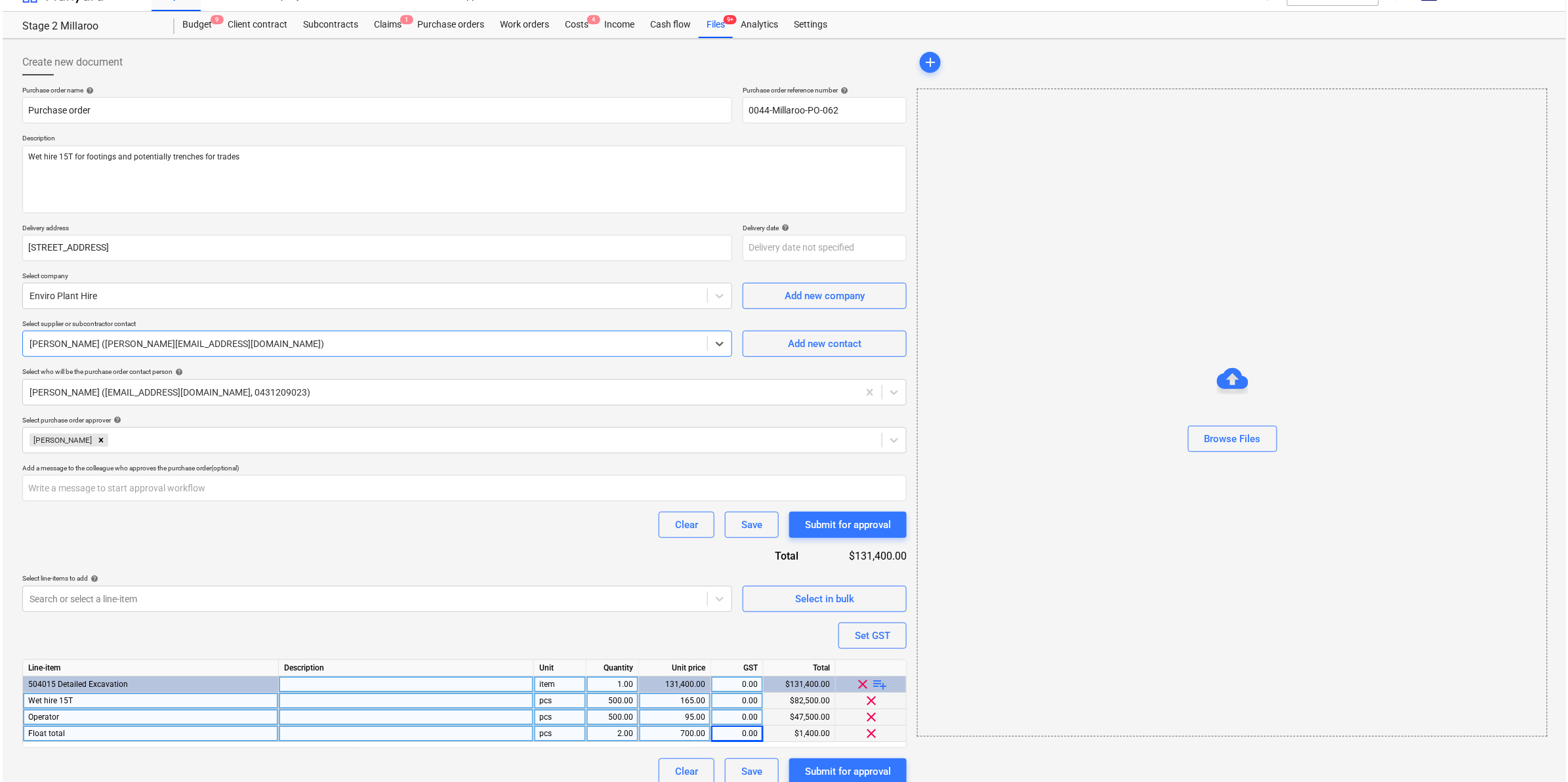
scroll to position [34, 0]
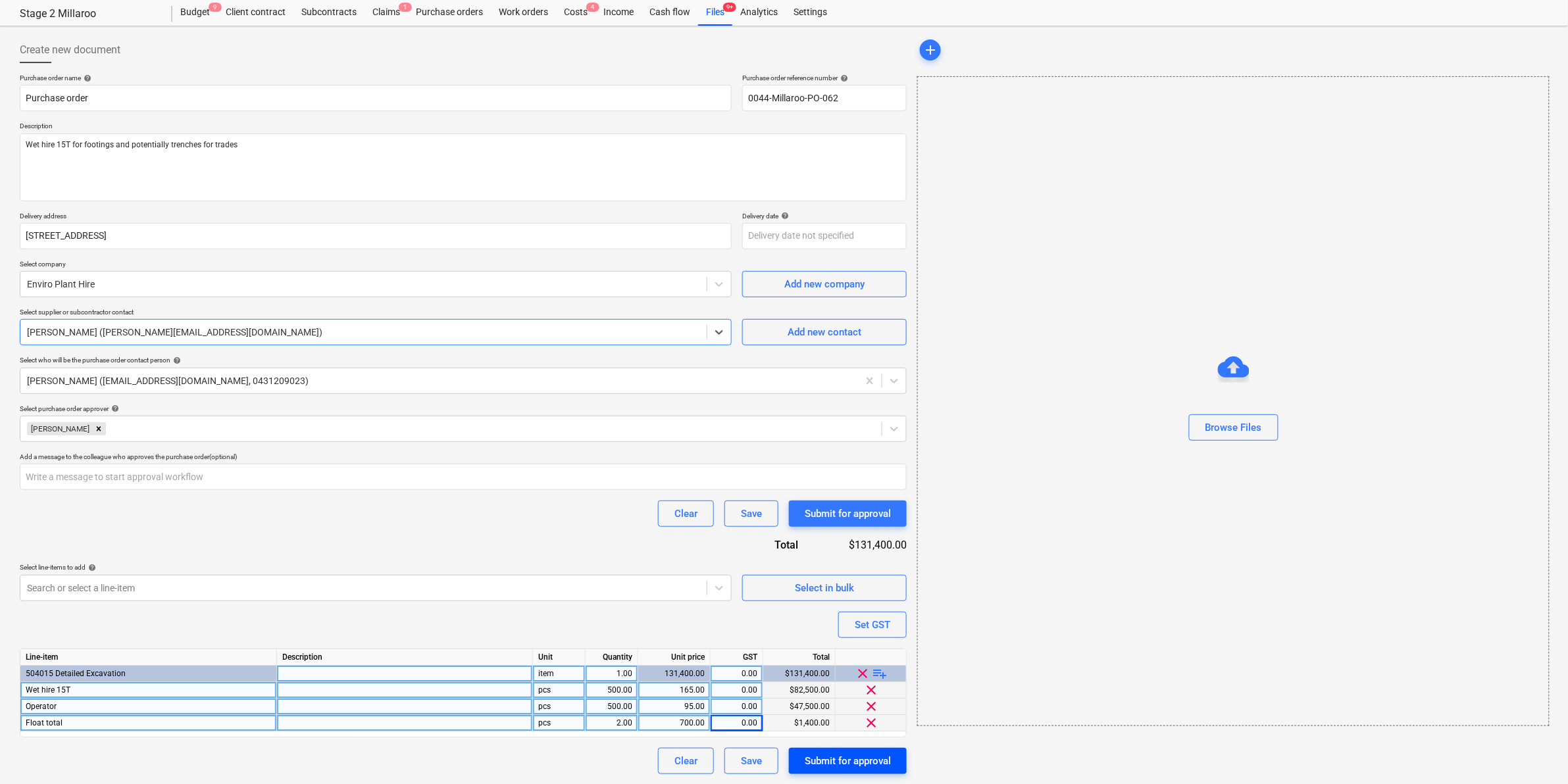
click at [833, 758] on div "Submit for approval" at bounding box center [847, 760] width 86 height 17
type textarea "x"
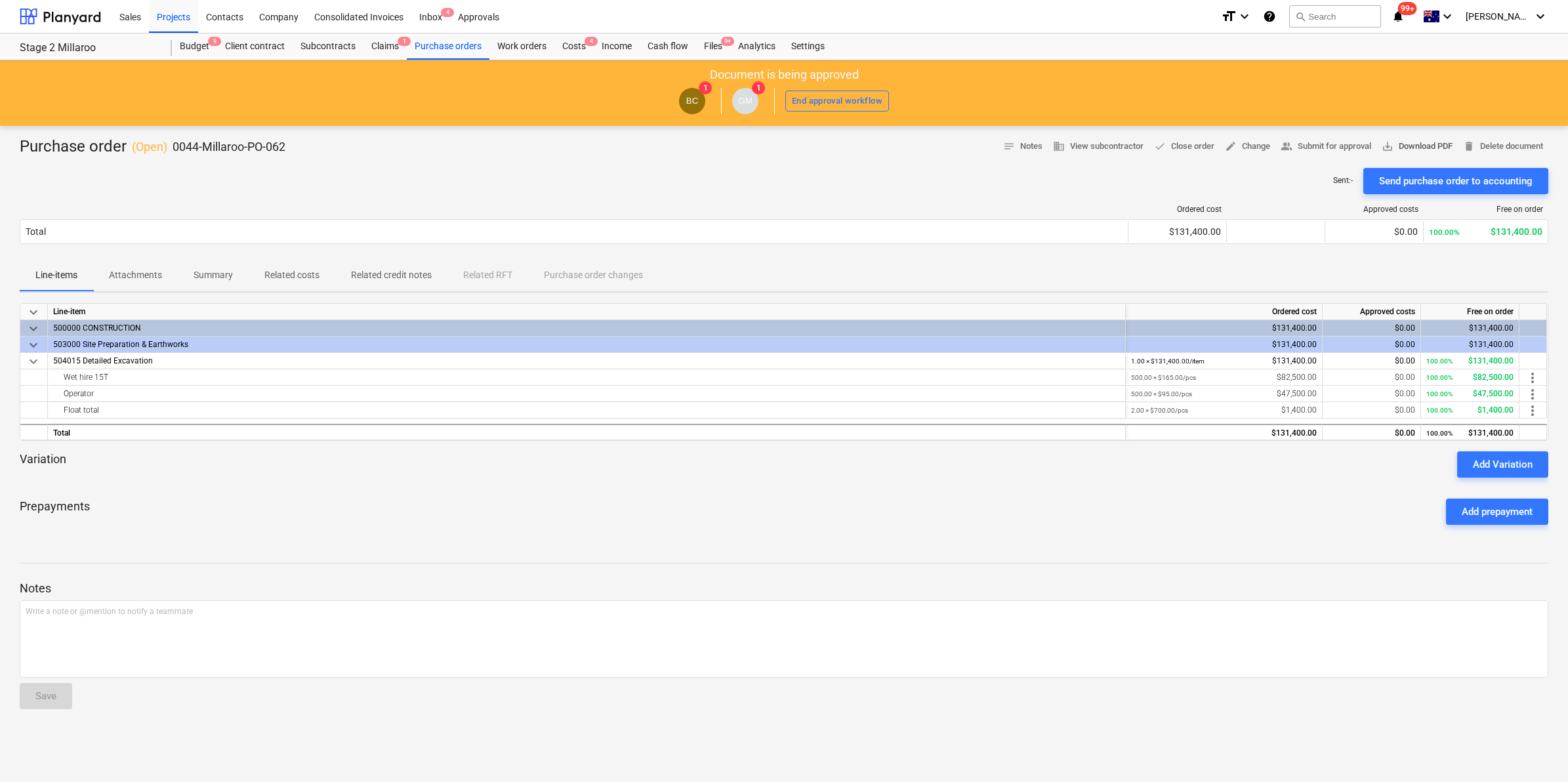
click at [1417, 143] on span "save_alt Download PDF" at bounding box center [1417, 147] width 71 height 15
